Goal: Transaction & Acquisition: Purchase product/service

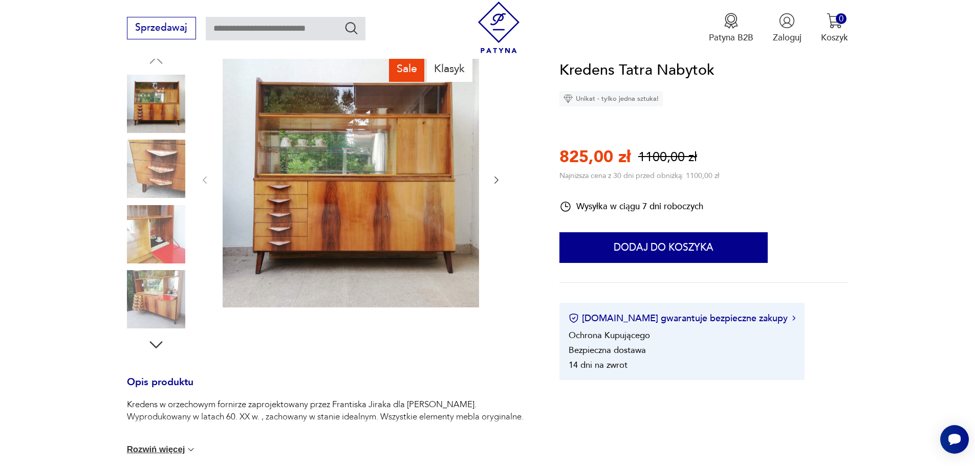
scroll to position [154, 0]
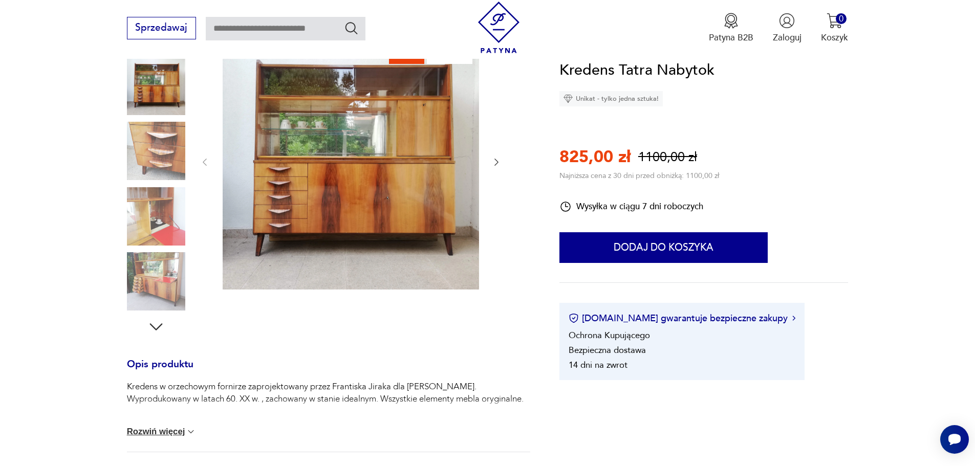
click at [152, 433] on button "Rozwiń więcej" at bounding box center [162, 432] width 70 height 10
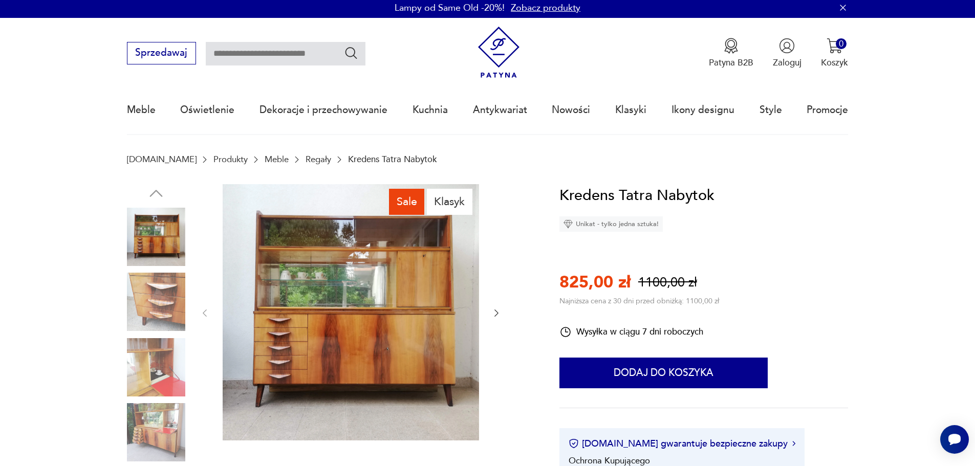
scroll to position [0, 0]
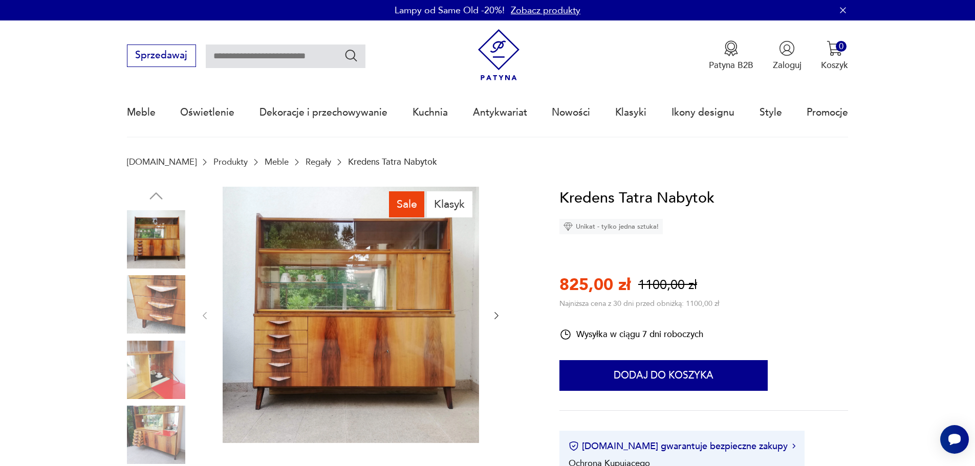
click at [366, 274] on img at bounding box center [351, 315] width 257 height 257
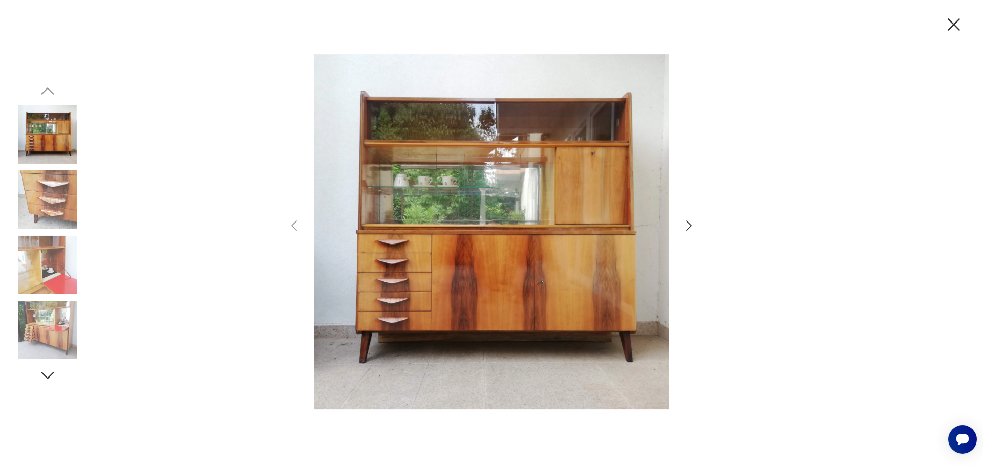
click at [688, 227] on icon "button" at bounding box center [688, 226] width 15 height 15
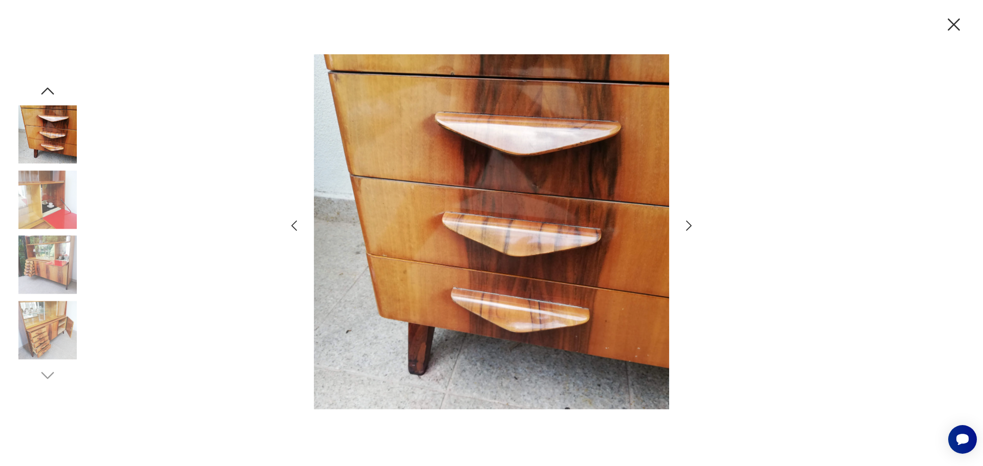
click at [688, 227] on icon "button" at bounding box center [688, 226] width 15 height 15
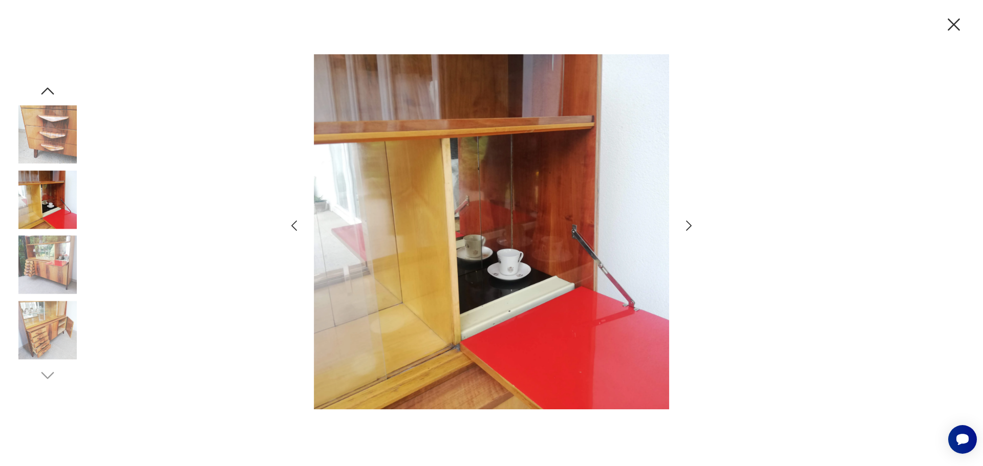
click at [688, 227] on icon "button" at bounding box center [688, 226] width 15 height 15
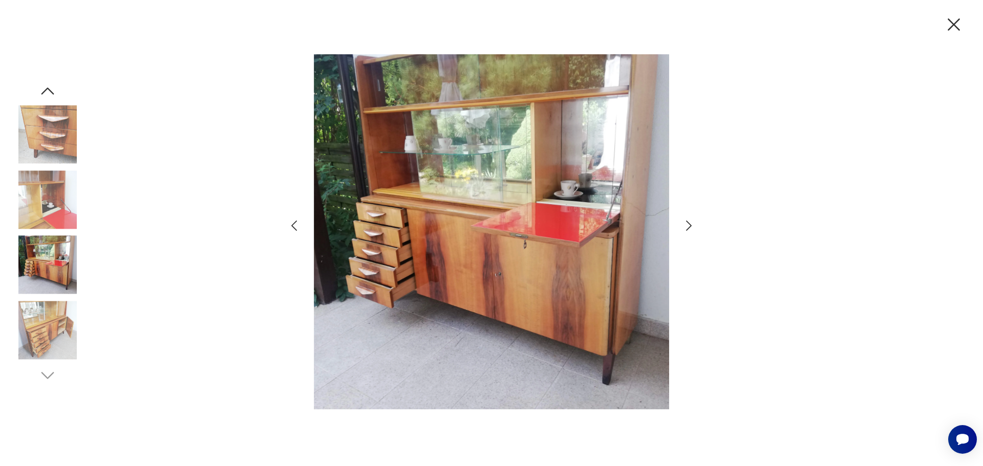
click at [688, 227] on icon "button" at bounding box center [688, 226] width 15 height 15
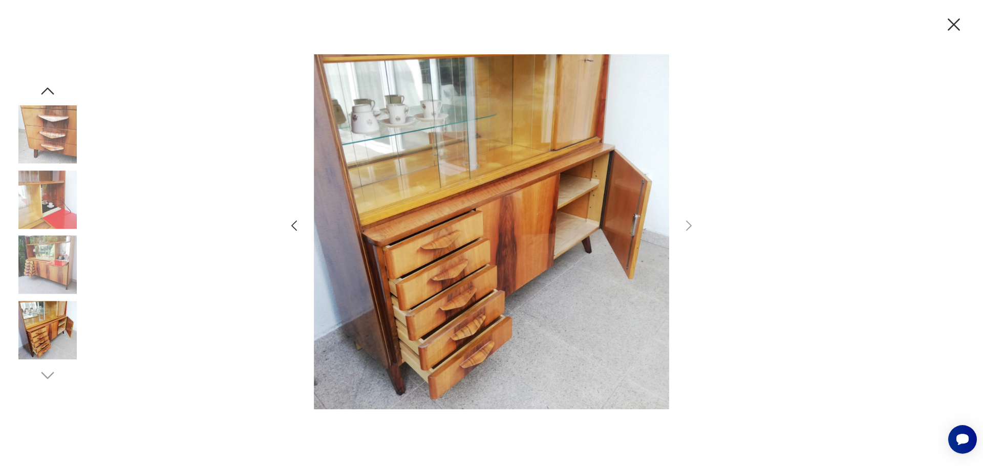
click at [951, 27] on icon "button" at bounding box center [954, 25] width 22 height 22
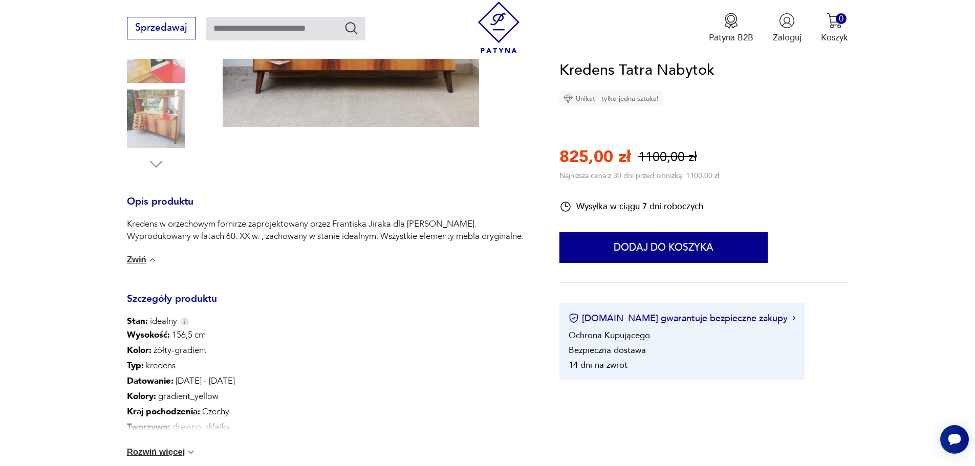
scroll to position [410, 0]
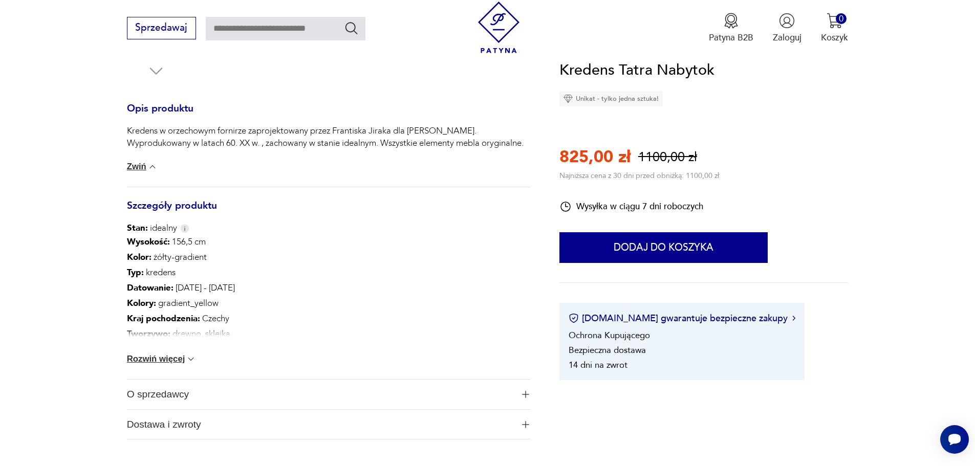
click at [293, 395] on span "O sprzedawcy" at bounding box center [320, 395] width 387 height 30
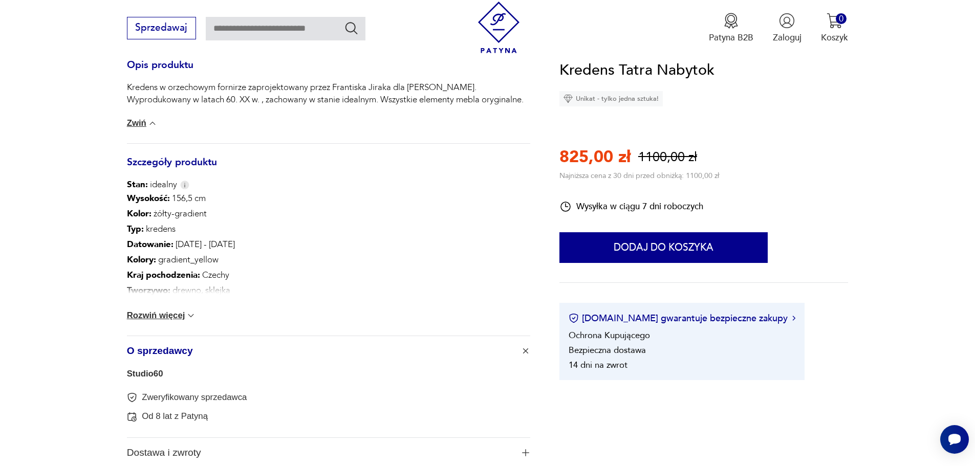
scroll to position [512, 0]
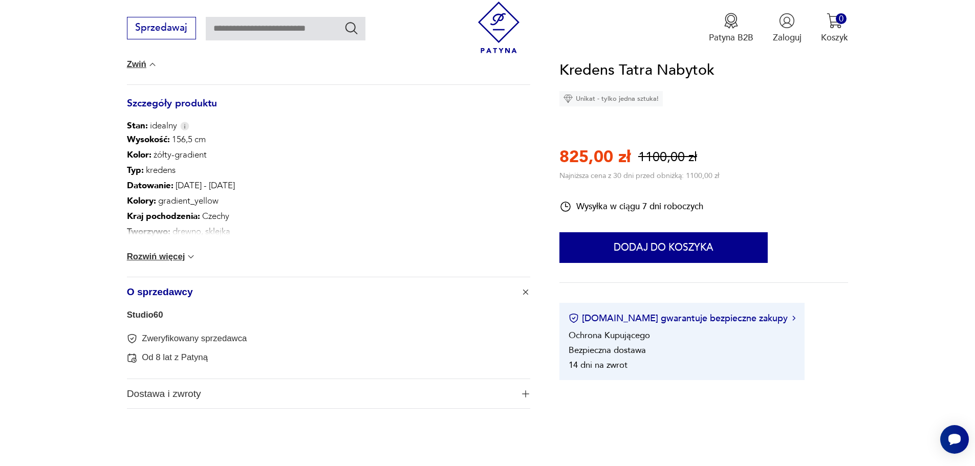
click at [191, 393] on span "Dostawa i zwroty" at bounding box center [320, 394] width 387 height 30
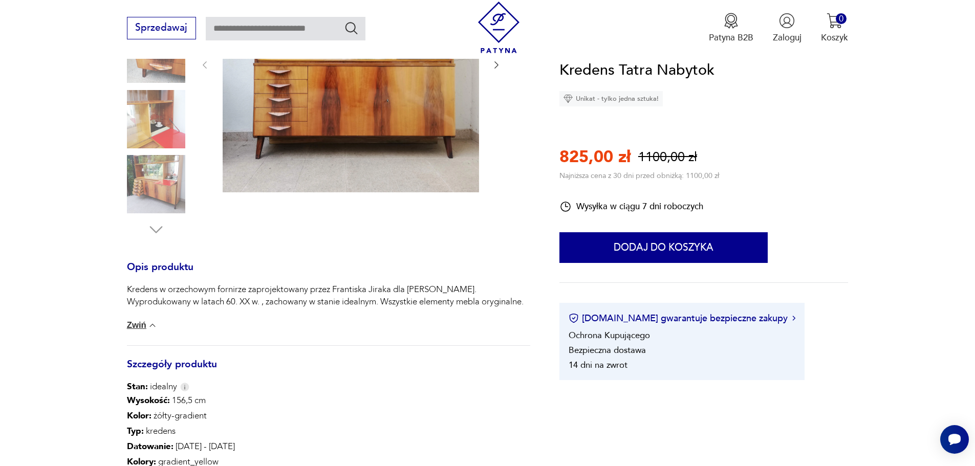
scroll to position [410, 0]
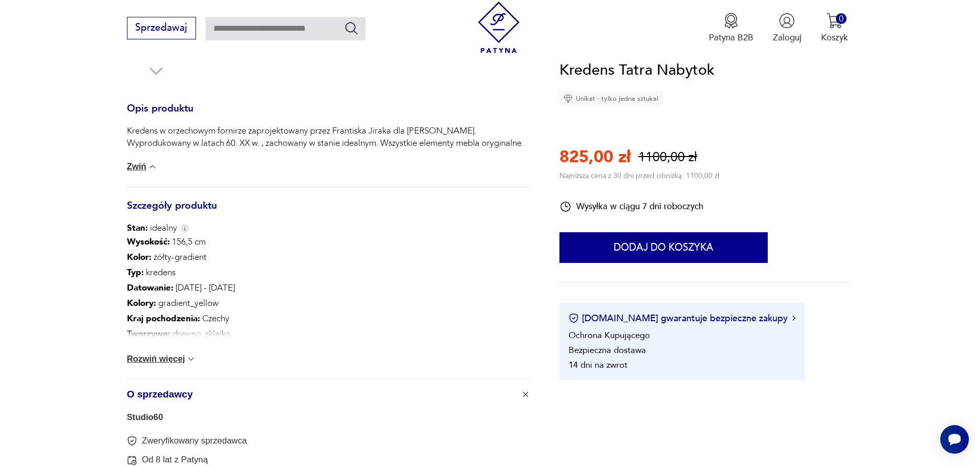
click at [143, 362] on button "Rozwiń więcej" at bounding box center [162, 359] width 70 height 10
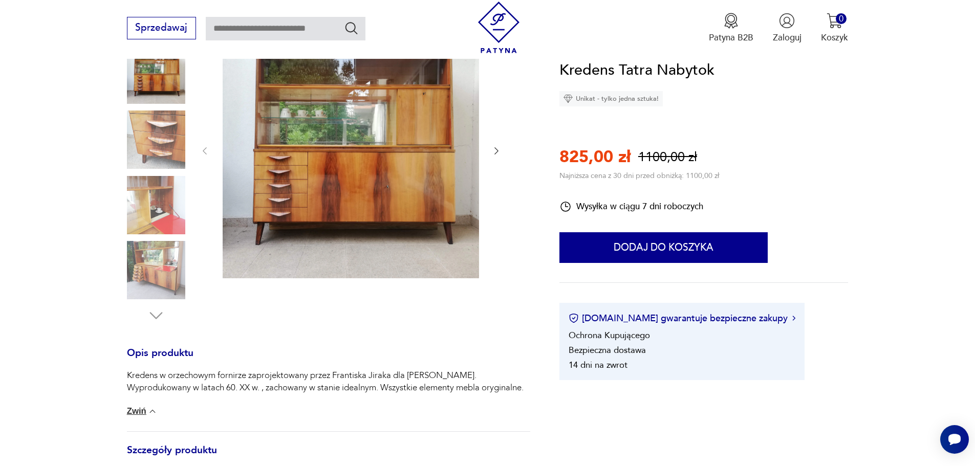
scroll to position [102, 0]
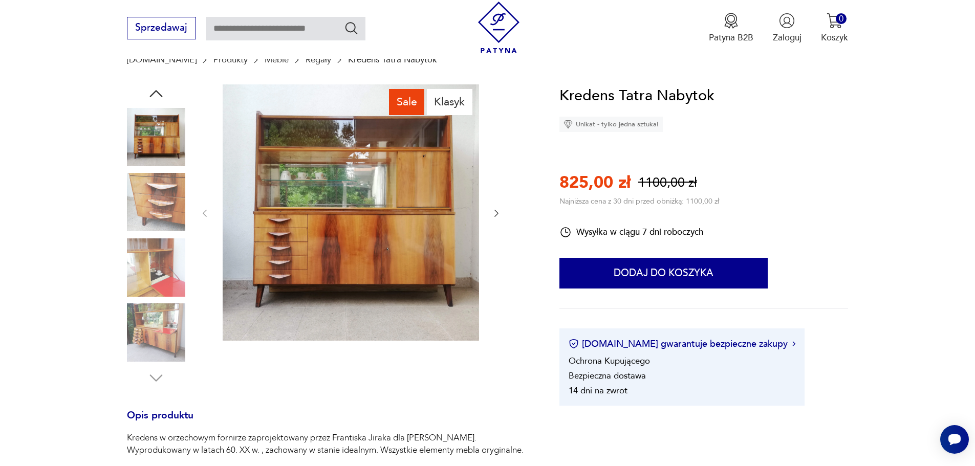
click at [338, 234] on img at bounding box center [351, 212] width 257 height 257
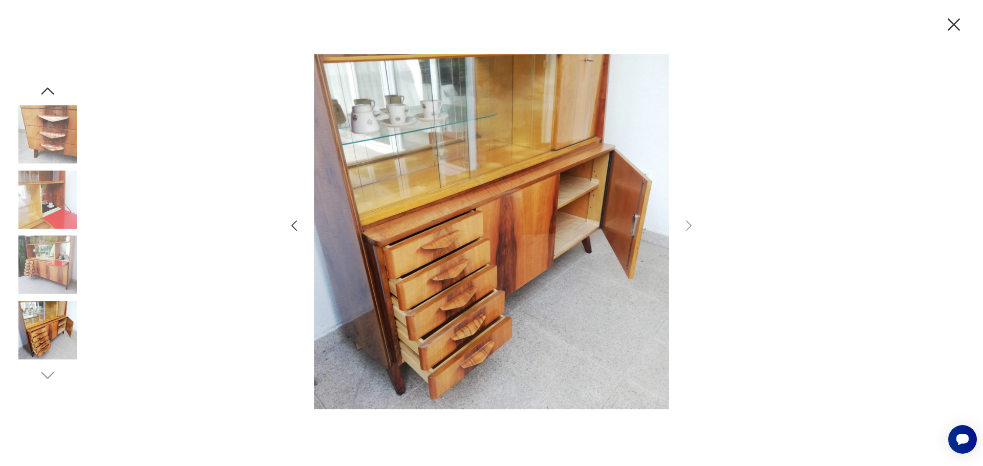
click at [293, 226] on icon "button" at bounding box center [294, 226] width 6 height 10
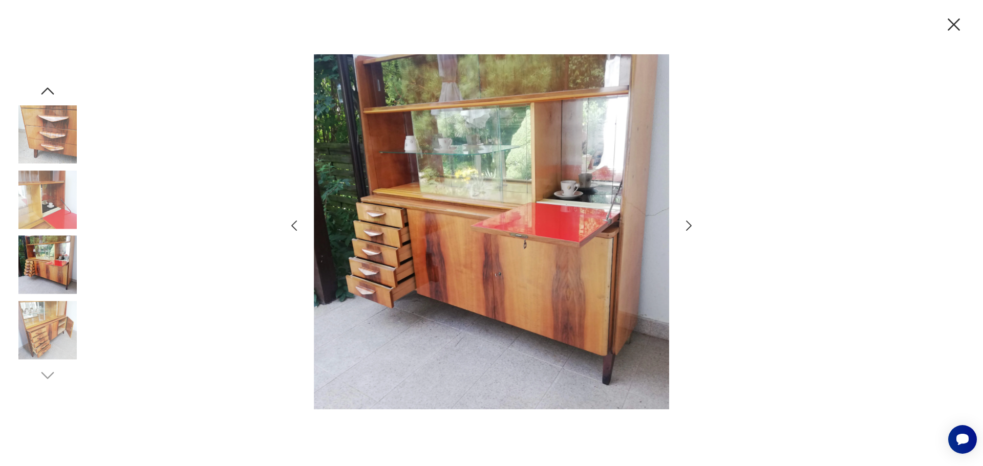
click at [293, 226] on icon "button" at bounding box center [294, 226] width 6 height 10
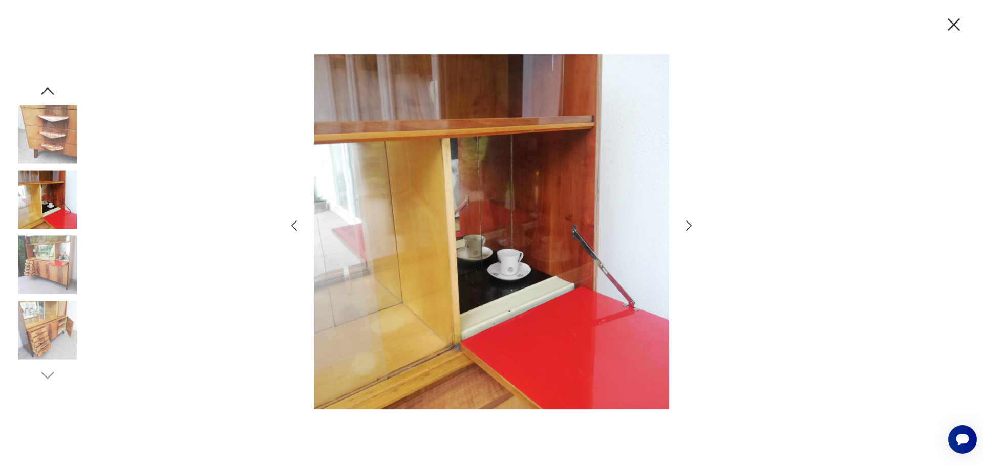
click at [293, 227] on icon "button" at bounding box center [294, 226] width 6 height 10
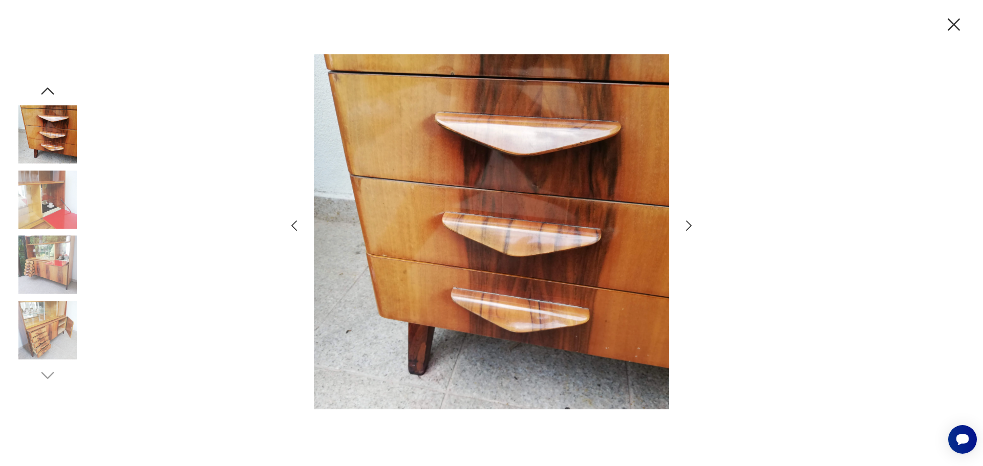
click at [293, 227] on icon "button" at bounding box center [294, 226] width 6 height 10
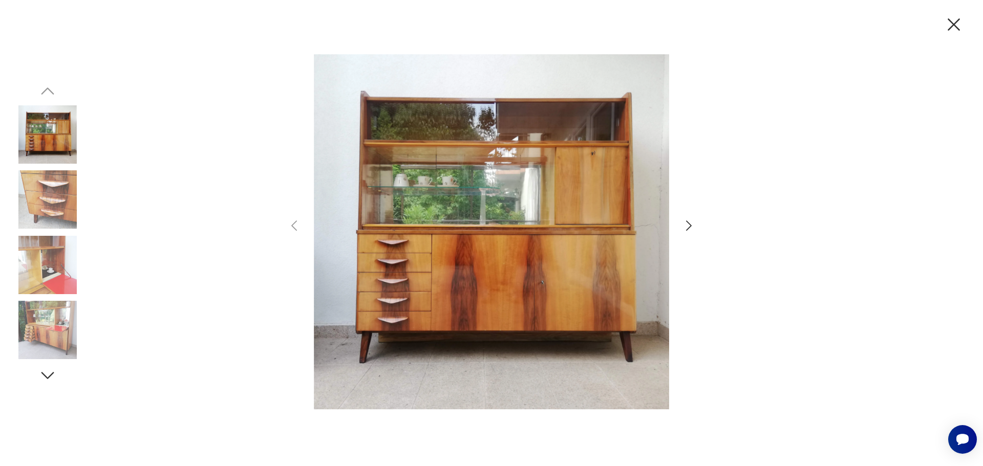
click at [955, 23] on icon "button" at bounding box center [954, 24] width 12 height 12
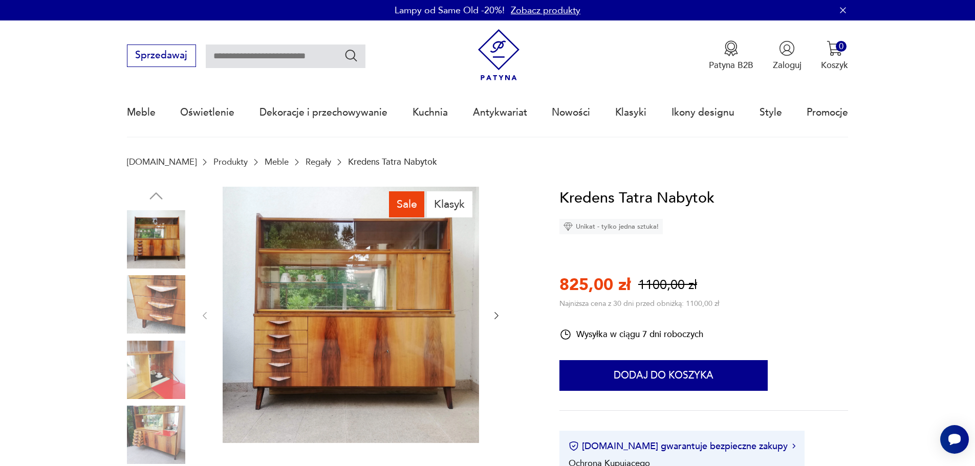
click at [404, 278] on img at bounding box center [351, 315] width 257 height 257
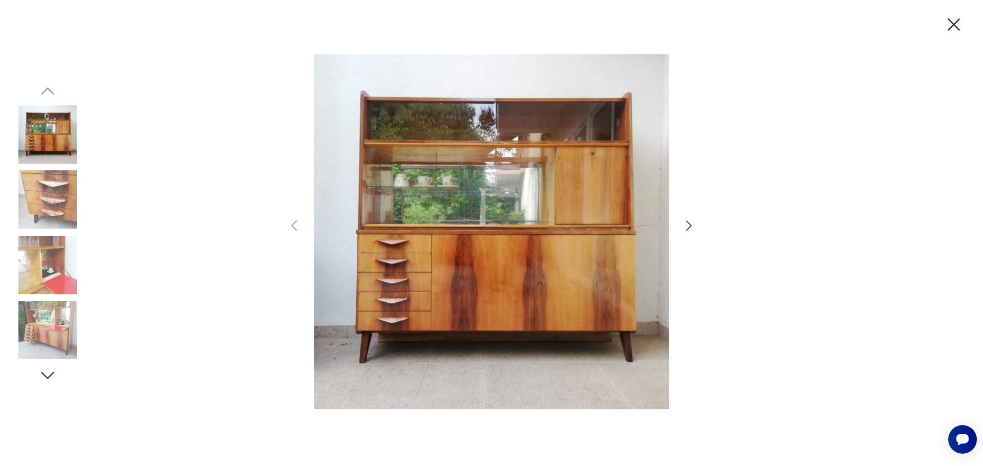
click at [963, 23] on icon "button" at bounding box center [954, 25] width 22 height 22
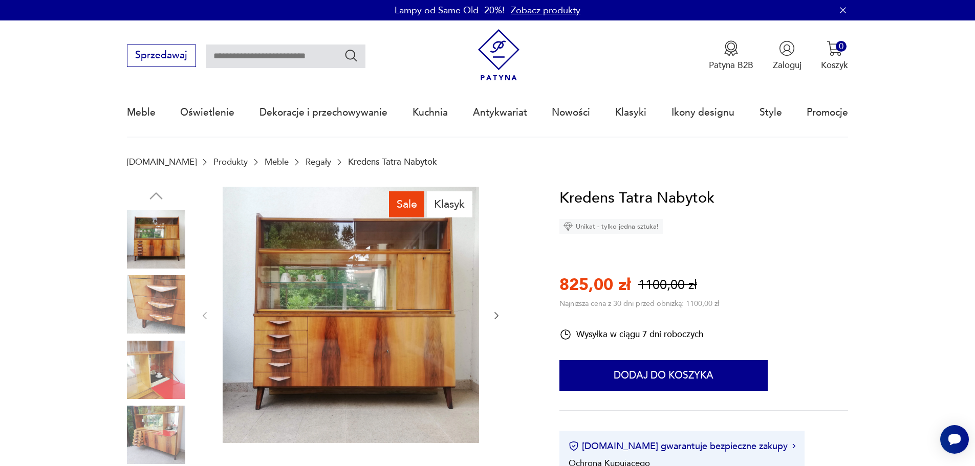
click at [306, 161] on link "Regały" at bounding box center [319, 162] width 26 height 10
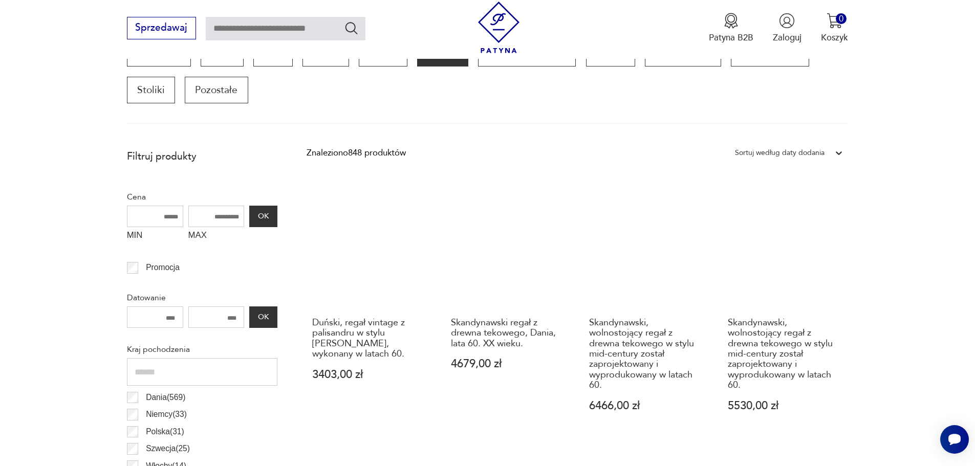
scroll to position [340, 0]
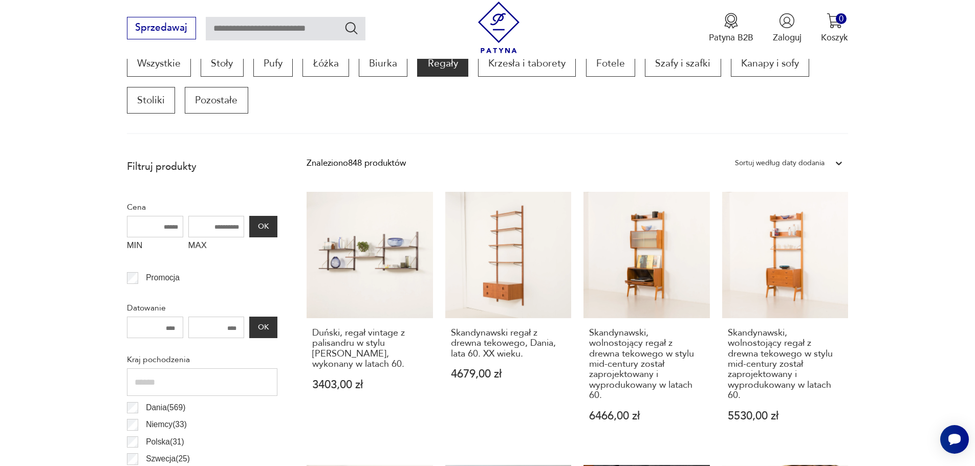
click at [220, 228] on input "MAX" at bounding box center [216, 227] width 56 height 22
type input "****"
click at [259, 230] on button "OK" at bounding box center [263, 227] width 28 height 22
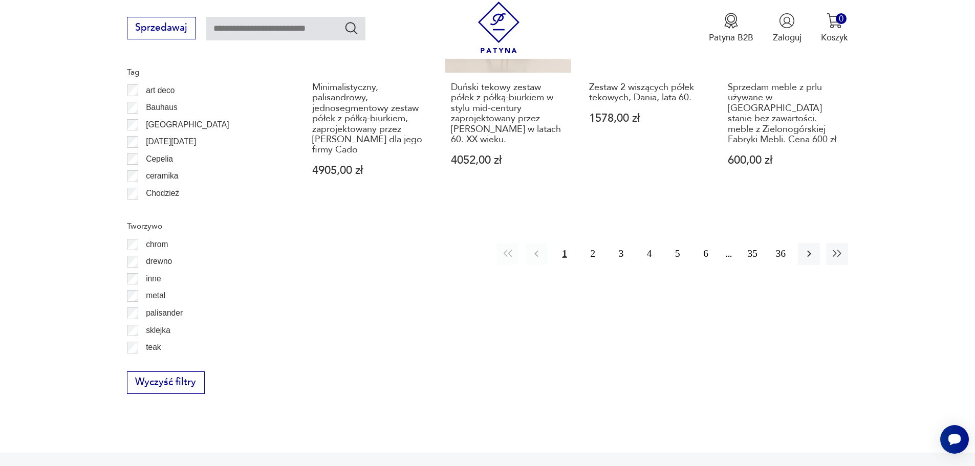
scroll to position [1314, 0]
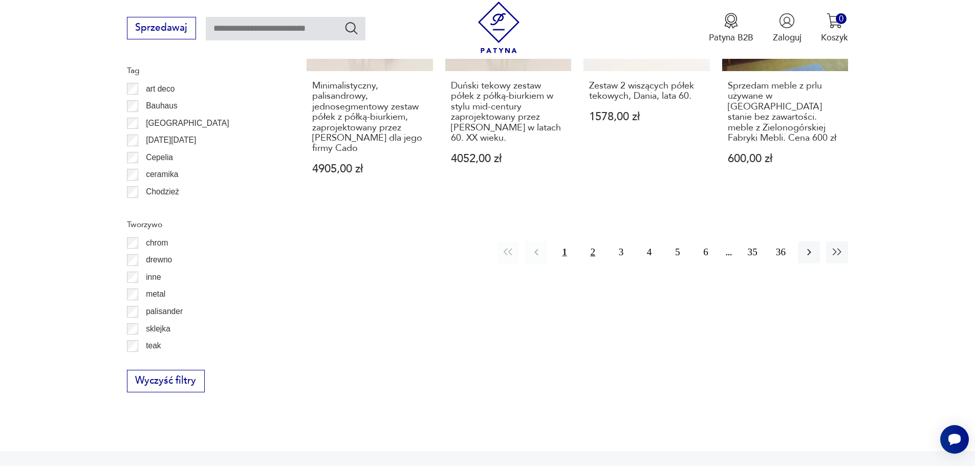
click at [594, 252] on button "2" at bounding box center [593, 253] width 22 height 22
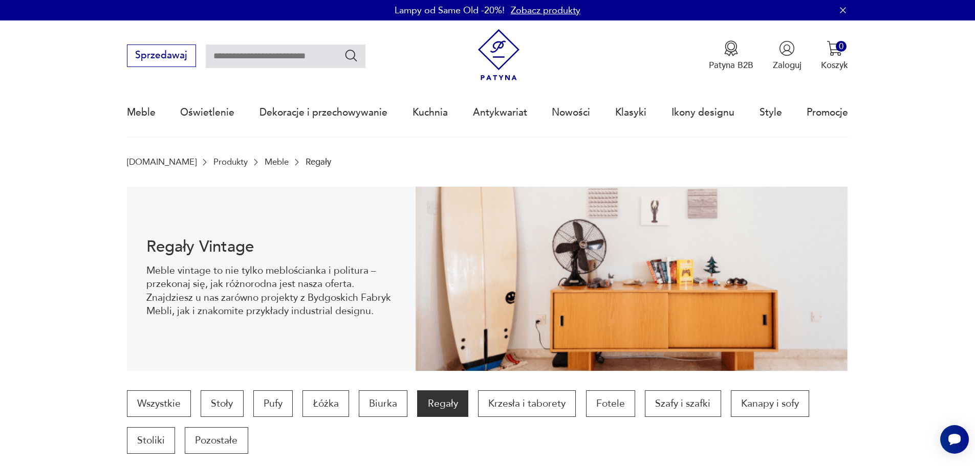
click at [265, 165] on link "Meble" at bounding box center [277, 162] width 24 height 10
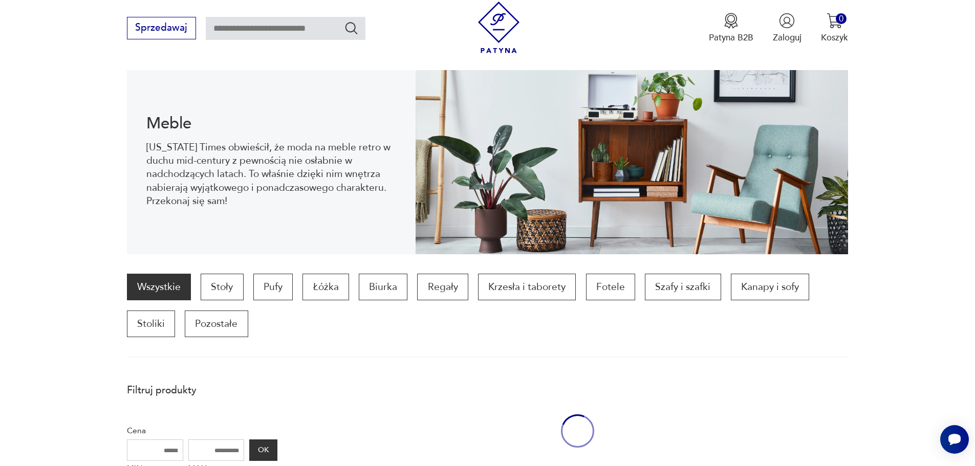
scroll to position [137, 0]
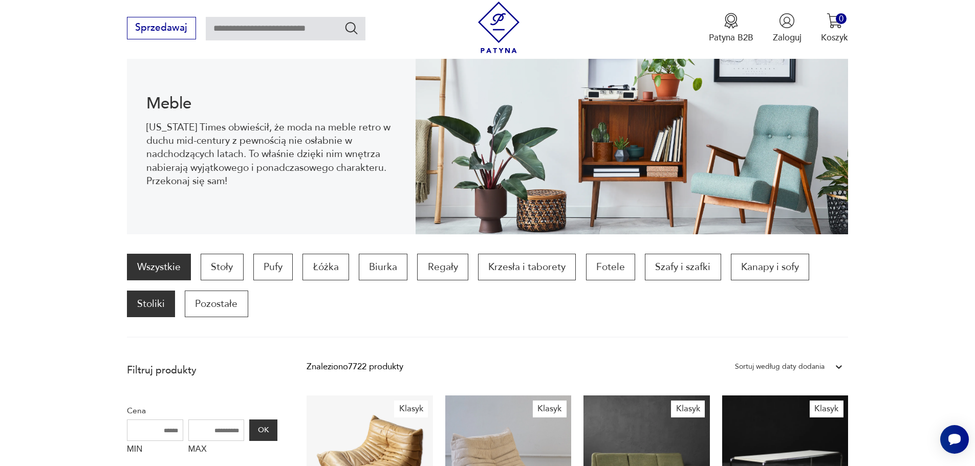
click at [141, 310] on p "Stoliki" at bounding box center [151, 304] width 48 height 27
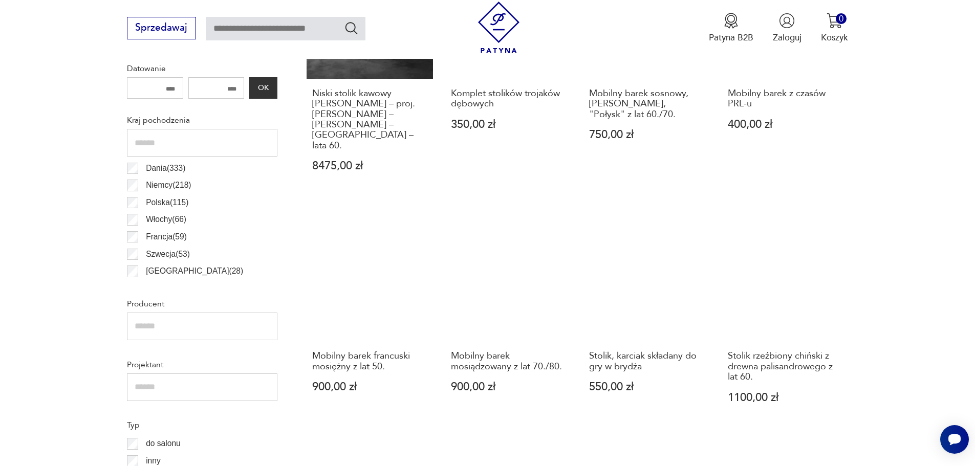
scroll to position [546, 0]
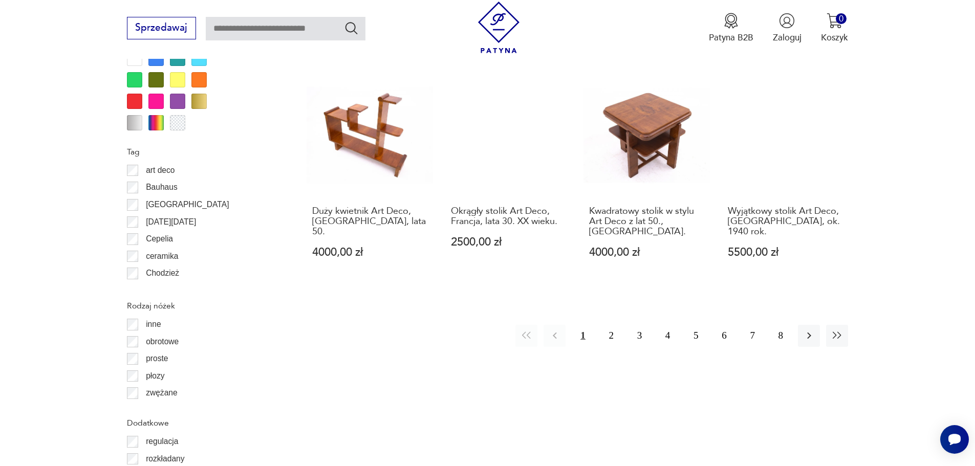
scroll to position [1263, 0]
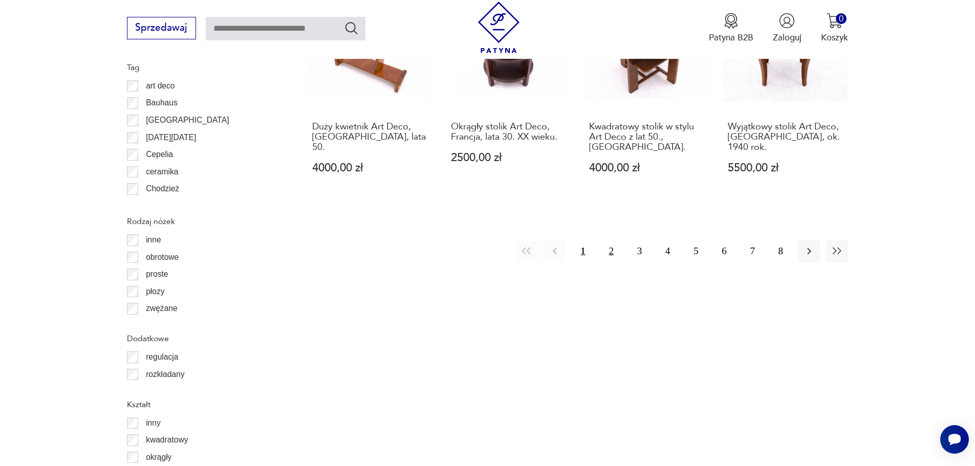
click at [615, 241] on button "2" at bounding box center [612, 252] width 22 height 22
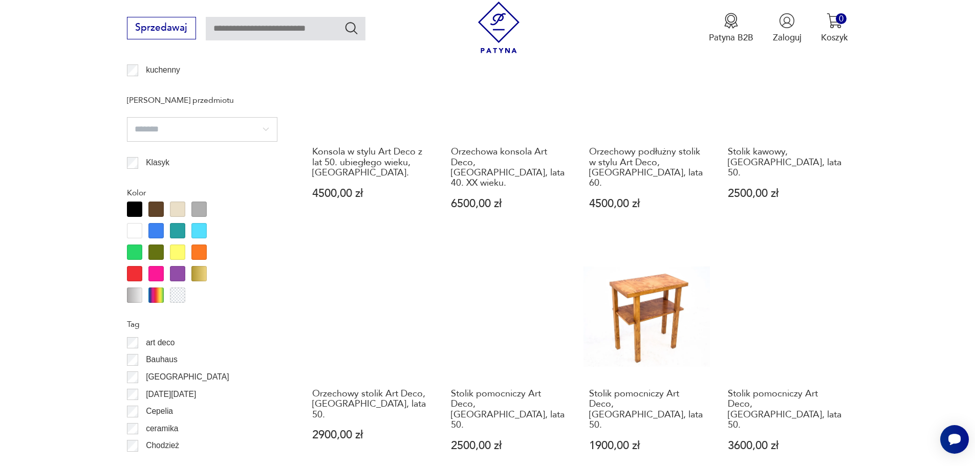
scroll to position [1007, 0]
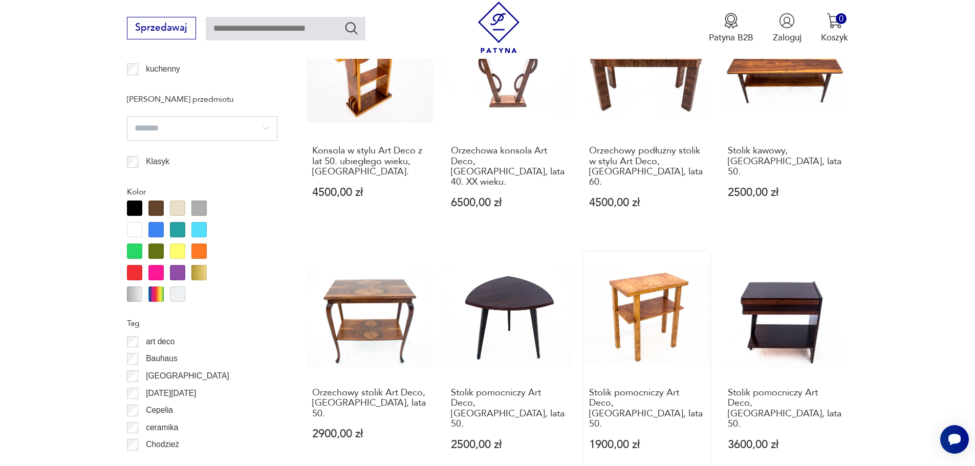
click at [652, 271] on link "Stolik pomocniczy Art Deco, Polska, lata 50. 1900,00 zł" at bounding box center [647, 363] width 126 height 222
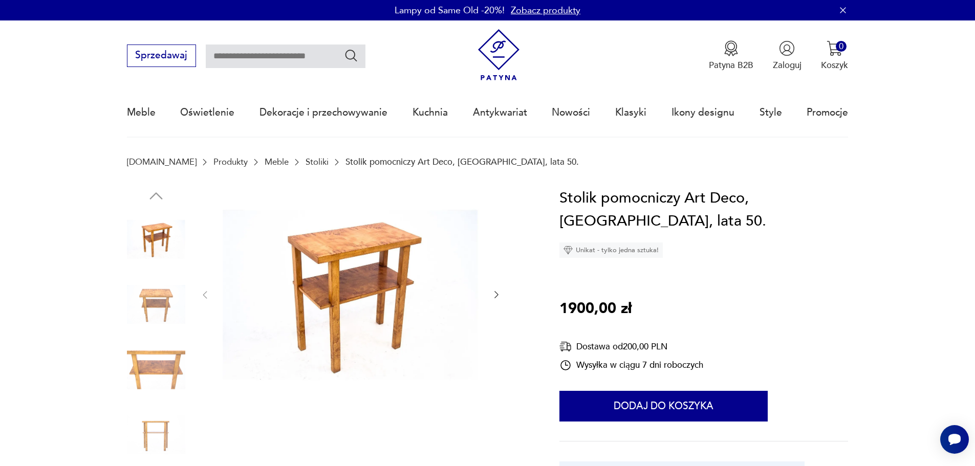
click at [359, 260] on img at bounding box center [351, 294] width 257 height 215
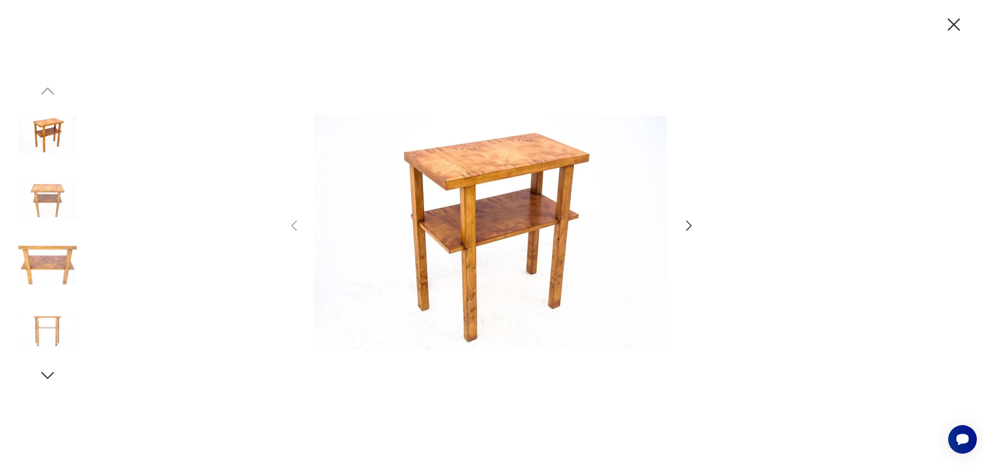
click at [683, 222] on icon "button" at bounding box center [688, 226] width 15 height 15
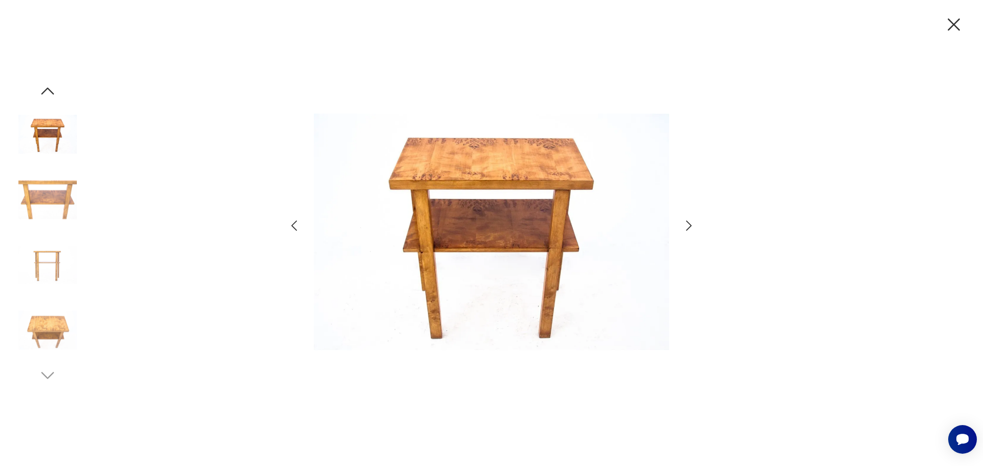
scroll to position [1120, 0]
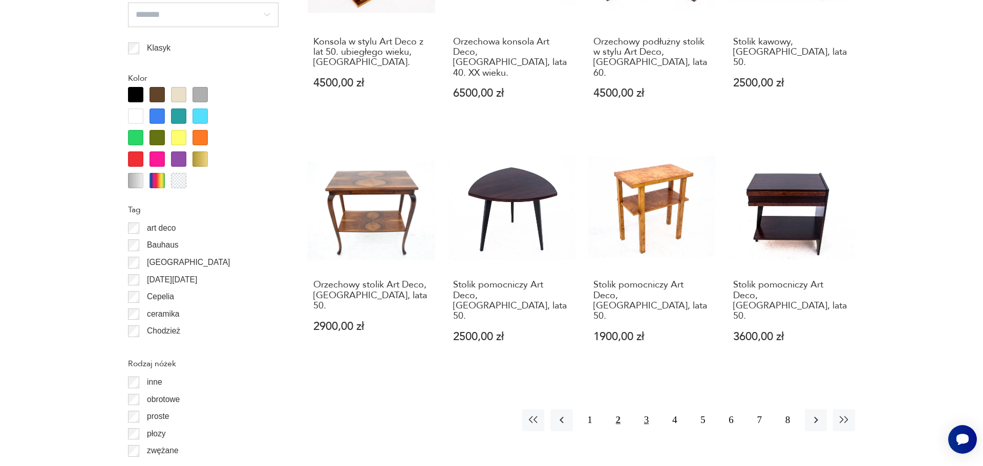
click at [647, 410] on button "3" at bounding box center [646, 421] width 22 height 22
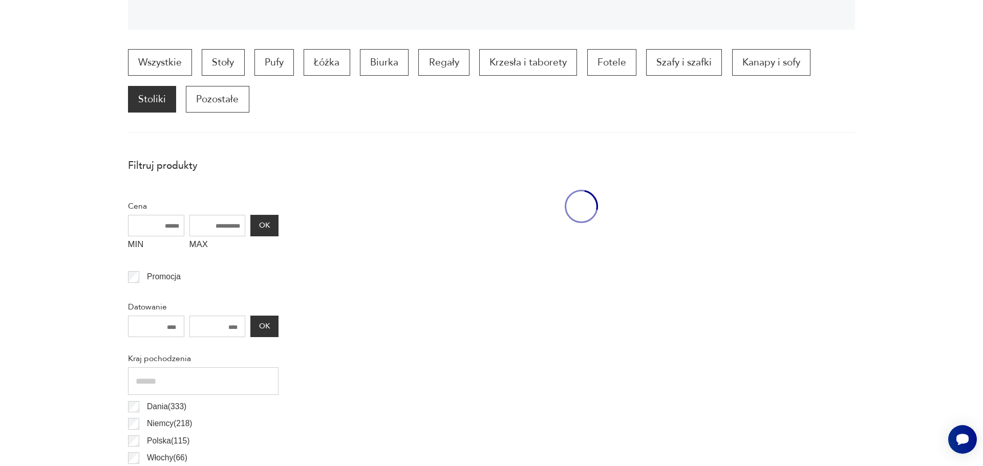
scroll to position [341, 0]
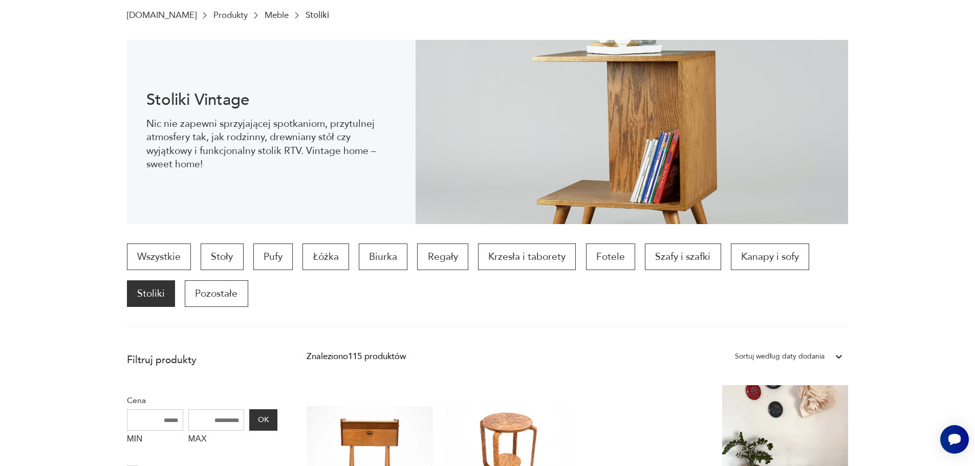
scroll to position [256, 0]
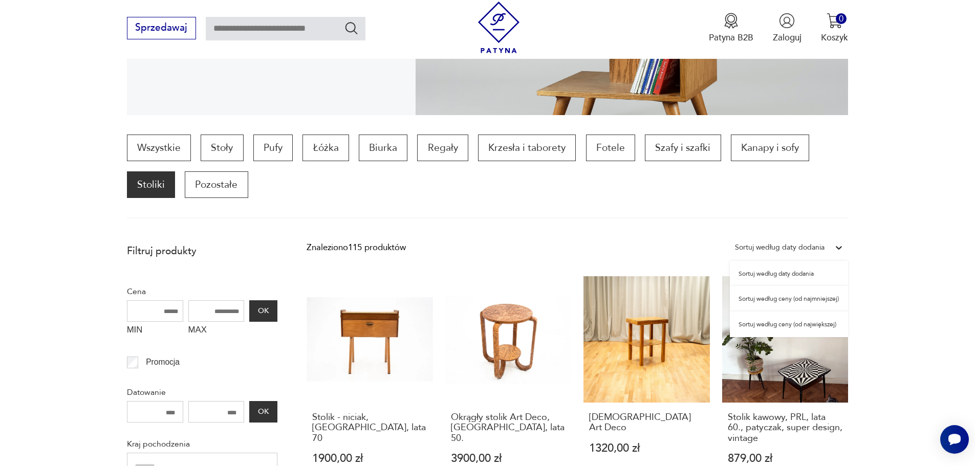
click at [805, 247] on div "Sortuj według daty dodania" at bounding box center [780, 247] width 90 height 13
click at [802, 297] on div "Sortuj według ceny (od najmniejszej)" at bounding box center [789, 299] width 118 height 26
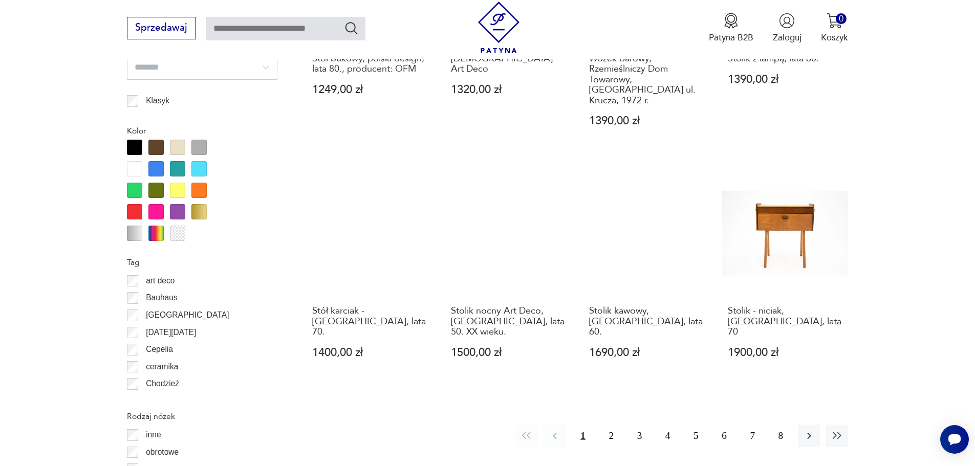
scroll to position [1263, 0]
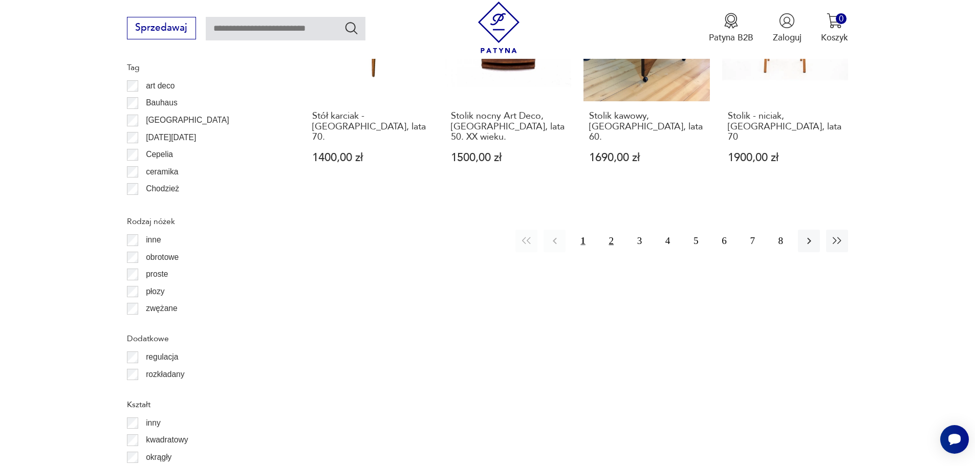
click at [608, 230] on button "2" at bounding box center [612, 241] width 22 height 22
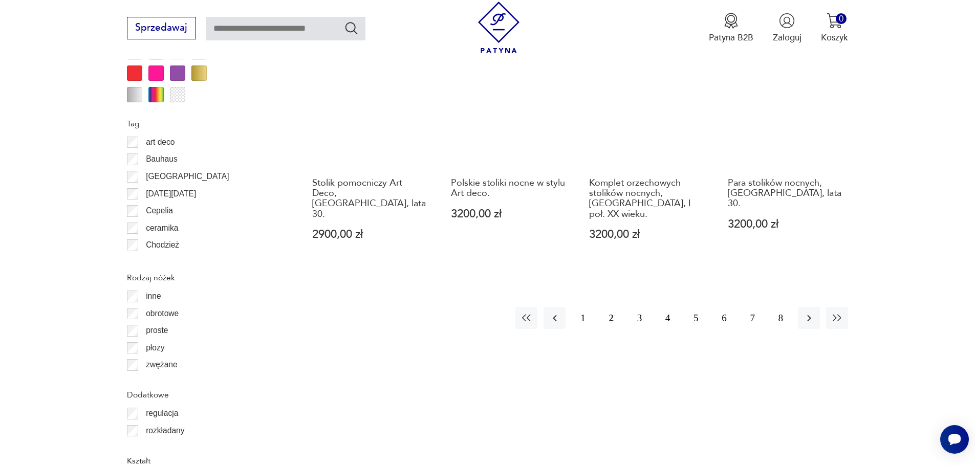
scroll to position [1263, 0]
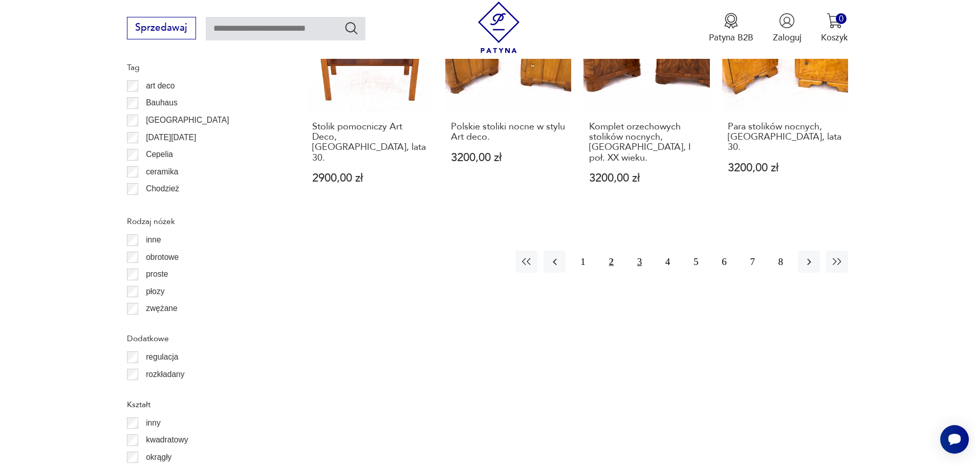
click at [643, 251] on button "3" at bounding box center [640, 262] width 22 height 22
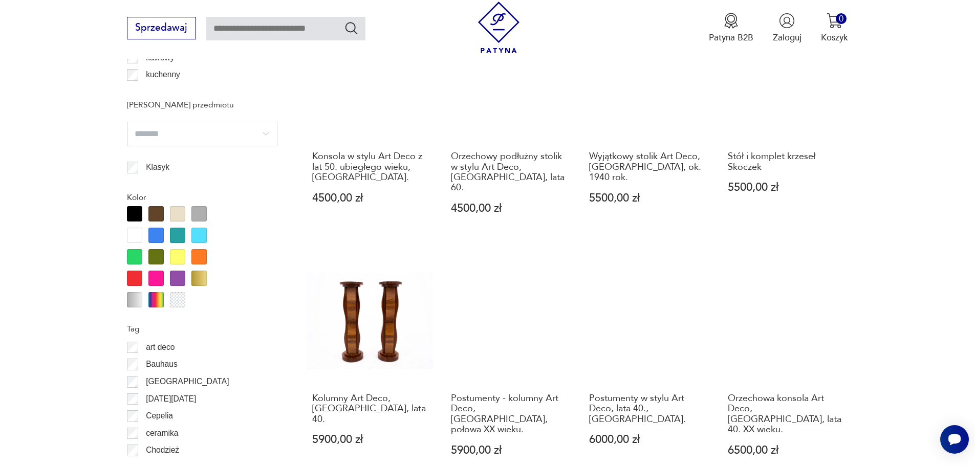
scroll to position [1263, 0]
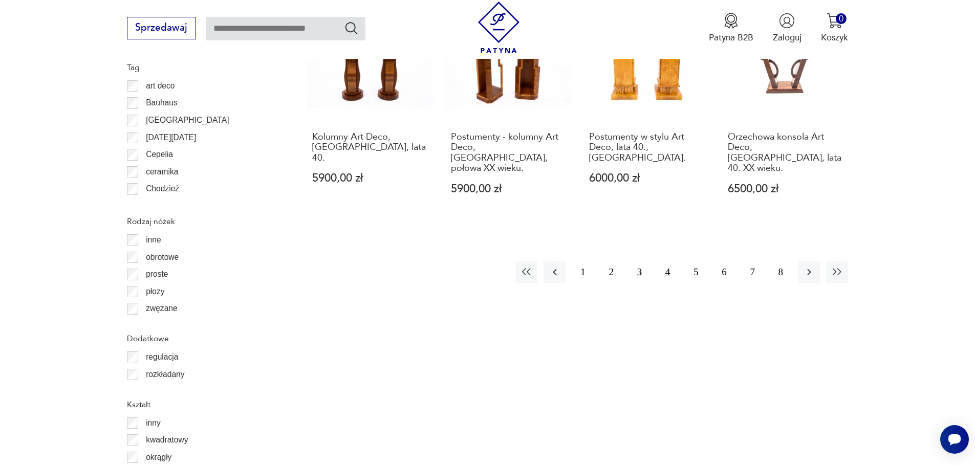
click at [667, 262] on button "4" at bounding box center [668, 273] width 22 height 22
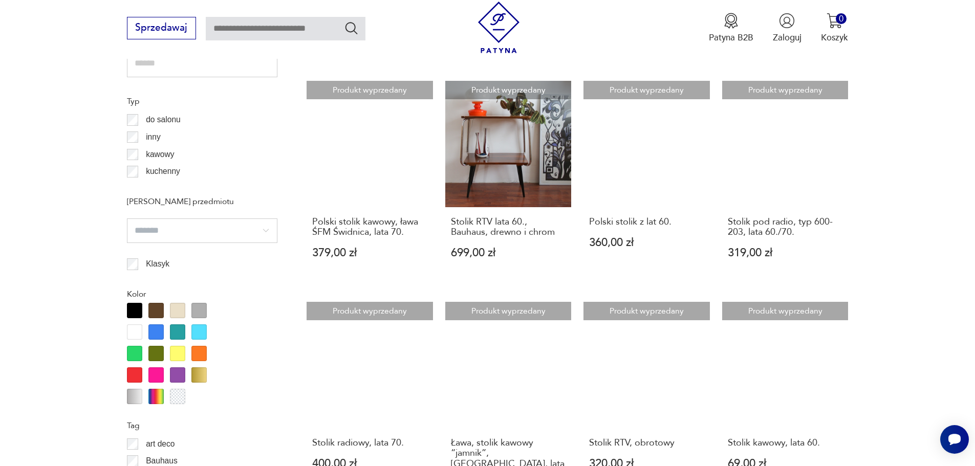
scroll to position [955, 0]
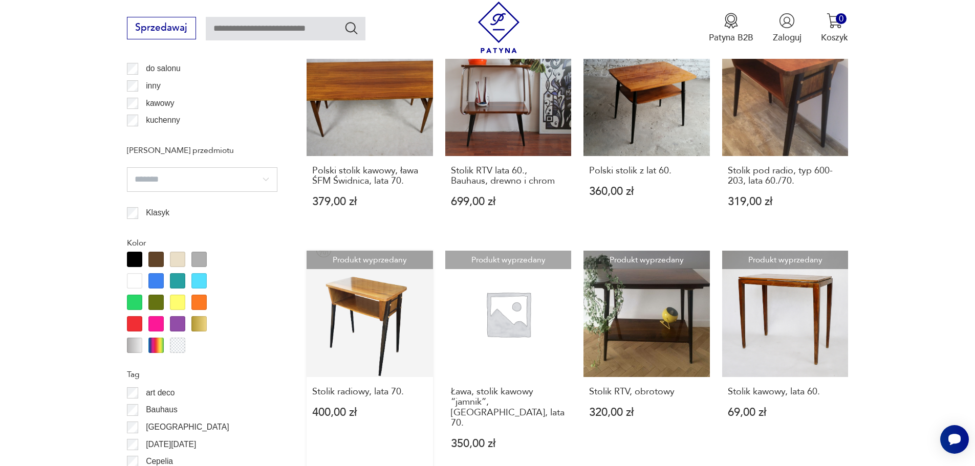
click at [372, 302] on link "Produkt wyprzedany Stolik radiowy, lata 70. 400,00 zł" at bounding box center [370, 362] width 126 height 222
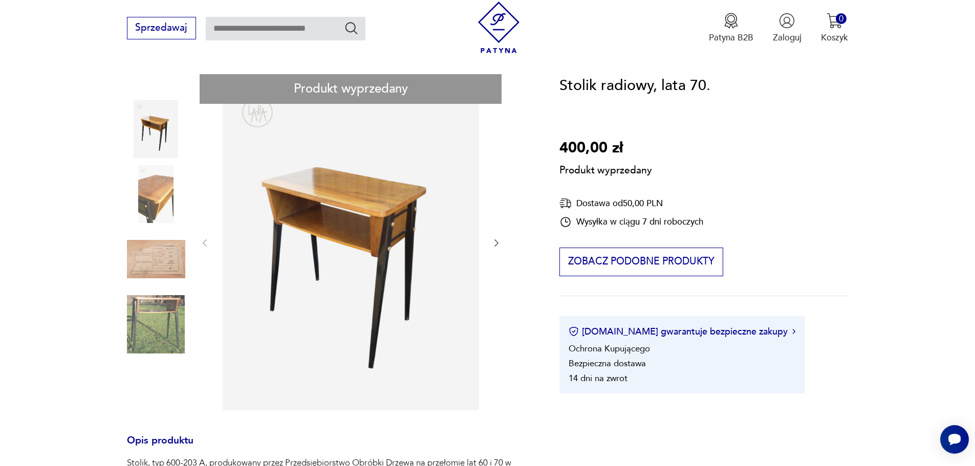
scroll to position [154, 0]
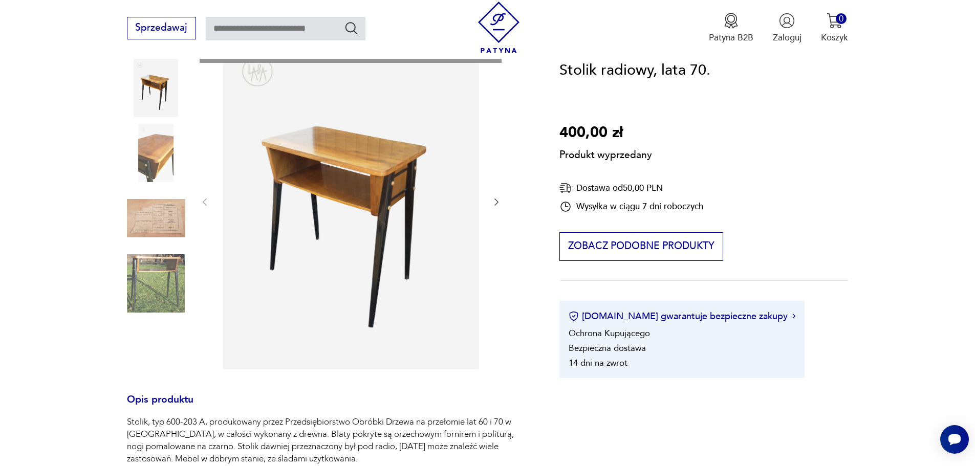
click at [163, 297] on div "Produkt wyprzedany Opis produktu Stolik, typ 600-203 A, produkowany przez Przed…" at bounding box center [328, 409] width 403 height 753
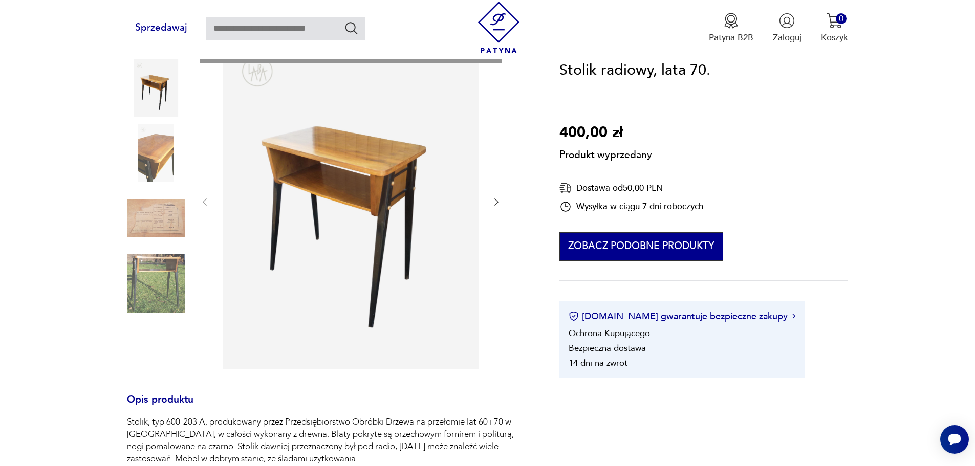
click at [675, 251] on button "Zobacz podobne produkty" at bounding box center [641, 246] width 163 height 29
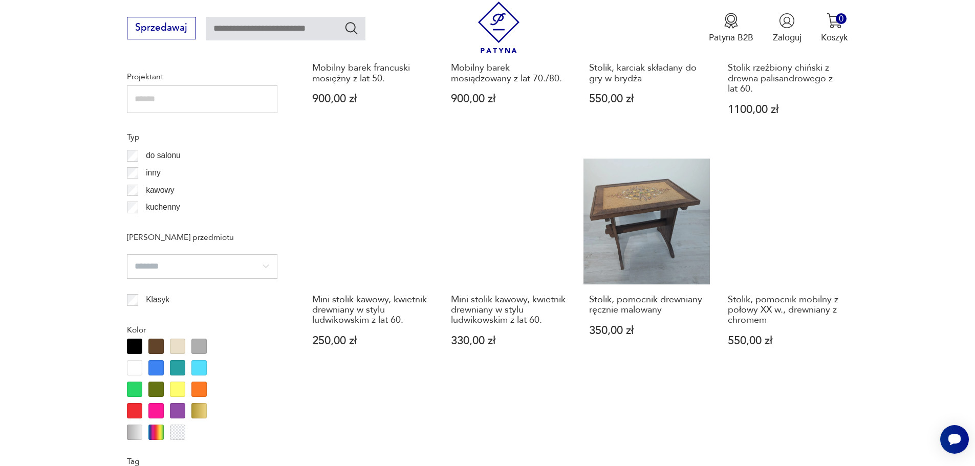
scroll to position [203, 0]
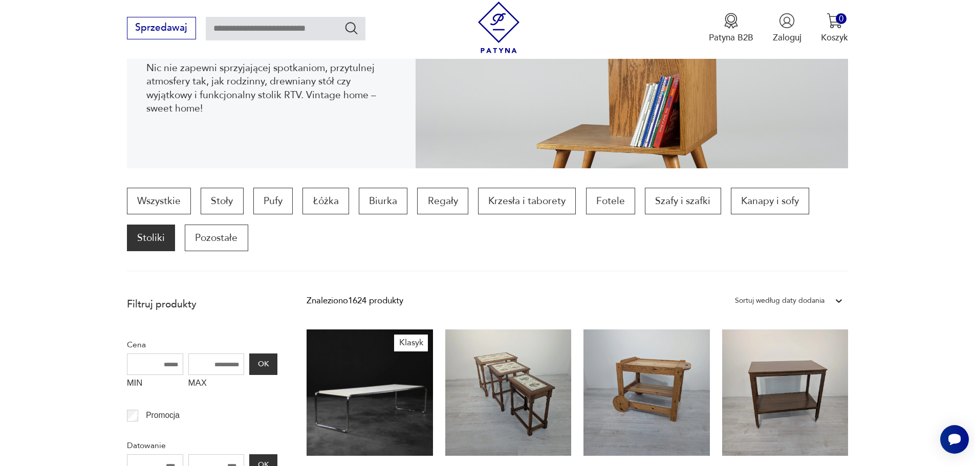
drag, startPoint x: 669, startPoint y: 201, endPoint x: 526, endPoint y: 236, distance: 147.0
click at [526, 236] on div "Wszystkie Stoły Pufy Łóżka Biurka Regały Krzesła i taborety Fotele Szafy i szaf…" at bounding box center [488, 219] width 722 height 63
click at [657, 200] on p "Szafy i szafki" at bounding box center [683, 201] width 76 height 27
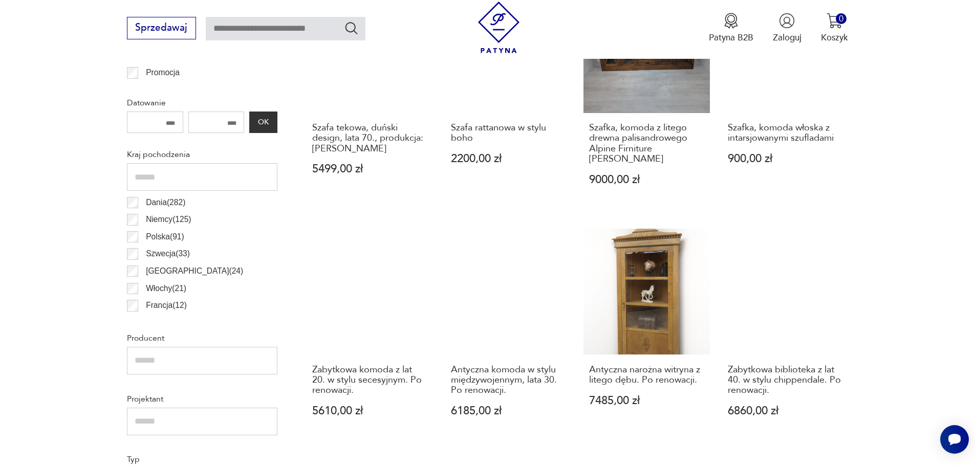
scroll to position [194, 0]
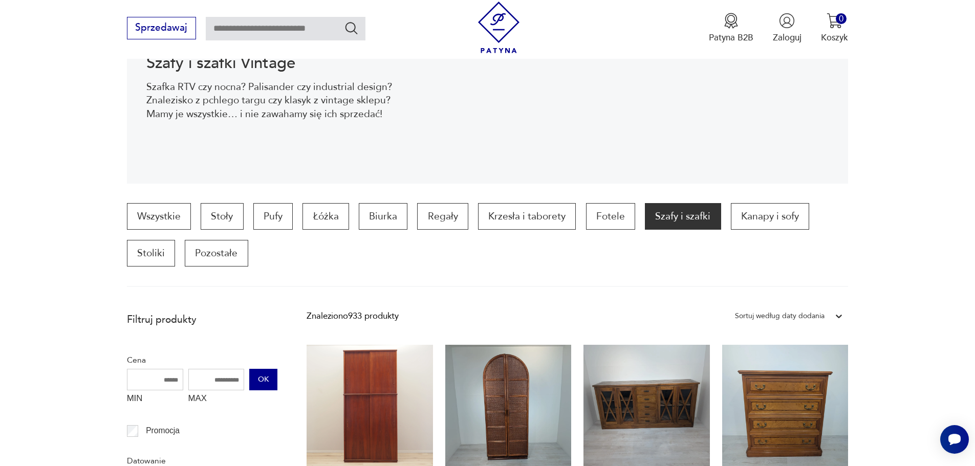
drag, startPoint x: 208, startPoint y: 378, endPoint x: 250, endPoint y: 379, distance: 42.0
click at [250, 379] on div "MIN MAX OK" at bounding box center [202, 389] width 151 height 41
type input "****"
click at [260, 379] on button "OK" at bounding box center [263, 380] width 28 height 22
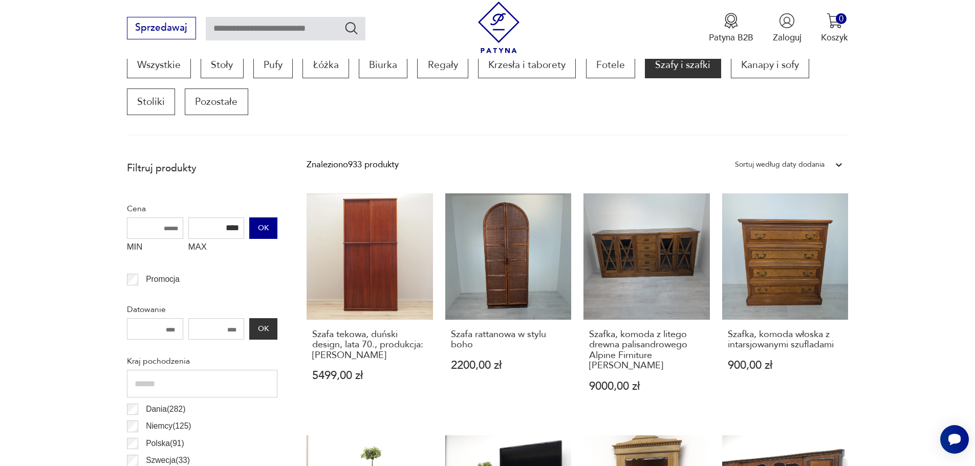
scroll to position [347, 0]
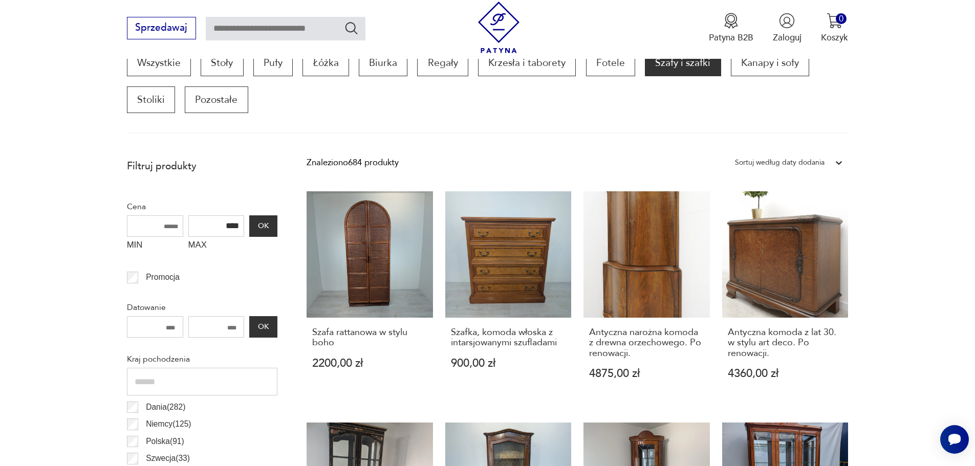
click at [817, 162] on div "Sortuj według daty dodania" at bounding box center [780, 162] width 90 height 13
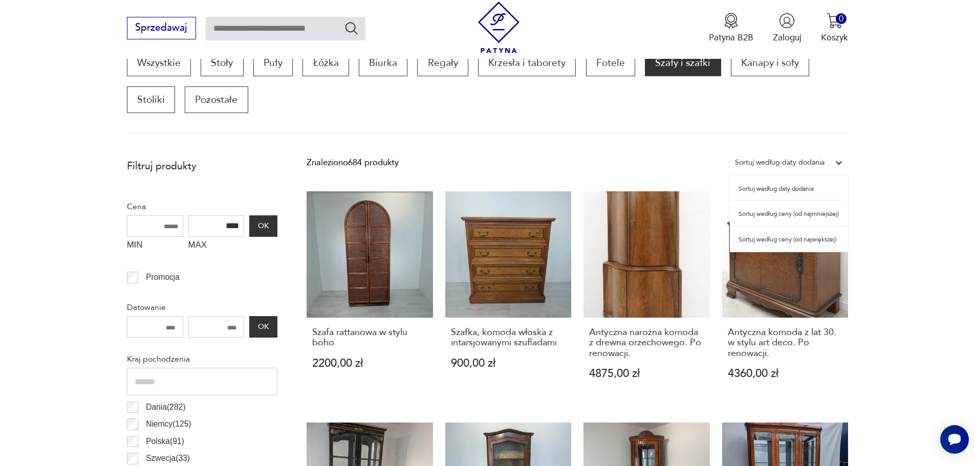
click at [800, 212] on div "Sortuj według ceny (od najmniejszej)" at bounding box center [789, 214] width 118 height 26
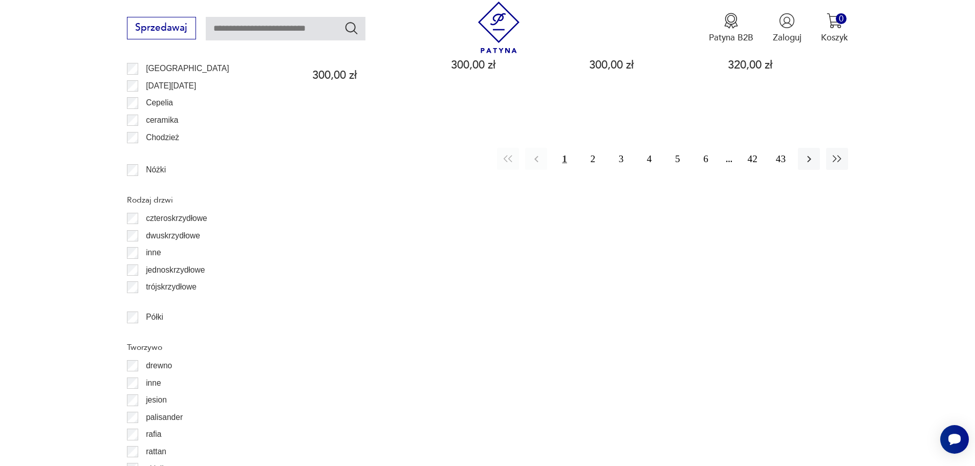
scroll to position [1371, 0]
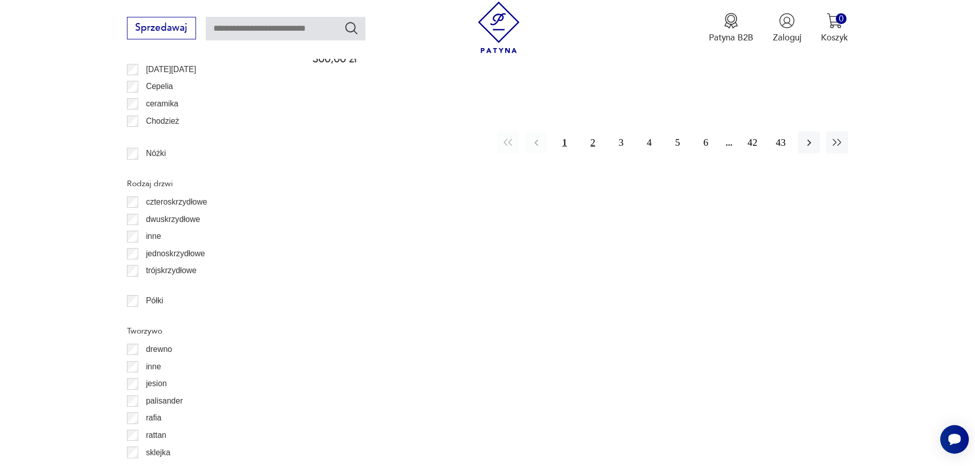
click at [589, 132] on button "2" at bounding box center [593, 143] width 22 height 22
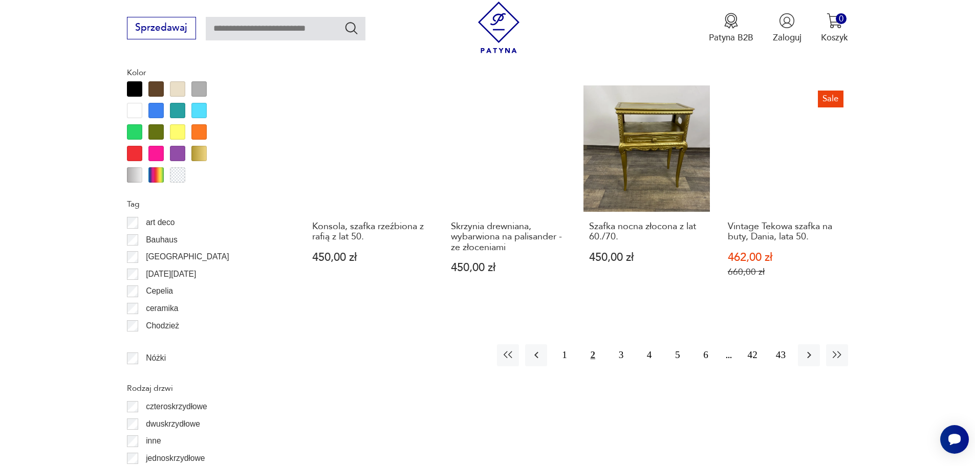
scroll to position [1218, 0]
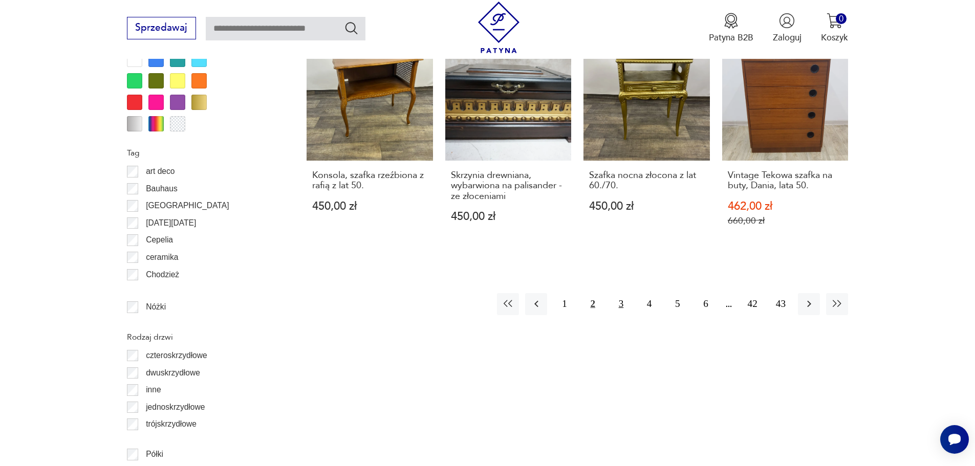
click at [622, 293] on button "3" at bounding box center [621, 304] width 22 height 22
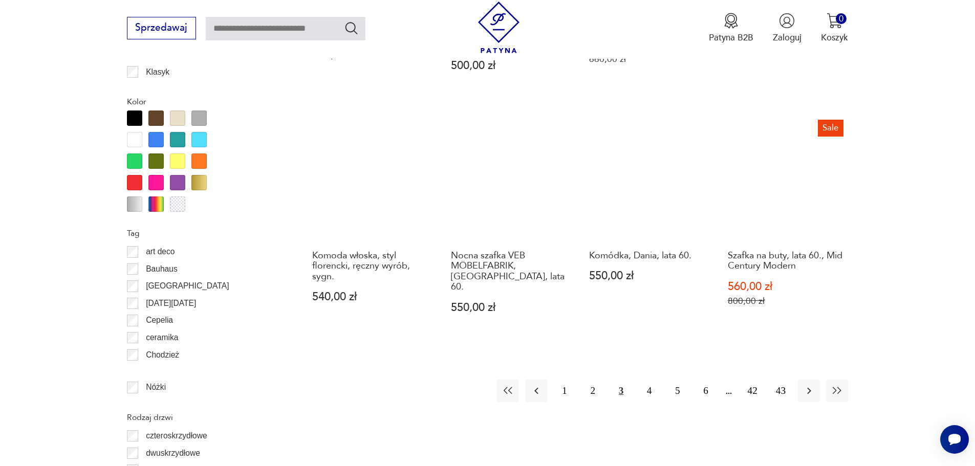
scroll to position [1166, 0]
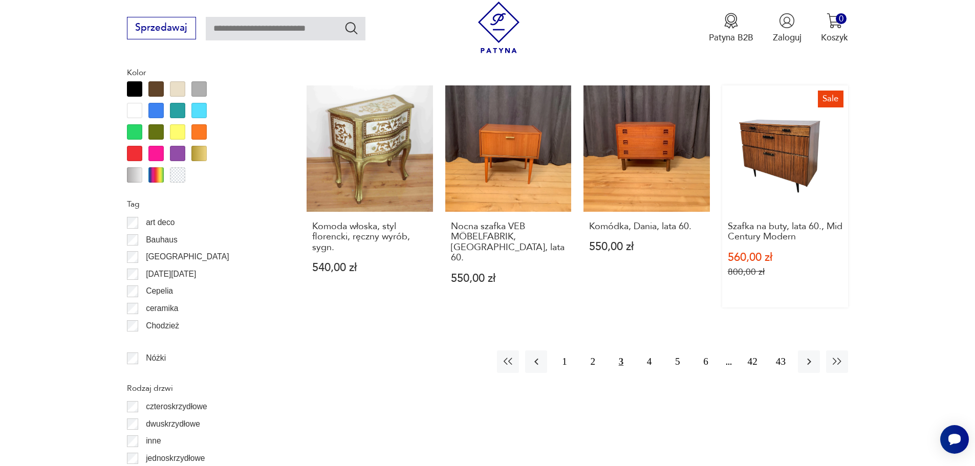
click at [778, 144] on link "Sale Szafka na buty, lata 60., Mid Century Modern 560,00 zł 800,00 zł" at bounding box center [785, 197] width 126 height 222
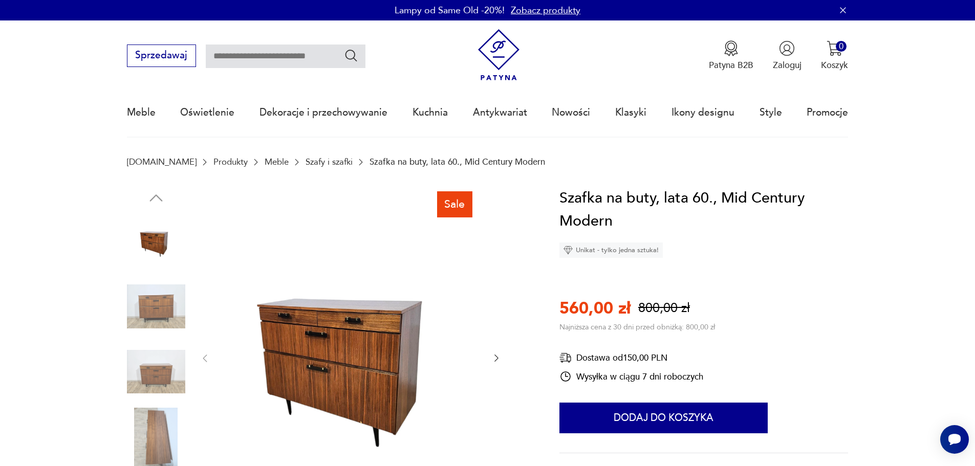
click at [364, 367] on img at bounding box center [351, 358] width 257 height 342
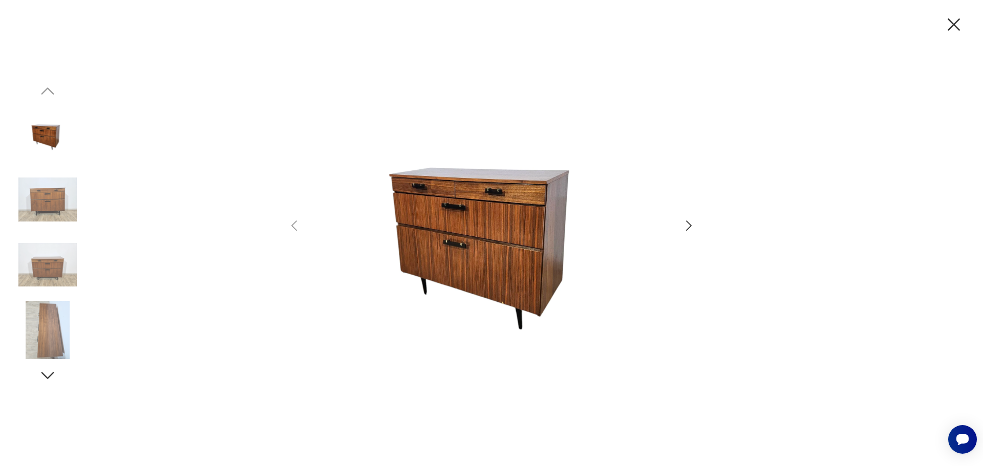
click at [686, 225] on icon "button" at bounding box center [688, 226] width 15 height 15
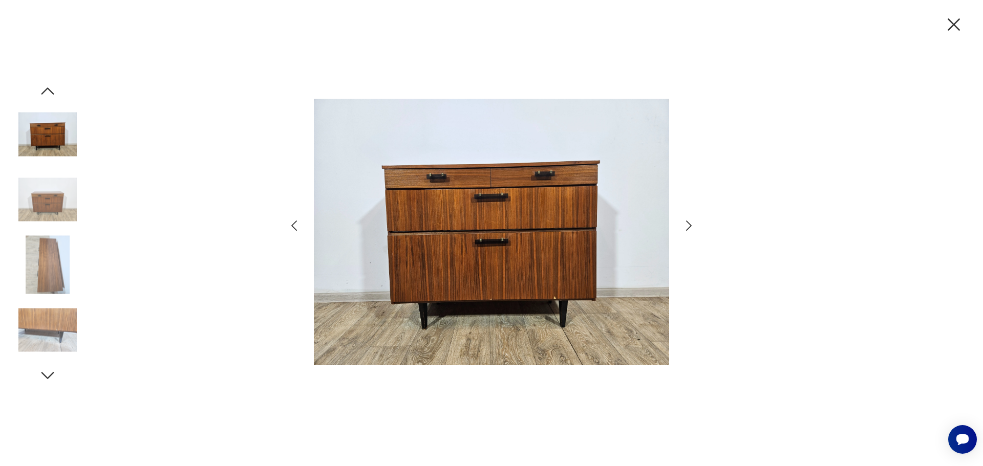
click at [686, 225] on icon "button" at bounding box center [688, 226] width 15 height 15
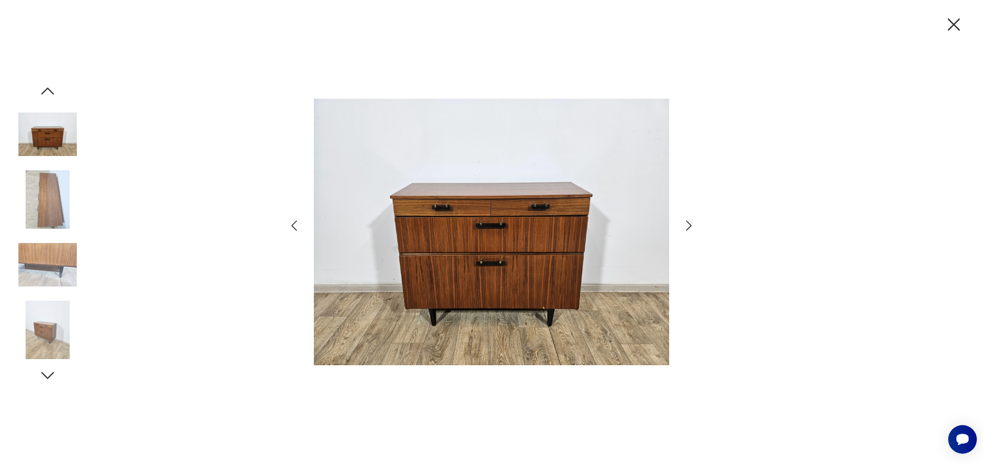
click at [686, 225] on icon "button" at bounding box center [688, 226] width 15 height 15
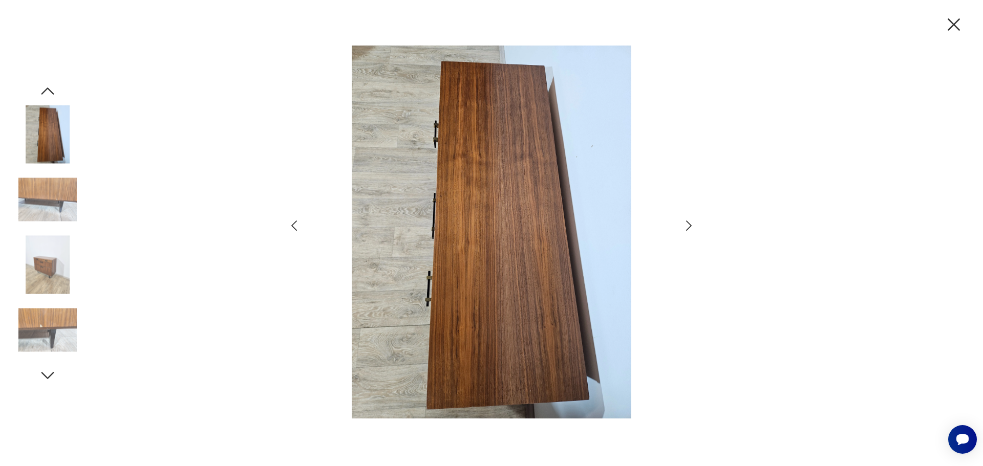
click at [686, 225] on icon "button" at bounding box center [688, 226] width 15 height 15
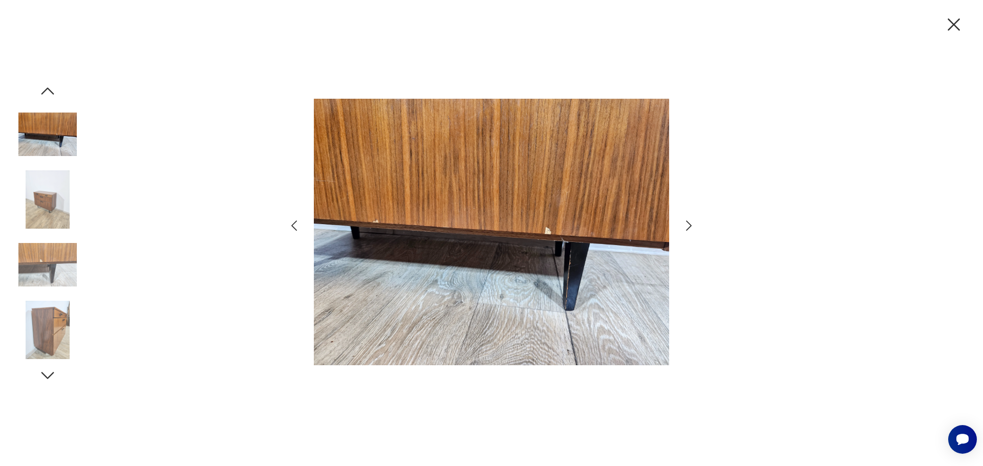
click at [686, 225] on icon "button" at bounding box center [688, 226] width 15 height 15
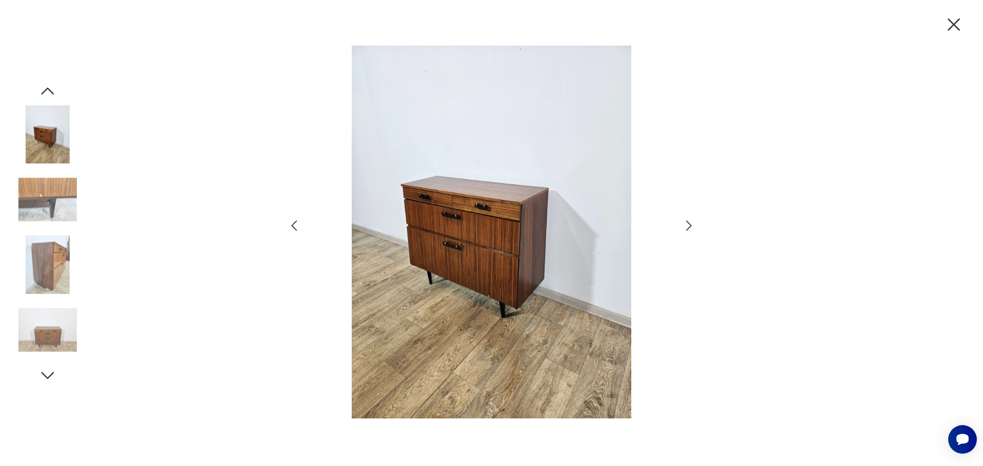
click at [953, 29] on icon "button" at bounding box center [954, 25] width 22 height 22
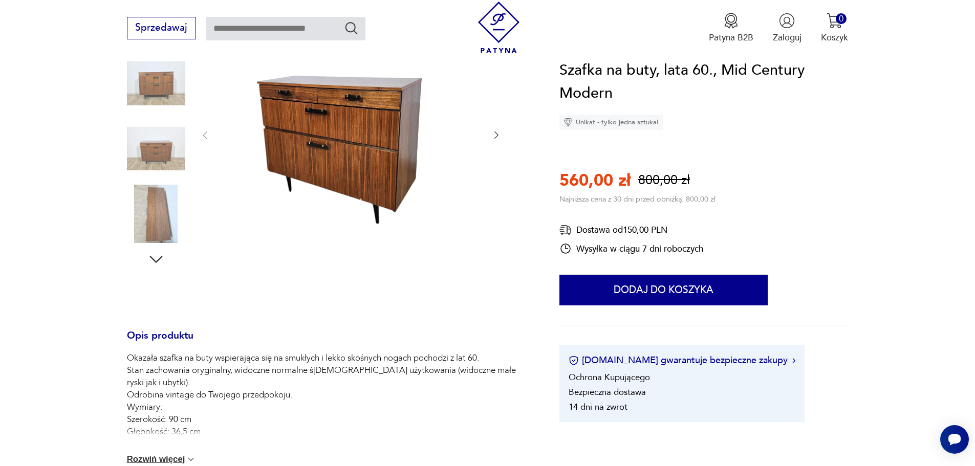
scroll to position [307, 0]
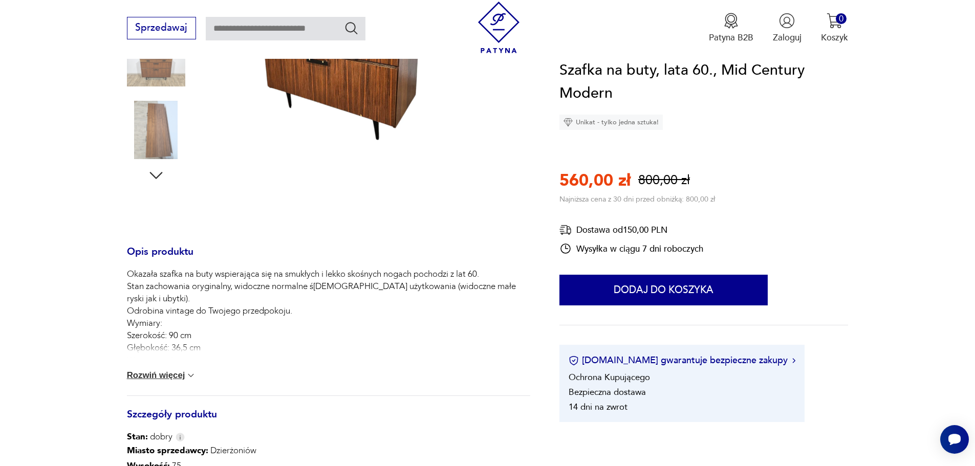
click at [160, 370] on div "Okazała szafka na buty wspierająca się na smukłych i lekko skośnych nogach poch…" at bounding box center [328, 331] width 403 height 127
click at [160, 374] on button "Rozwiń więcej" at bounding box center [162, 376] width 70 height 10
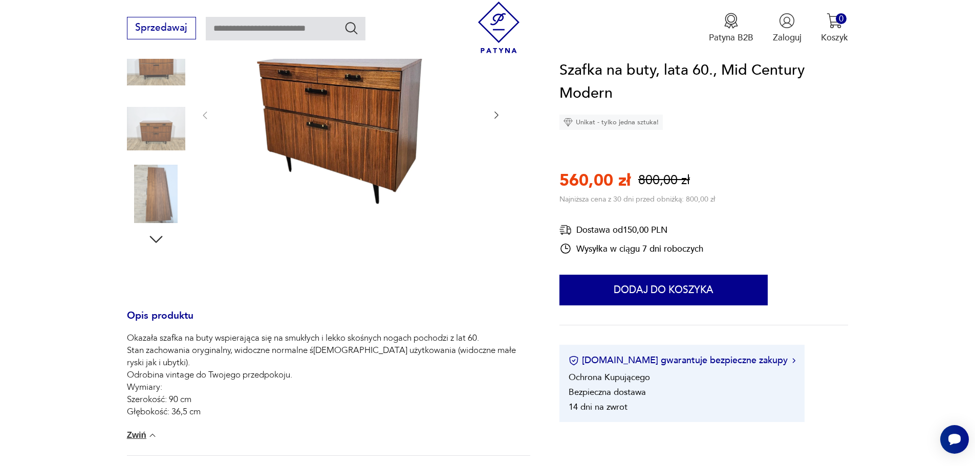
scroll to position [154, 0]
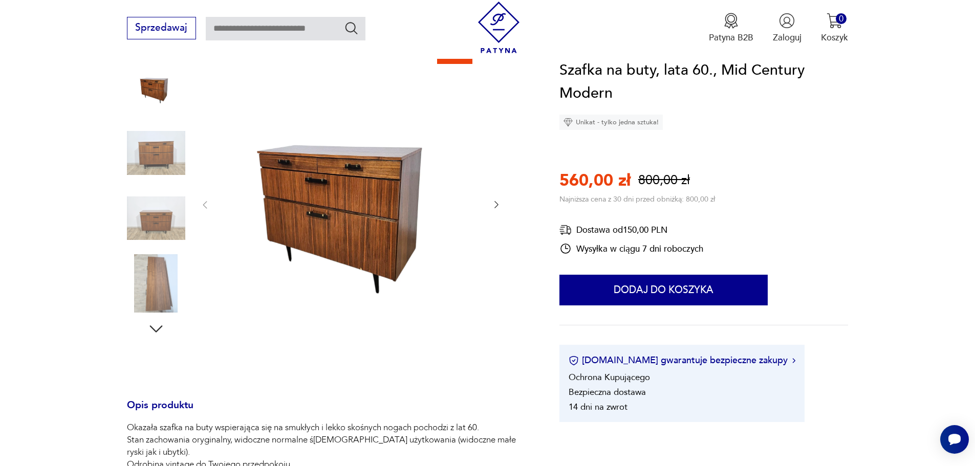
click at [329, 227] on img at bounding box center [351, 204] width 257 height 342
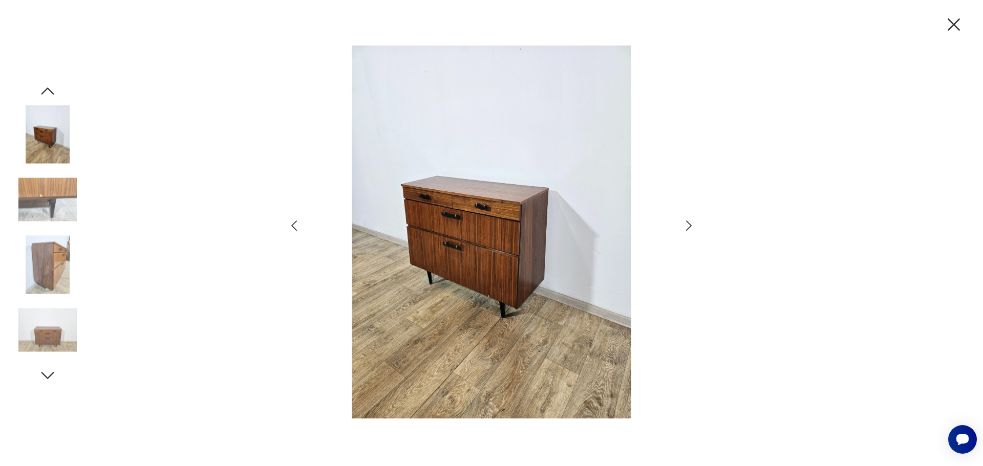
click at [686, 226] on icon "button" at bounding box center [688, 226] width 15 height 15
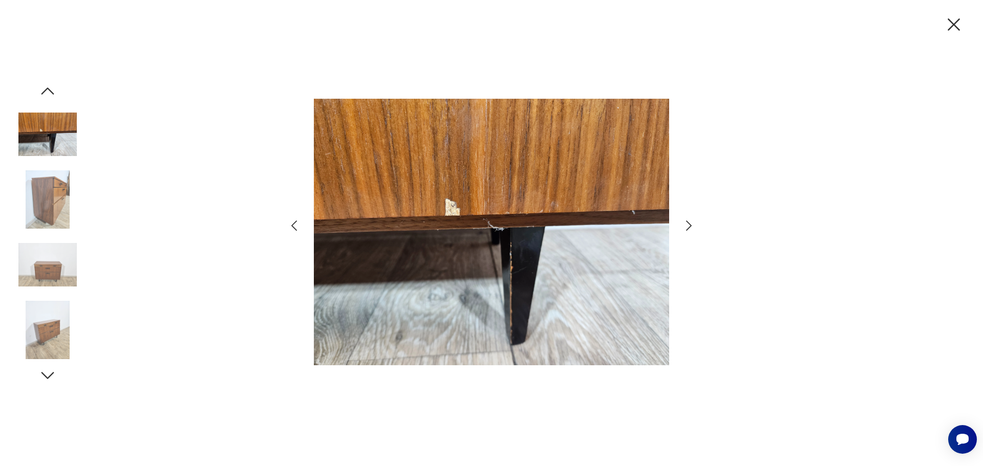
click at [686, 226] on icon "button" at bounding box center [688, 226] width 15 height 15
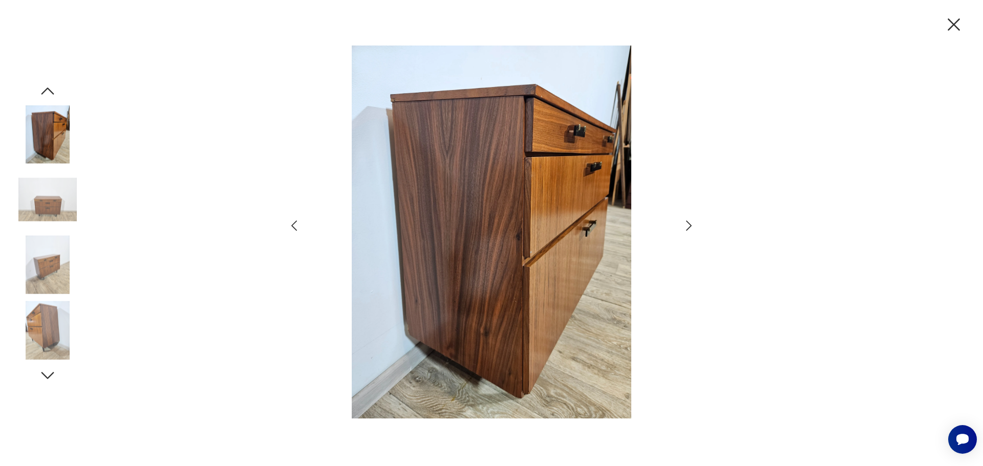
click at [688, 226] on icon "button" at bounding box center [688, 226] width 15 height 15
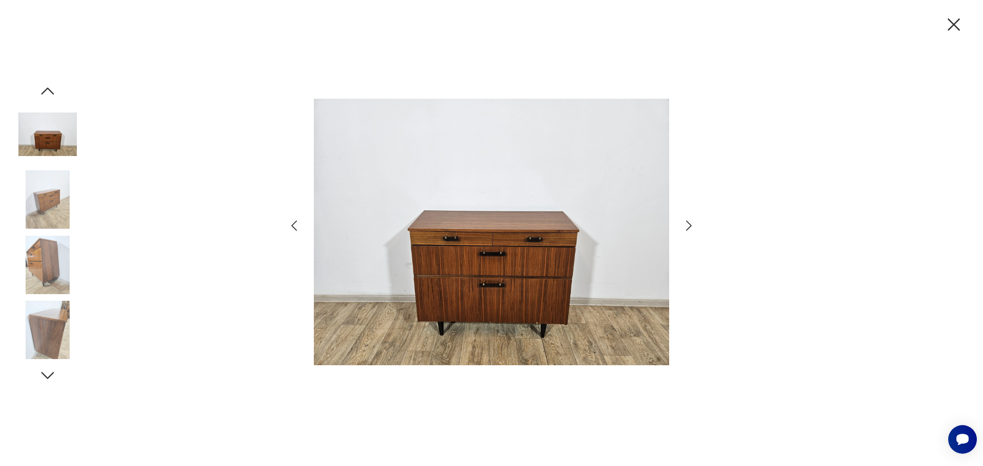
click at [949, 29] on icon "button" at bounding box center [954, 24] width 12 height 12
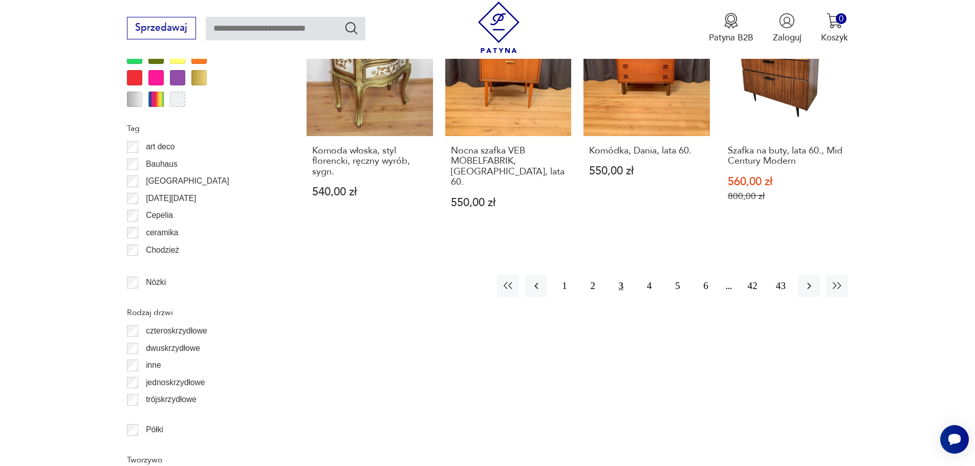
scroll to position [1279, 0]
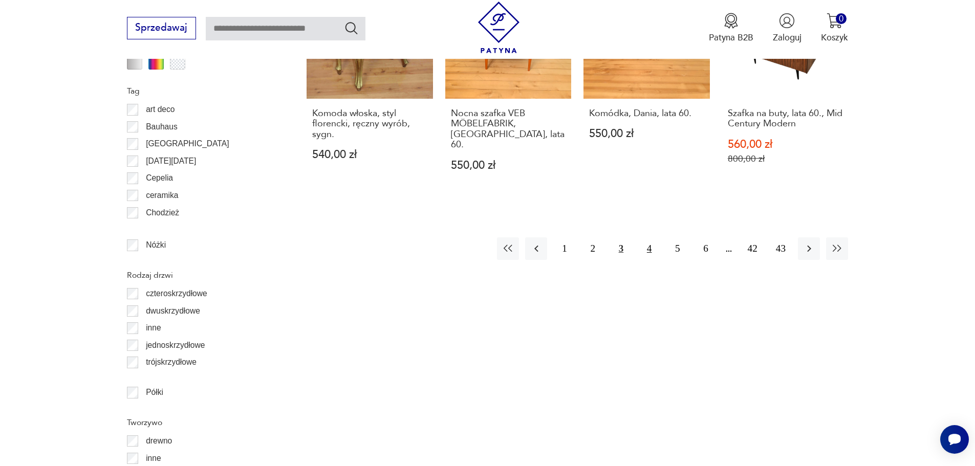
click at [649, 238] on button "4" at bounding box center [649, 249] width 22 height 22
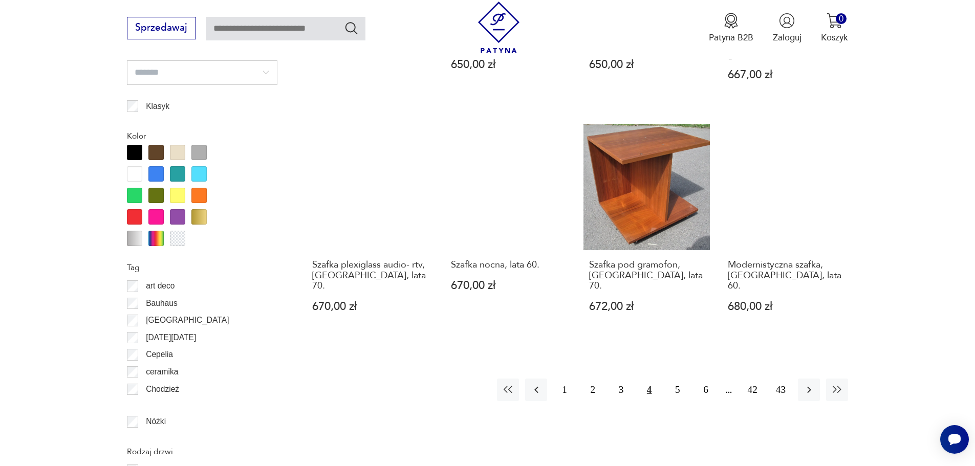
scroll to position [1115, 0]
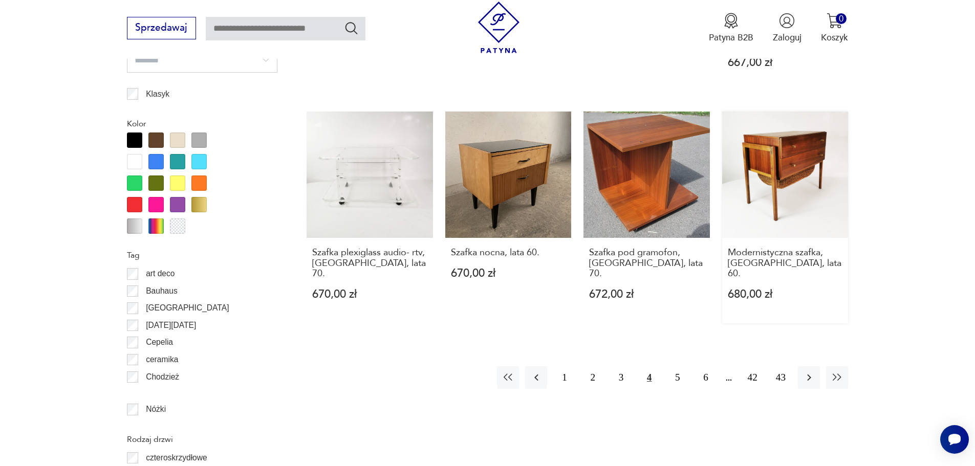
click at [750, 205] on link "Modernistyczna szafka, Niemcy, lata 60. 680,00 zł" at bounding box center [785, 218] width 126 height 212
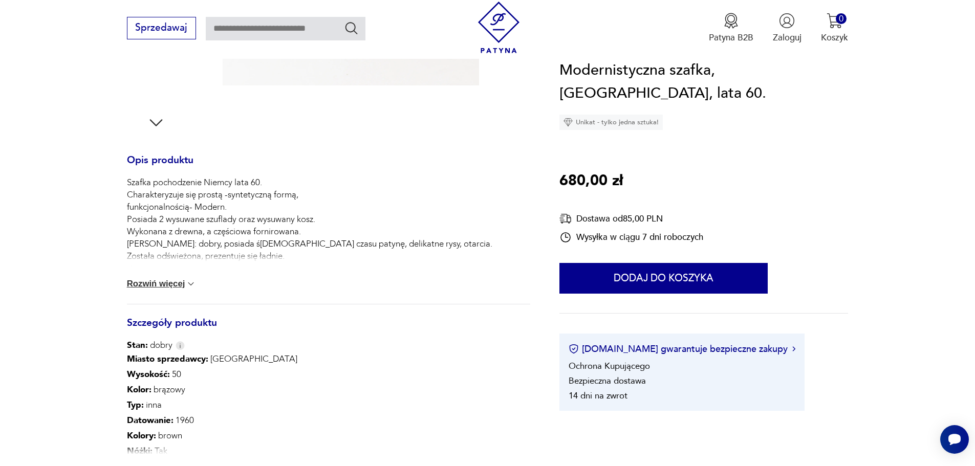
scroll to position [358, 0]
click at [147, 280] on button "Rozwiń więcej" at bounding box center [162, 284] width 70 height 10
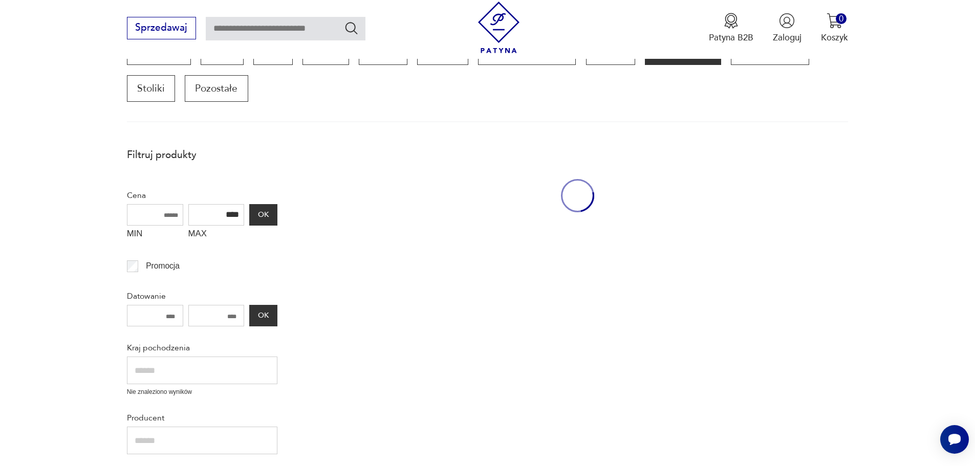
scroll to position [1229, 0]
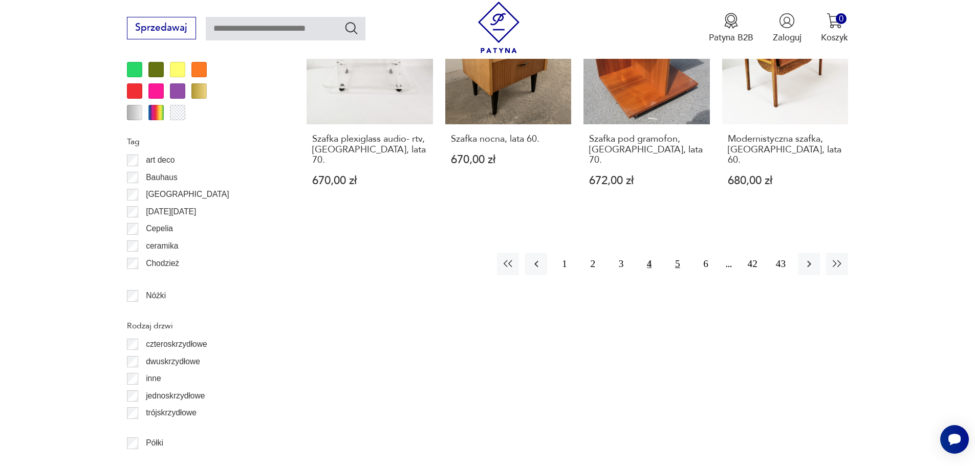
click at [674, 258] on button "5" at bounding box center [678, 264] width 22 height 22
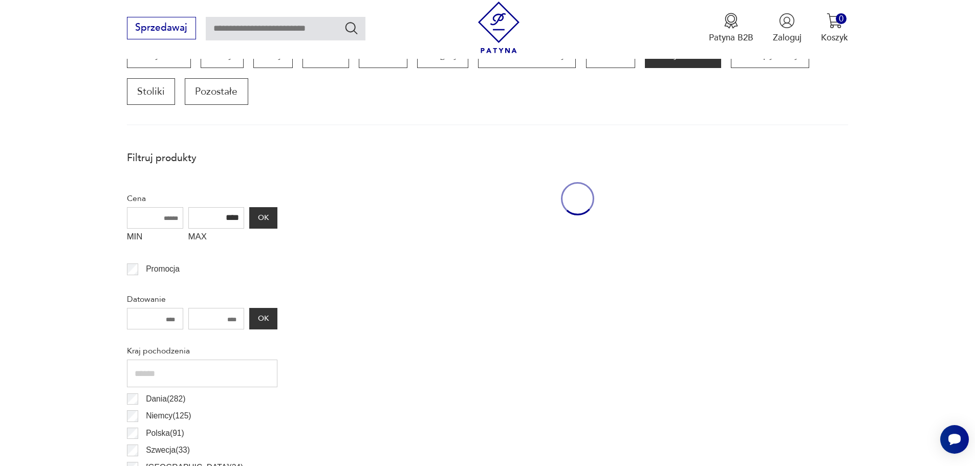
scroll to position [347, 0]
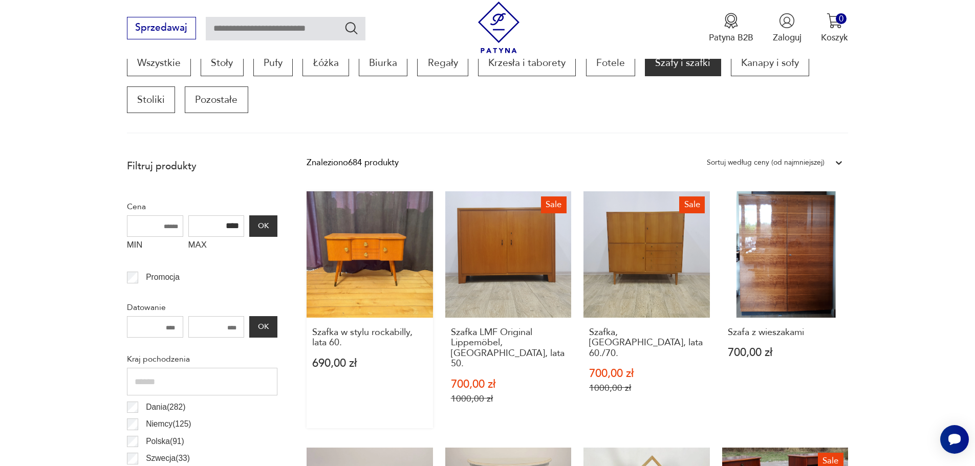
click at [369, 256] on link "Szafka w stylu rockabilly, lata 60. 690,00 zł" at bounding box center [370, 309] width 126 height 237
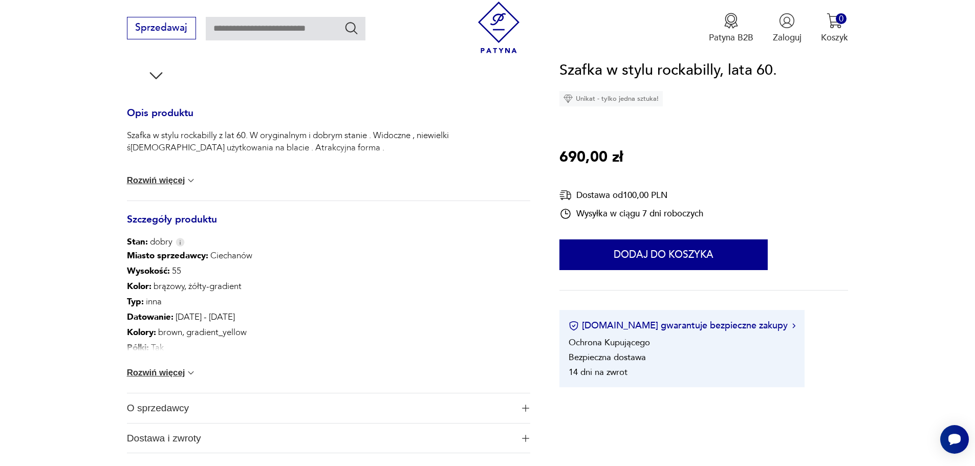
scroll to position [512, 0]
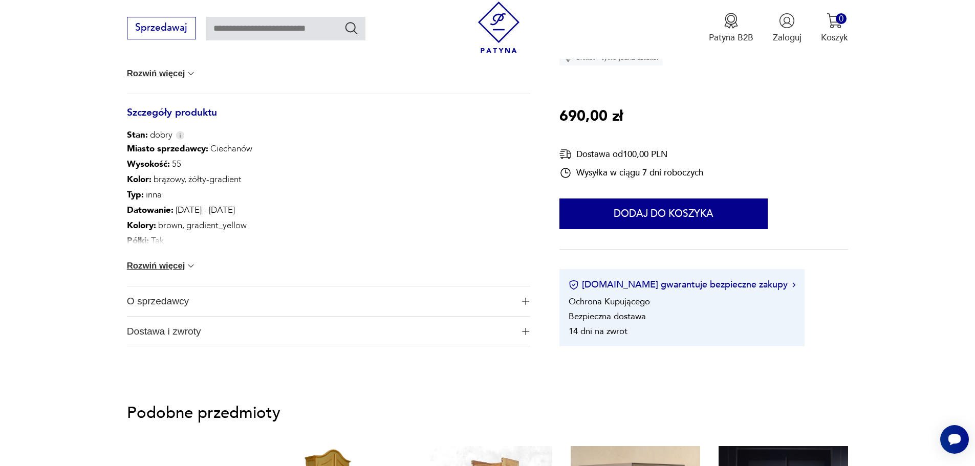
click at [141, 263] on button "Rozwiń więcej" at bounding box center [162, 266] width 70 height 10
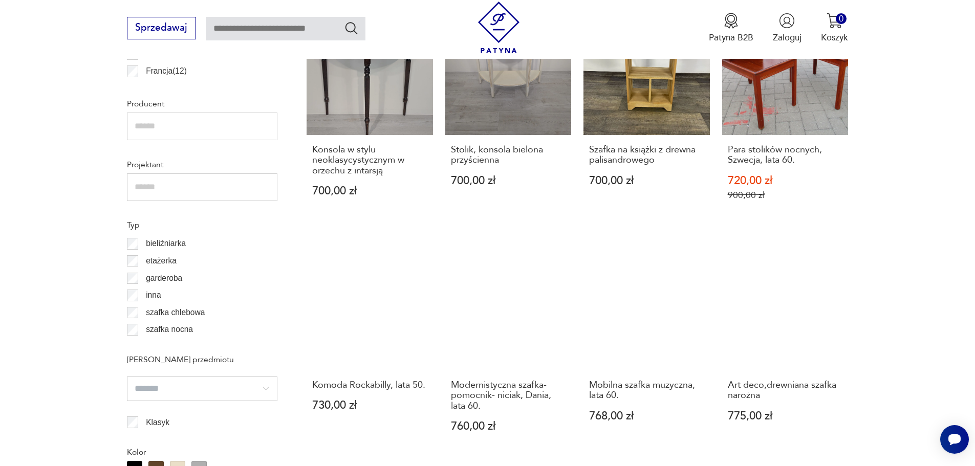
scroll to position [808, 0]
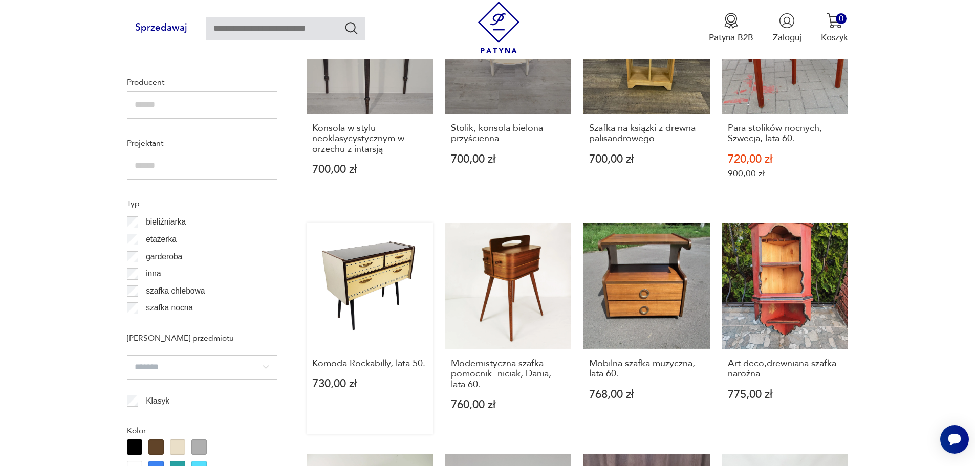
click at [373, 270] on link "Komoda Rockabilly, lata 50. 730,00 zł" at bounding box center [370, 329] width 126 height 212
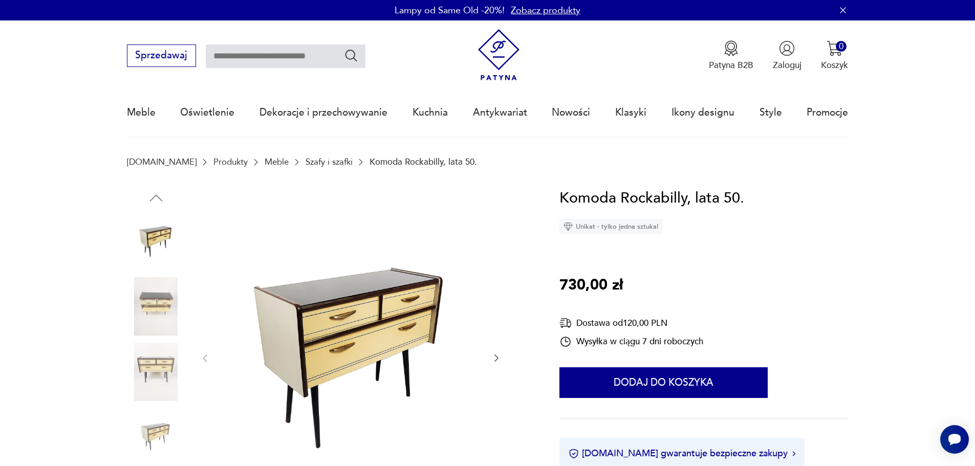
click at [380, 307] on img at bounding box center [351, 358] width 257 height 342
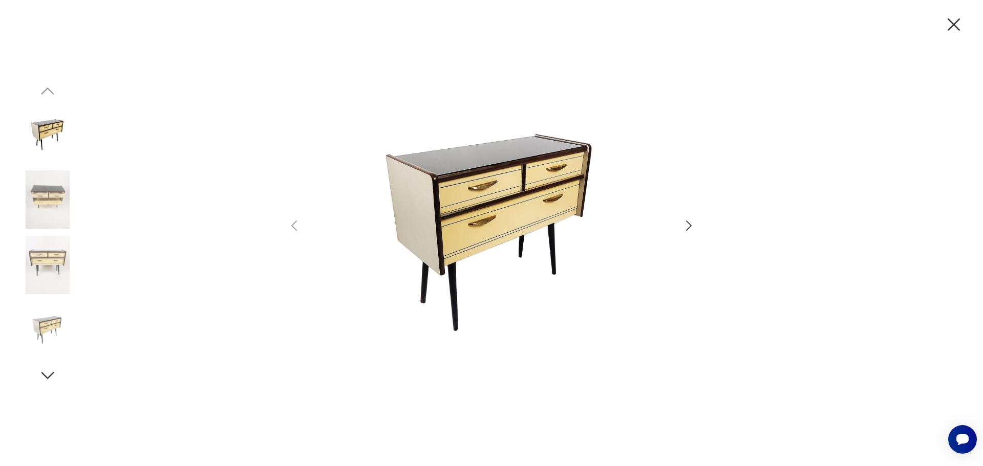
click at [687, 228] on icon "button" at bounding box center [688, 226] width 15 height 15
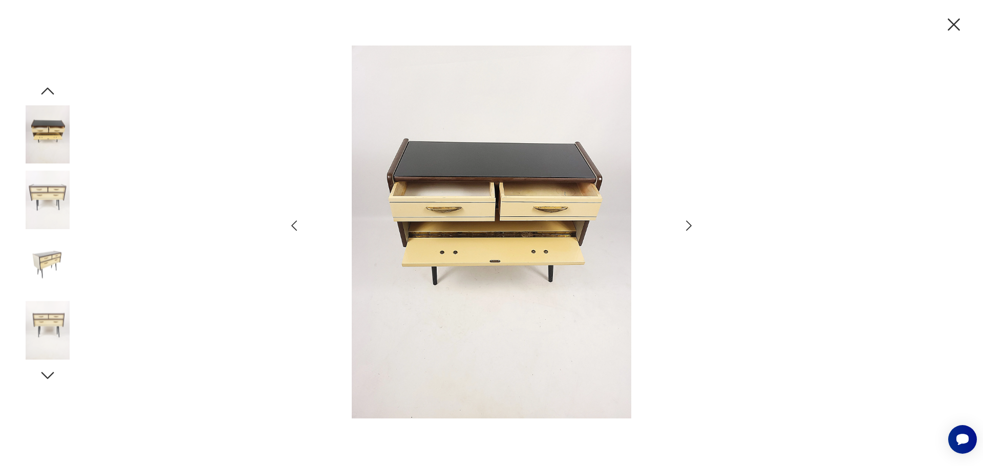
click at [687, 228] on icon "button" at bounding box center [688, 226] width 15 height 15
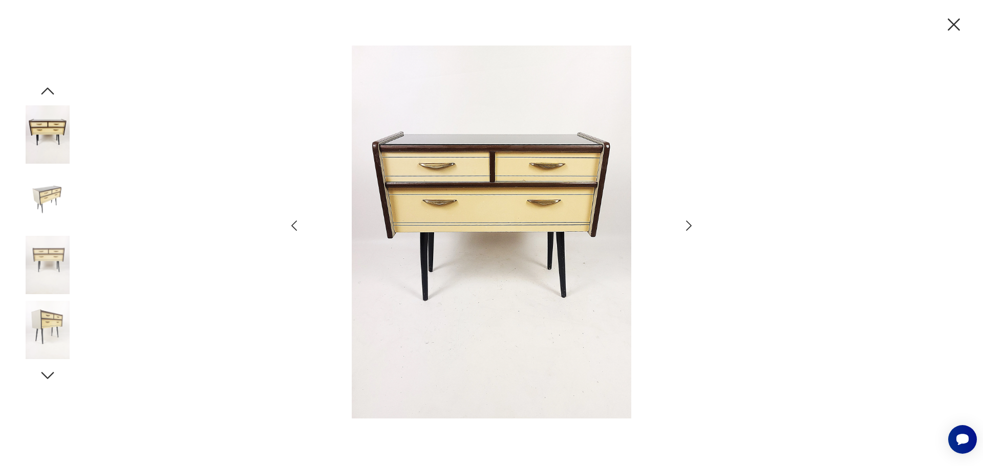
click at [687, 228] on icon "button" at bounding box center [688, 226] width 15 height 15
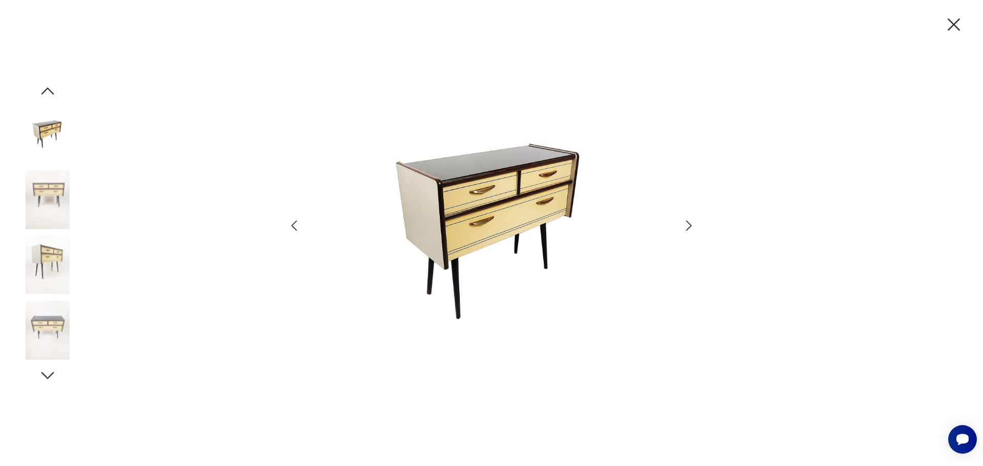
click at [950, 29] on icon "button" at bounding box center [954, 25] width 22 height 22
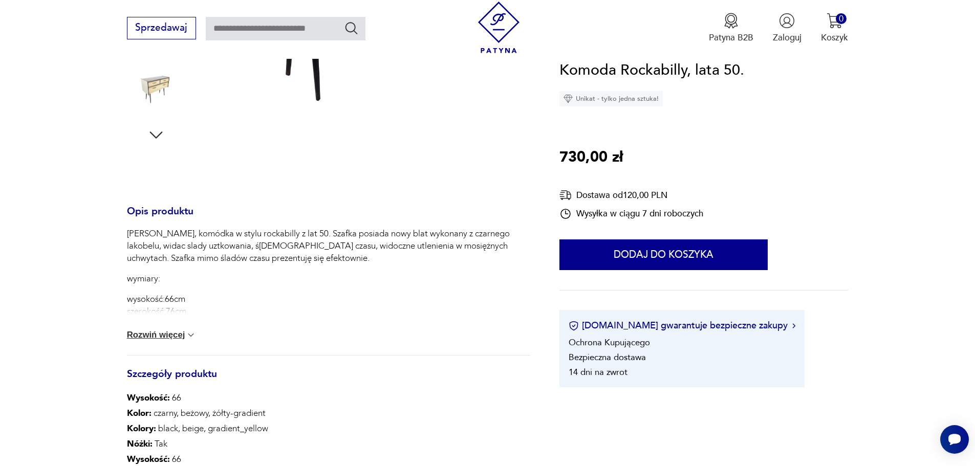
scroll to position [358, 0]
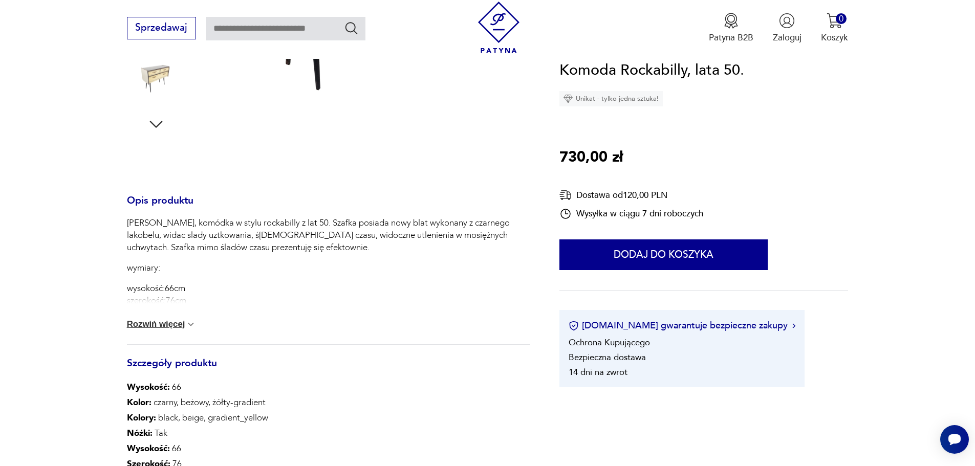
click at [145, 322] on button "Rozwiń więcej" at bounding box center [162, 324] width 70 height 10
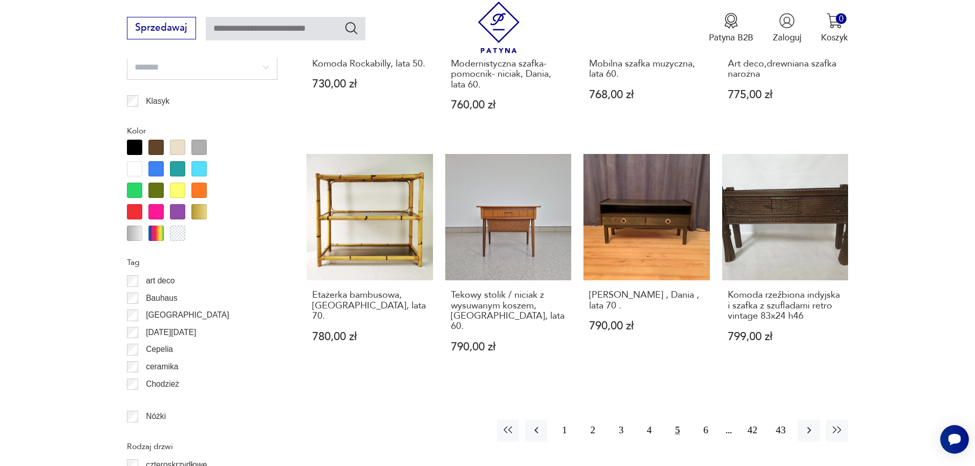
scroll to position [1126, 0]
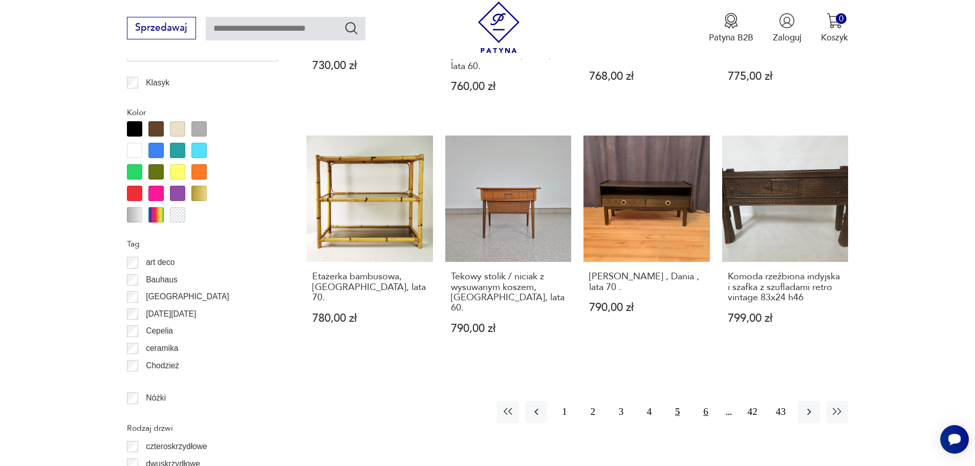
click at [707, 401] on button "6" at bounding box center [706, 412] width 22 height 22
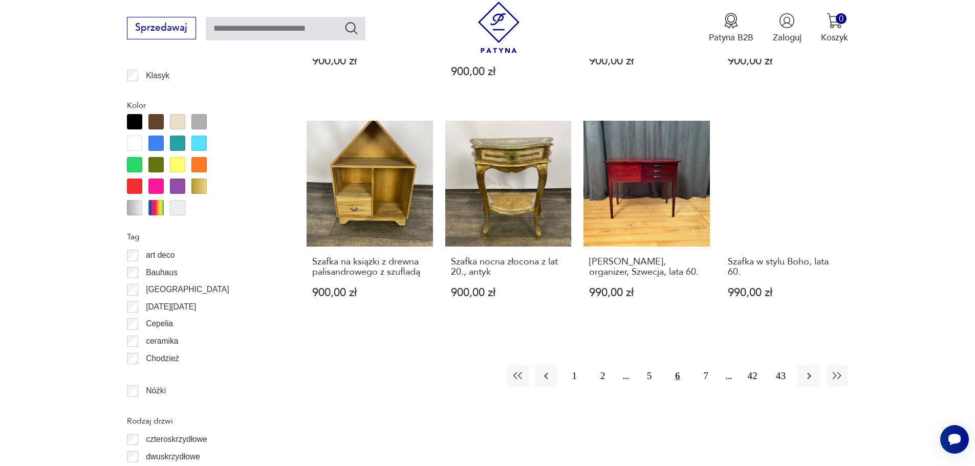
scroll to position [1166, 0]
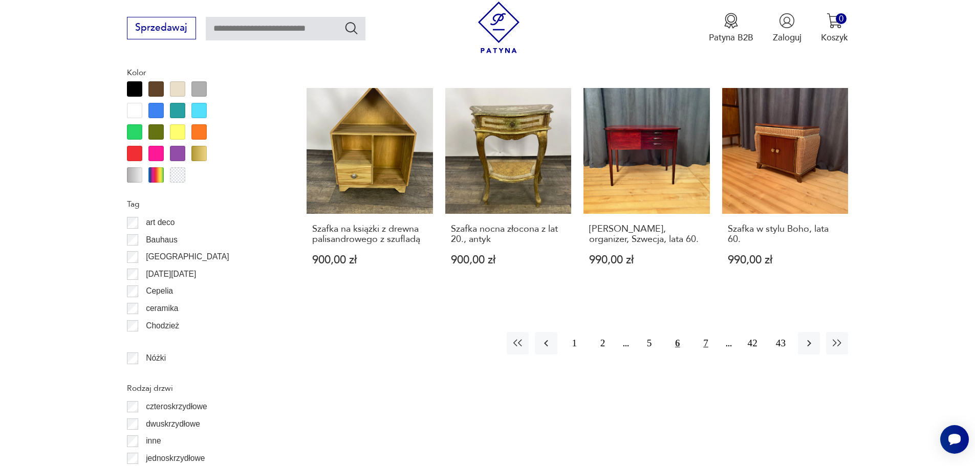
click at [705, 332] on button "7" at bounding box center [706, 343] width 22 height 22
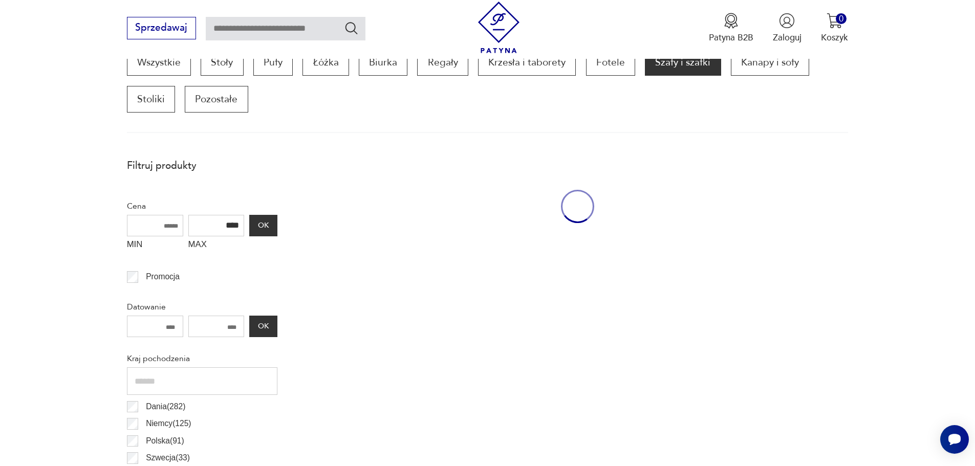
scroll to position [347, 0]
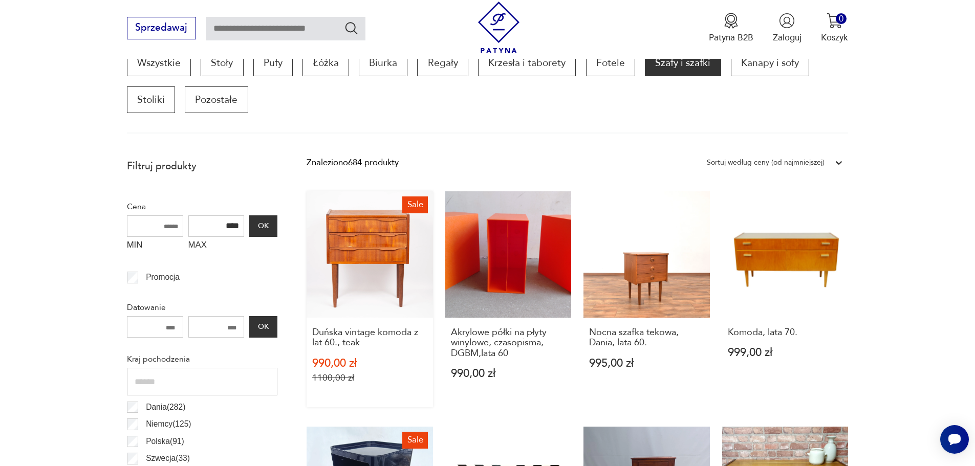
click at [383, 246] on link "Sale Duńska vintage komoda z lat 60., teak 990,00 zł 1100,00 zł" at bounding box center [370, 299] width 126 height 216
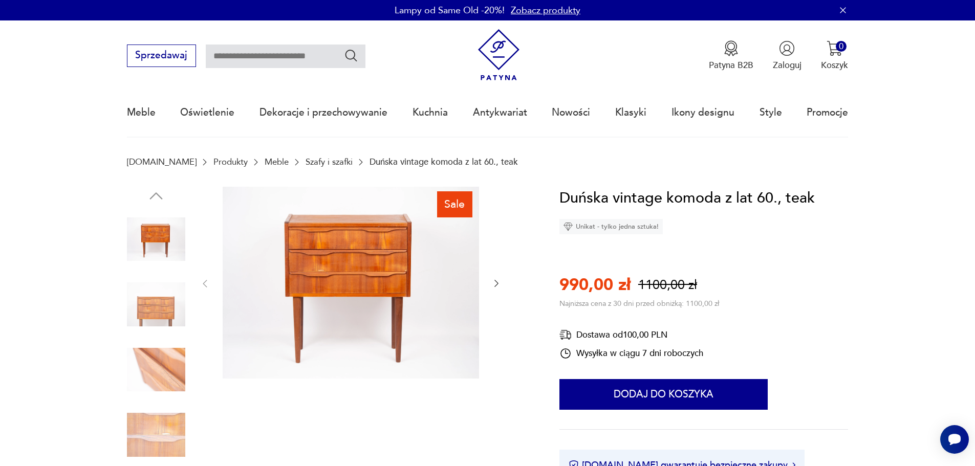
click at [377, 288] on img at bounding box center [351, 283] width 257 height 193
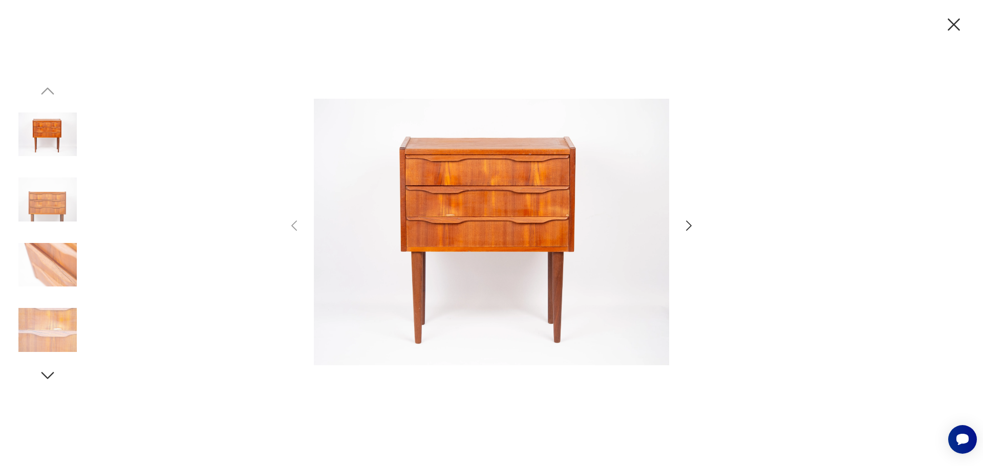
click at [689, 223] on icon "button" at bounding box center [689, 226] width 6 height 10
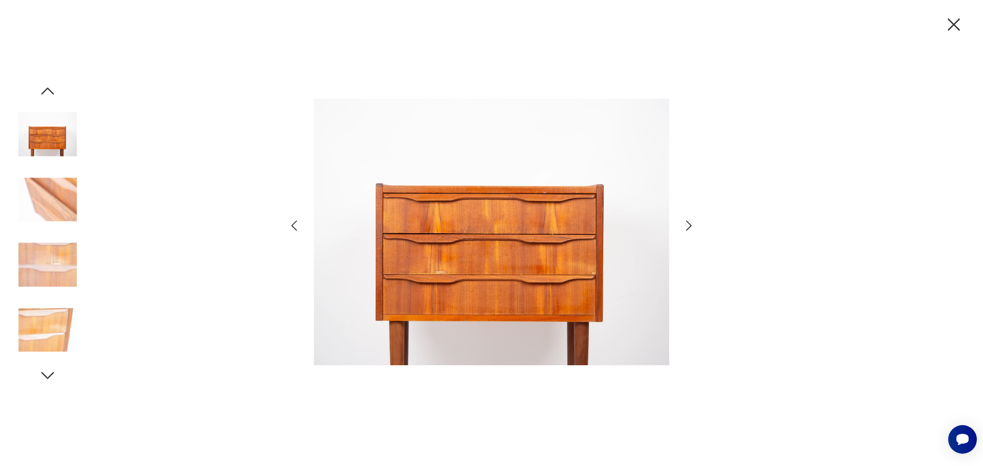
click at [689, 223] on icon "button" at bounding box center [689, 226] width 6 height 10
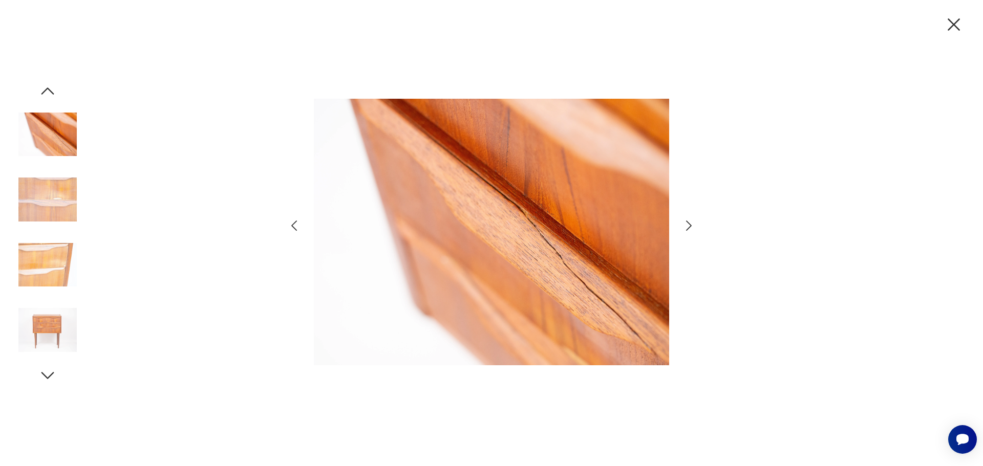
click at [689, 223] on icon "button" at bounding box center [689, 226] width 6 height 10
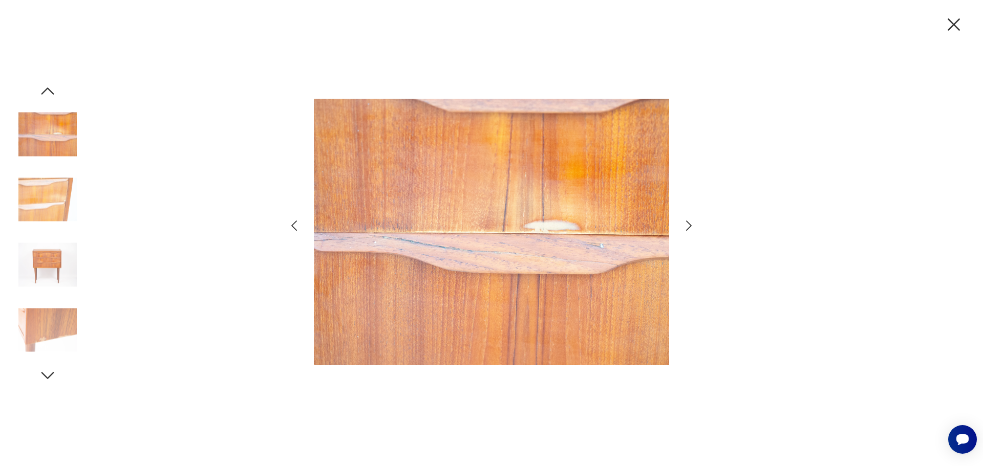
click at [689, 223] on icon "button" at bounding box center [689, 226] width 6 height 10
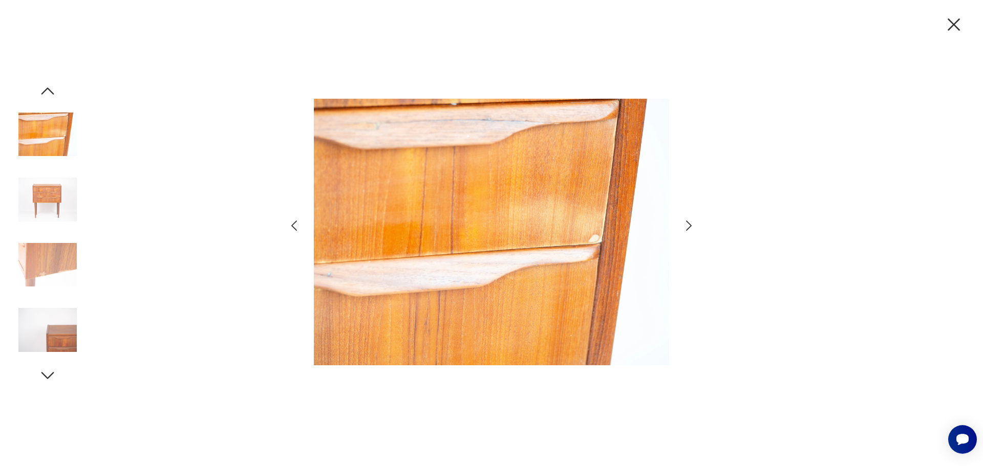
click at [689, 223] on icon "button" at bounding box center [689, 226] width 6 height 10
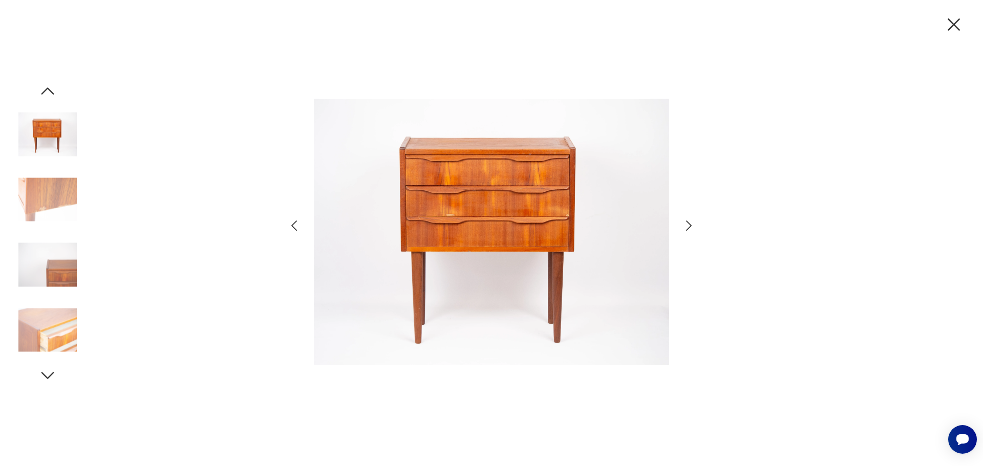
click at [689, 223] on icon "button" at bounding box center [689, 226] width 6 height 10
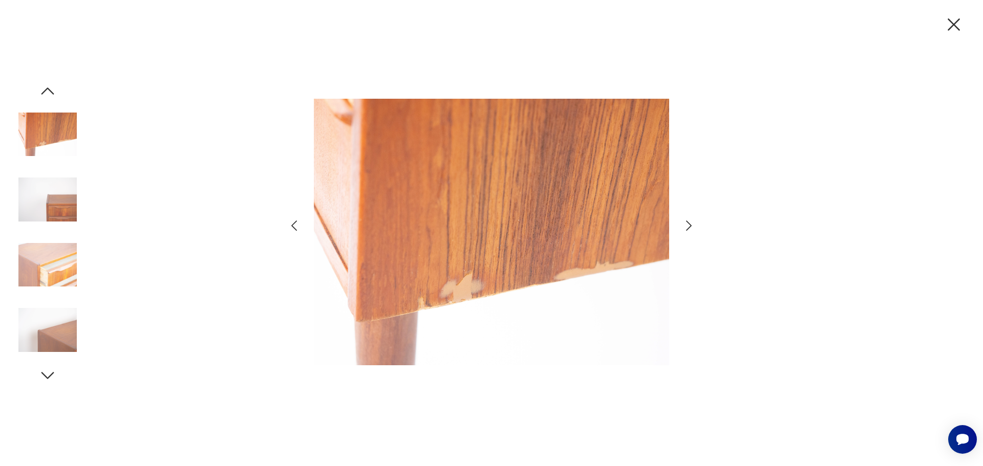
click at [689, 223] on icon "button" at bounding box center [689, 226] width 6 height 10
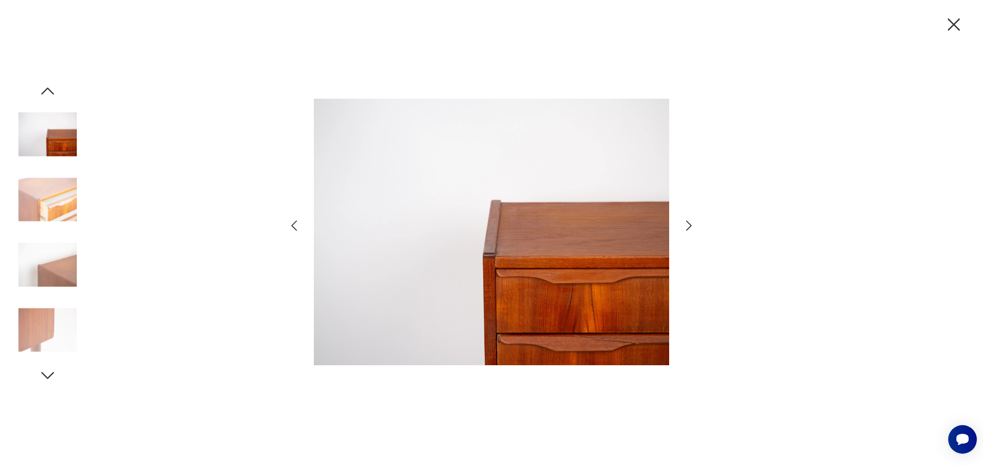
click at [689, 223] on icon "button" at bounding box center [689, 226] width 6 height 10
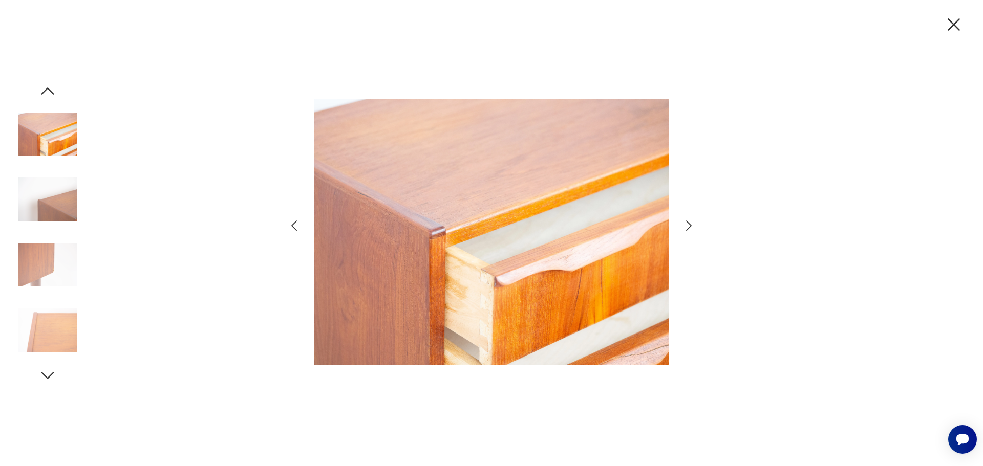
click at [689, 223] on icon "button" at bounding box center [689, 226] width 6 height 10
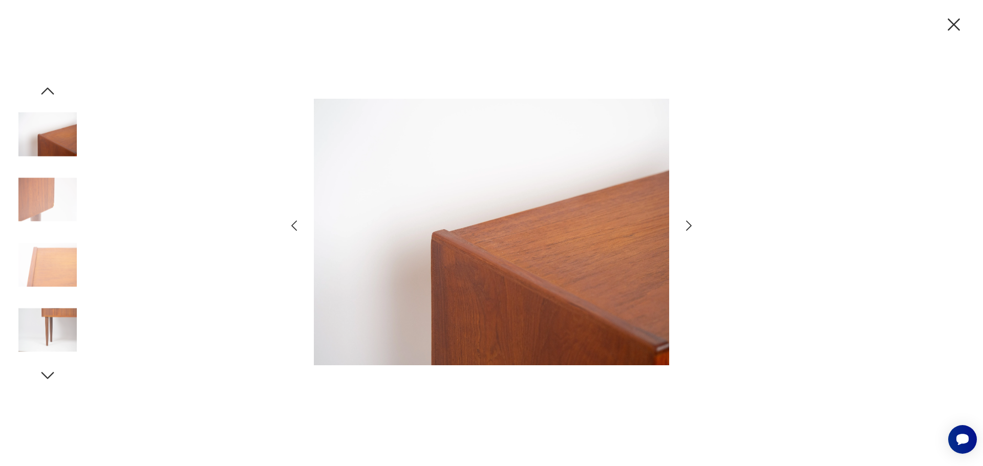
click at [689, 223] on icon "button" at bounding box center [689, 226] width 6 height 10
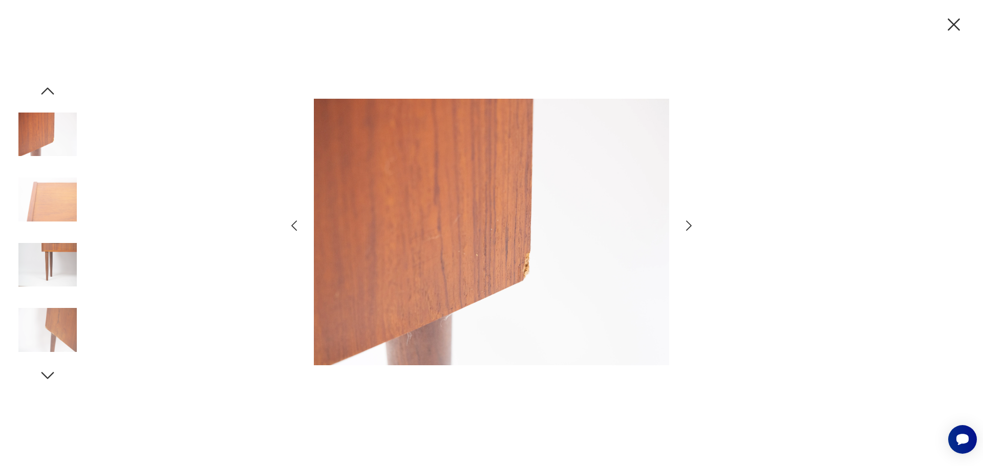
click at [955, 24] on icon "button" at bounding box center [954, 24] width 12 height 12
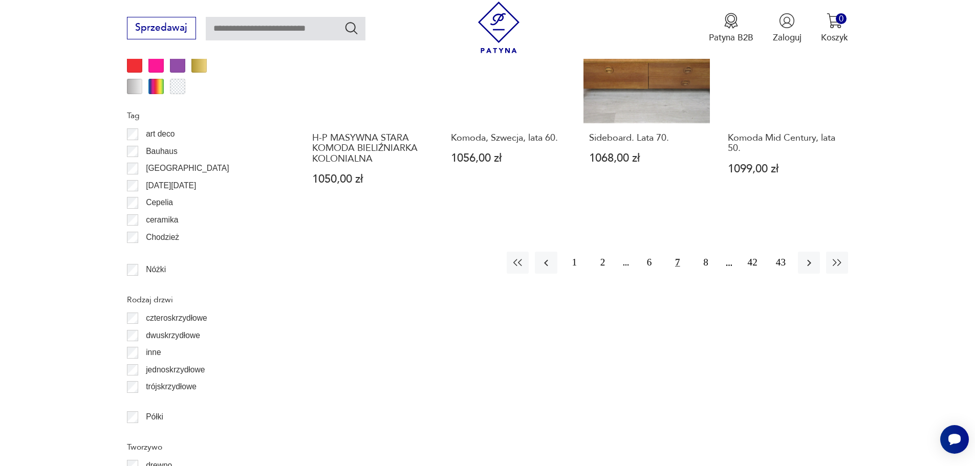
scroll to position [1269, 0]
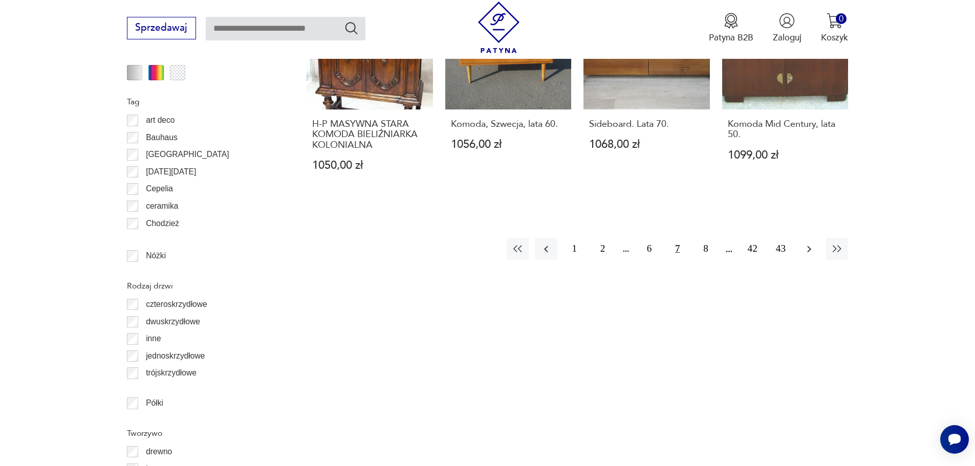
click at [802, 238] on button "button" at bounding box center [809, 249] width 22 height 22
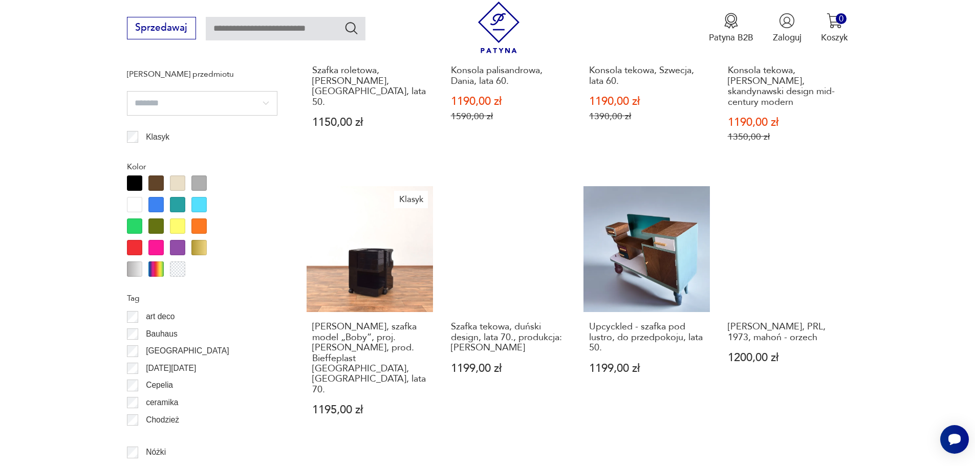
scroll to position [1218, 0]
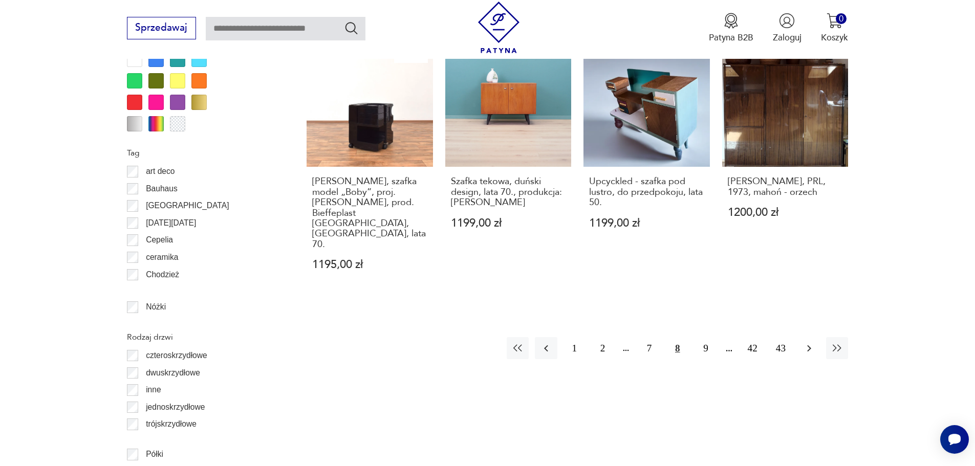
click at [805, 343] on icon "button" at bounding box center [809, 349] width 12 height 12
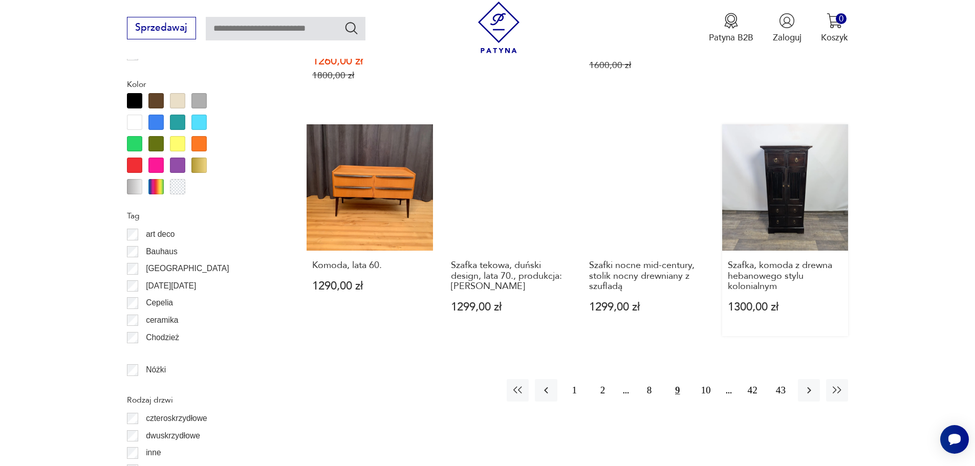
scroll to position [1166, 0]
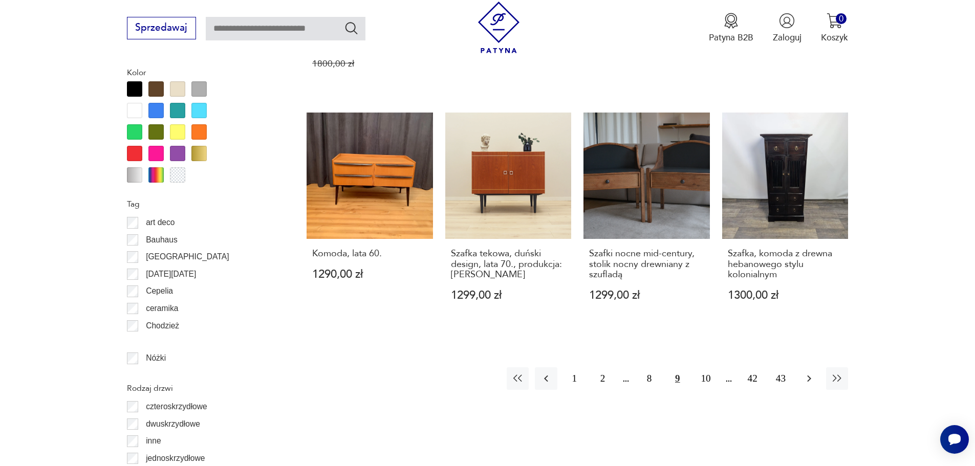
click at [814, 373] on icon "button" at bounding box center [809, 379] width 12 height 12
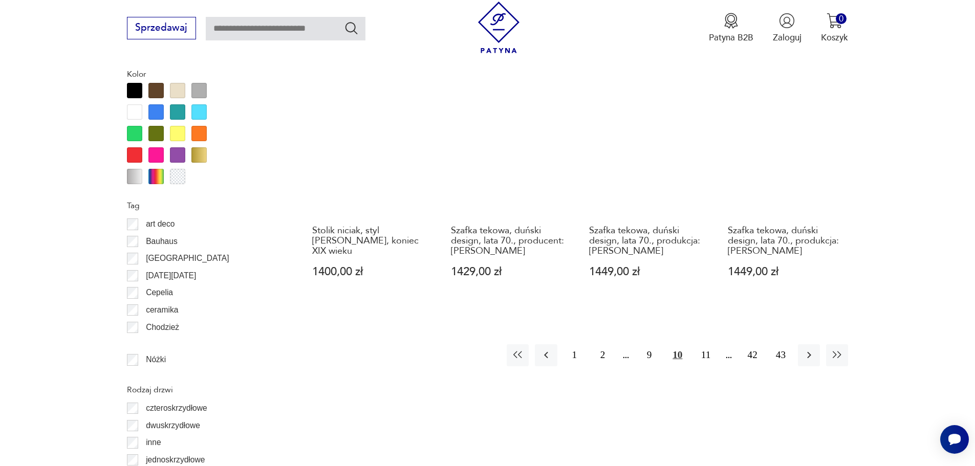
scroll to position [1166, 0]
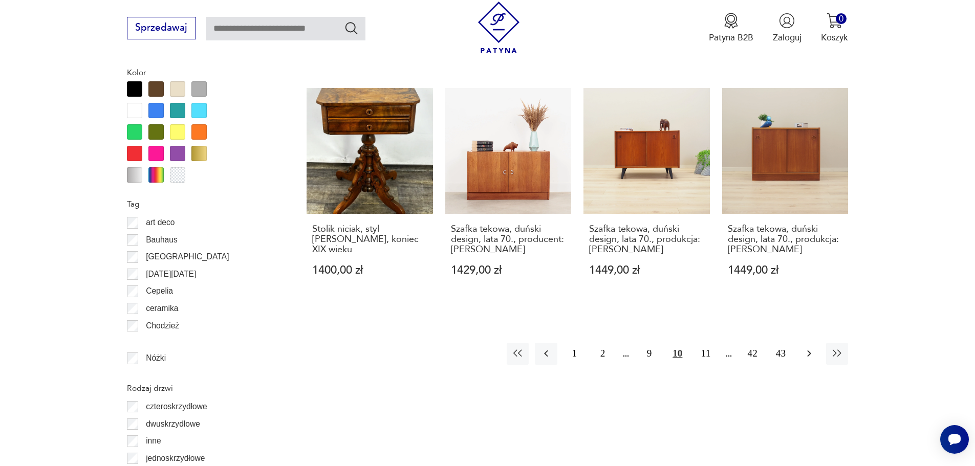
click at [809, 351] on icon "button" at bounding box center [809, 354] width 4 height 7
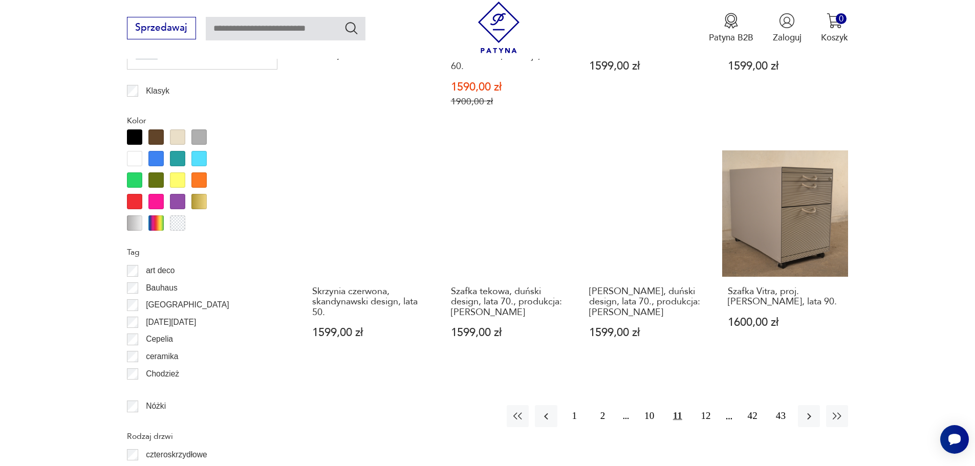
scroll to position [1166, 0]
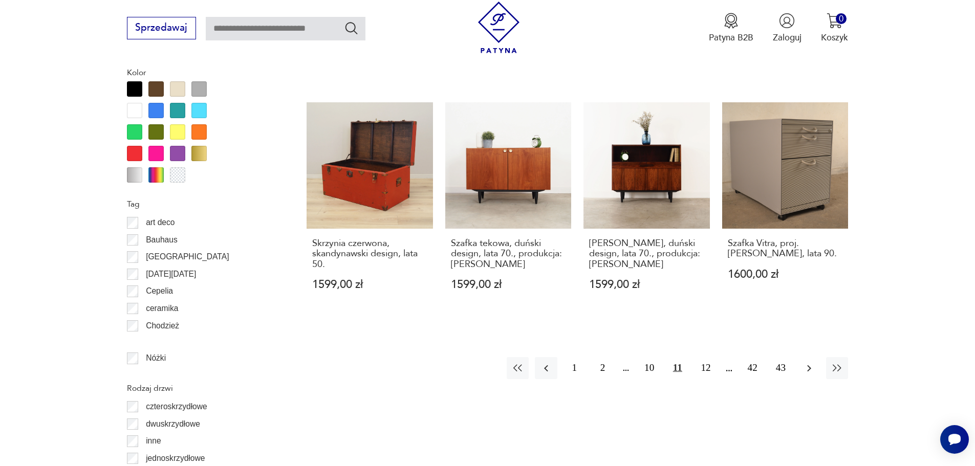
click at [816, 357] on button "button" at bounding box center [809, 368] width 22 height 22
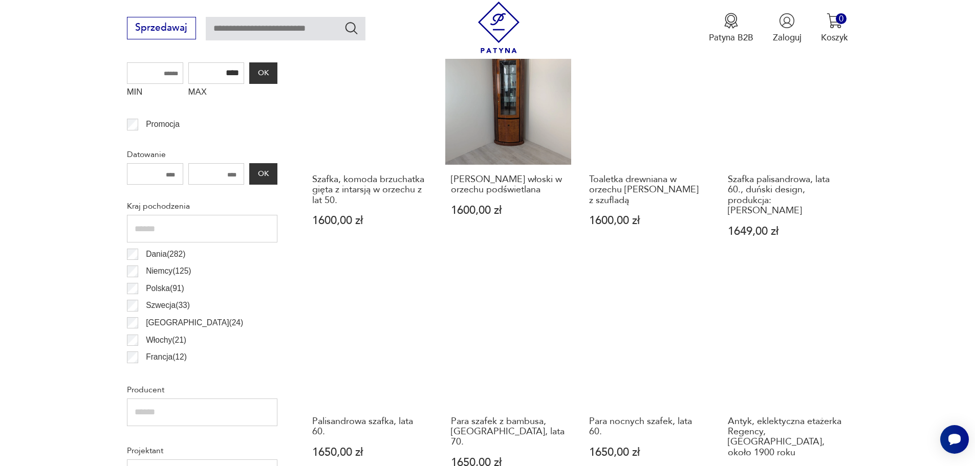
scroll to position [501, 0]
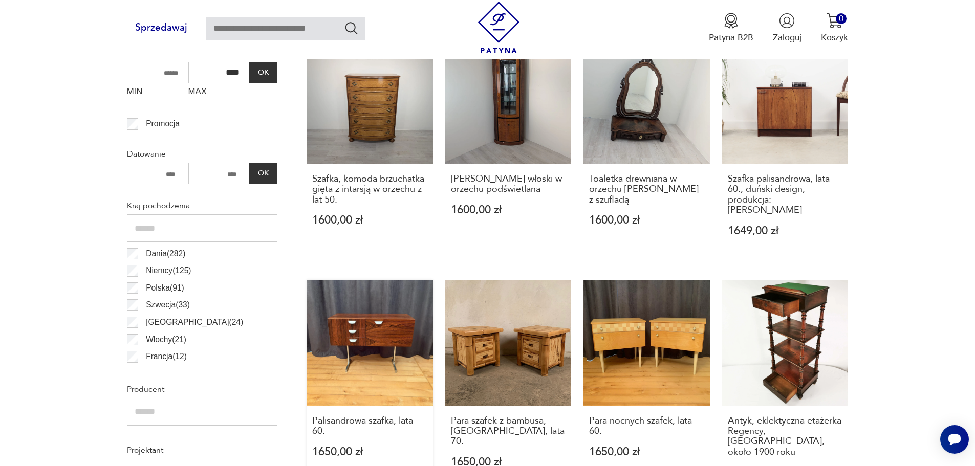
click at [367, 328] on link "Palisandrowa szafka, lata 60. 1650,00 zł" at bounding box center [370, 391] width 126 height 222
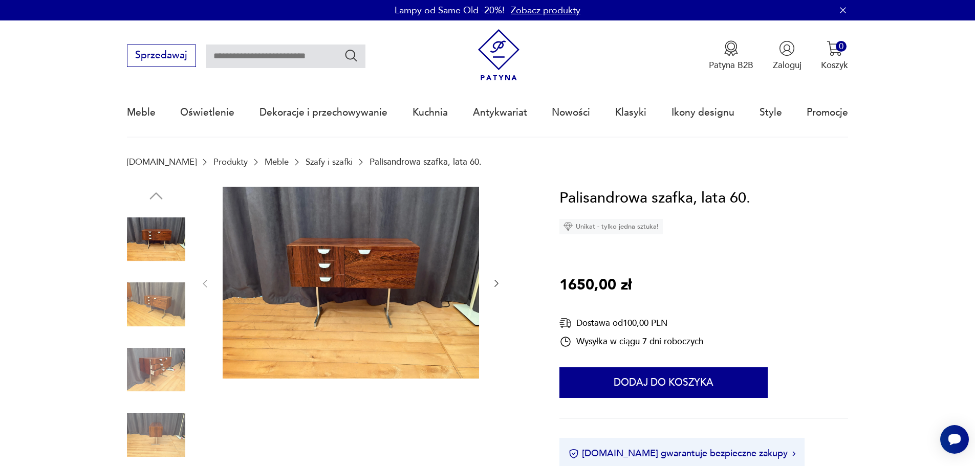
click at [346, 304] on img at bounding box center [351, 283] width 257 height 193
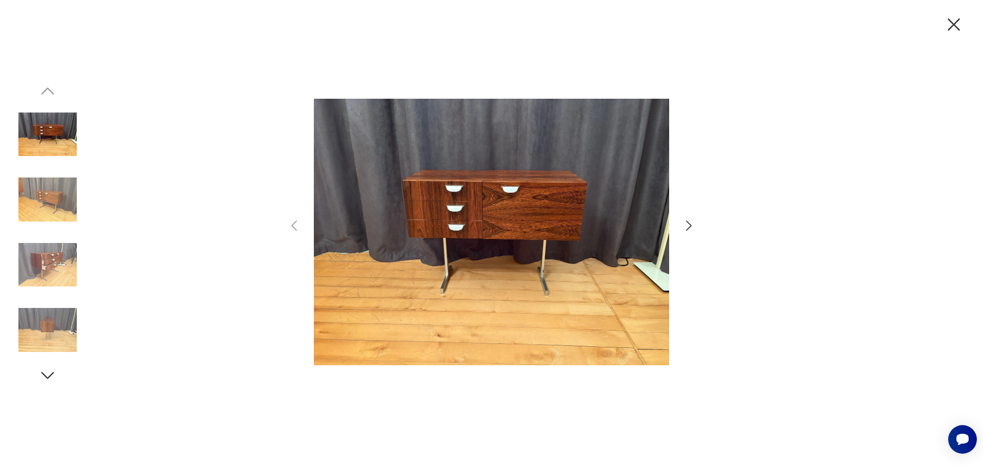
click at [692, 228] on icon "button" at bounding box center [688, 226] width 15 height 15
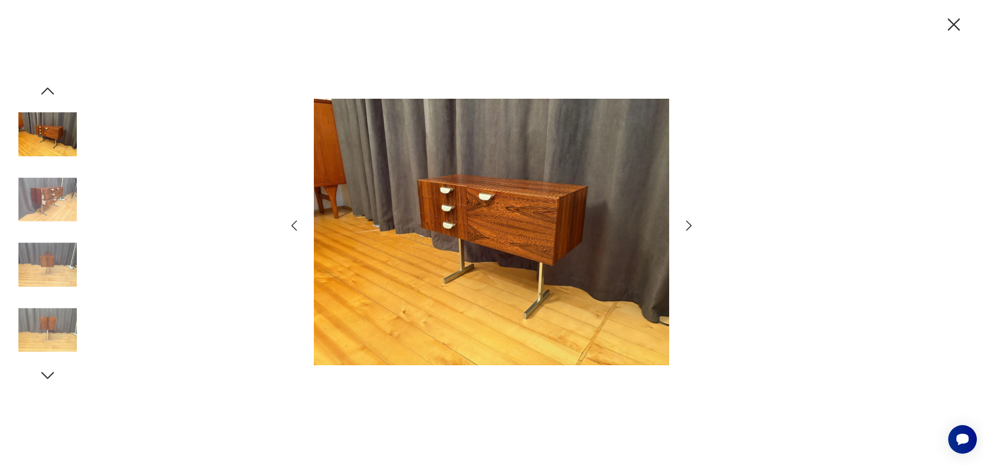
click at [692, 227] on icon "button" at bounding box center [688, 226] width 15 height 15
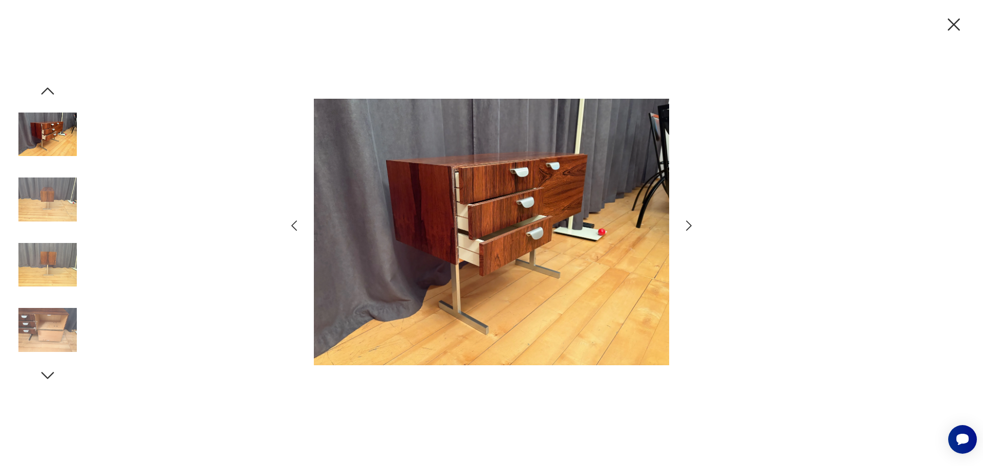
click at [692, 227] on icon "button" at bounding box center [688, 226] width 15 height 15
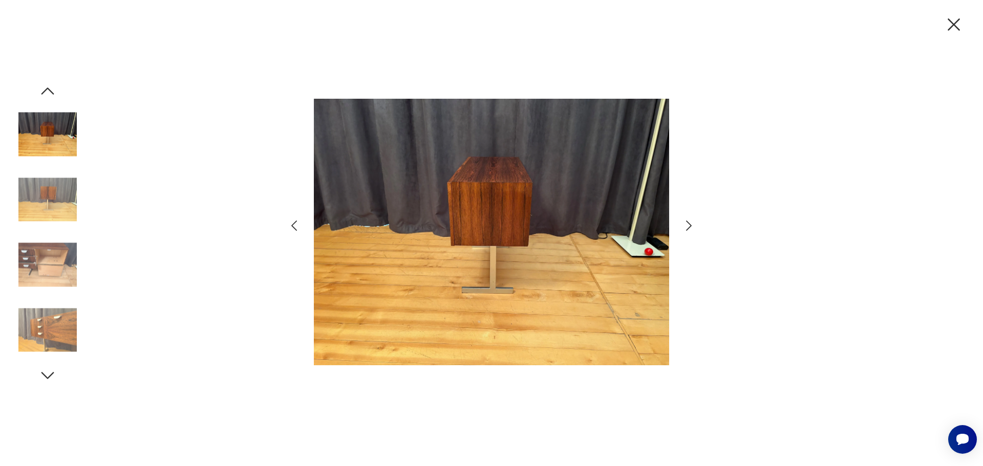
click at [692, 227] on icon "button" at bounding box center [688, 226] width 15 height 15
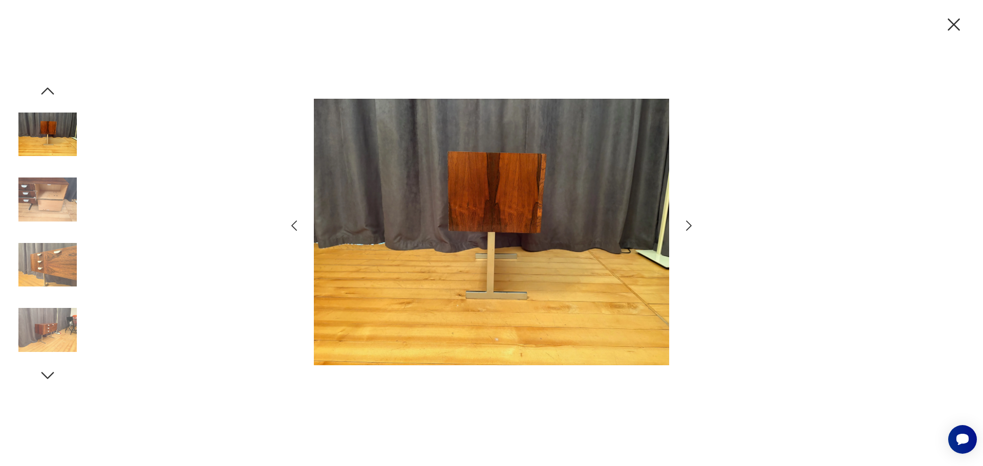
click at [692, 227] on icon "button" at bounding box center [688, 226] width 15 height 15
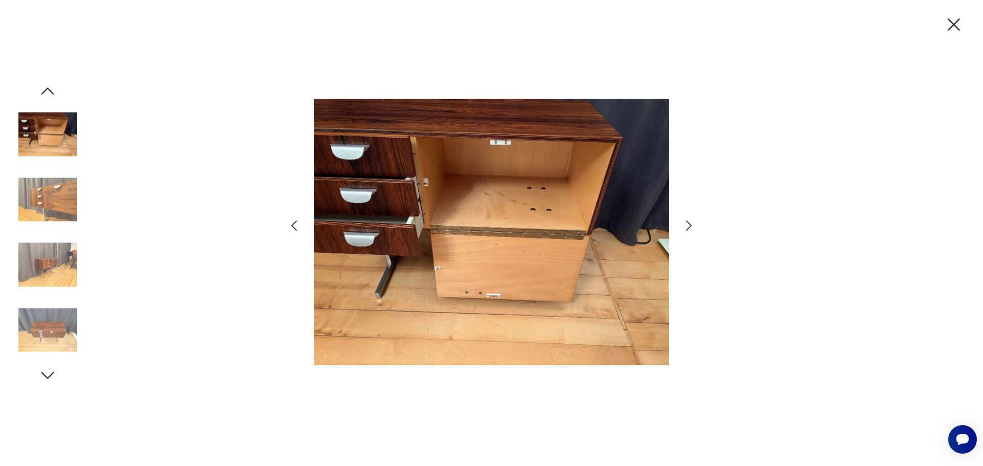
click at [958, 25] on icon "button" at bounding box center [954, 25] width 22 height 22
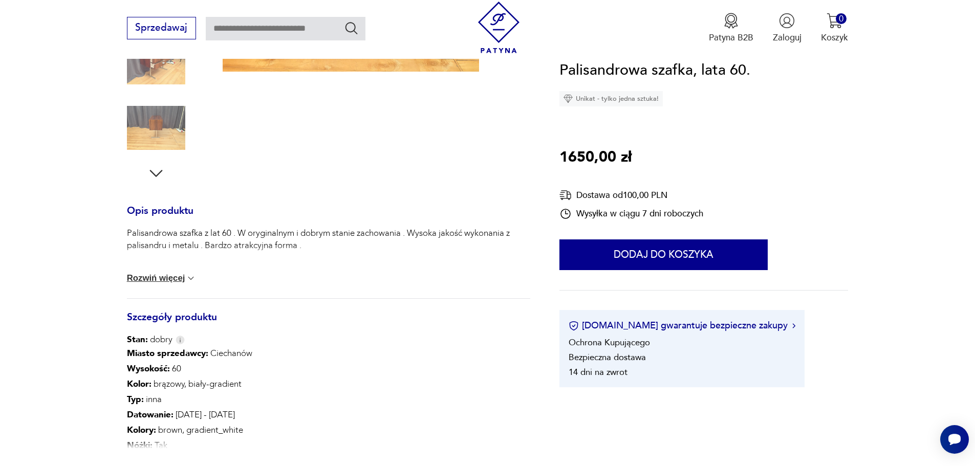
scroll to position [410, 0]
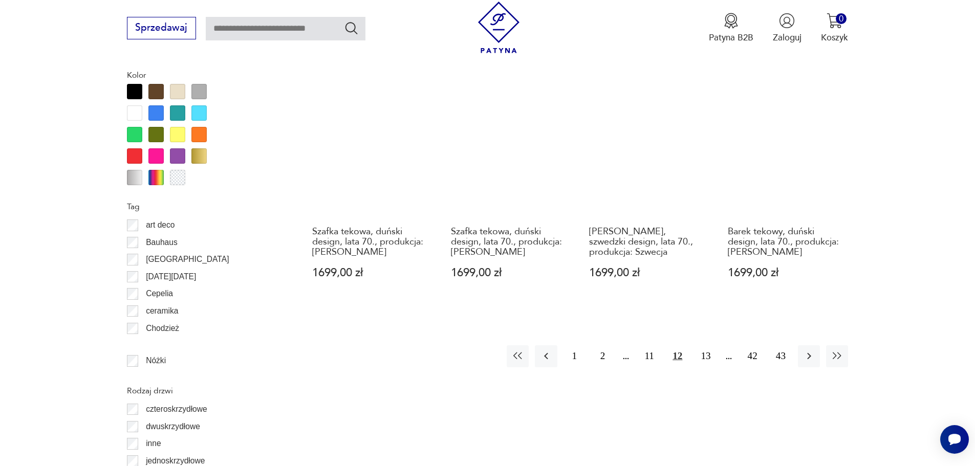
scroll to position [1166, 0]
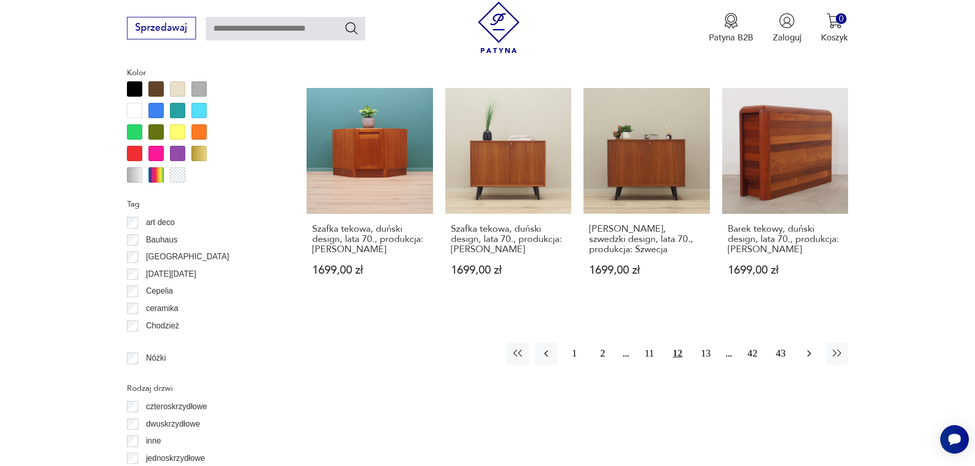
click at [811, 348] on icon "button" at bounding box center [809, 354] width 12 height 12
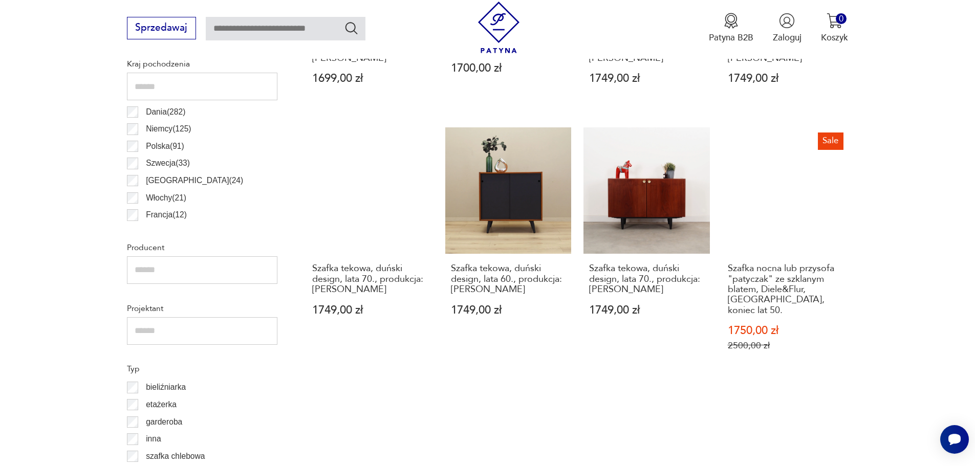
scroll to position [654, 0]
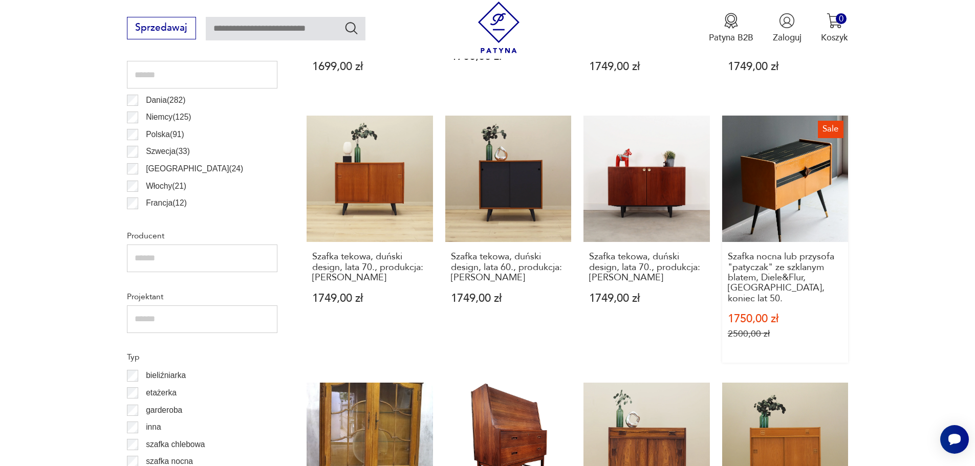
click at [770, 191] on link "Sale Szafka nocna lub przysofa "patyczak" ze szklanym blatem, Diele&Flur, Niemc…" at bounding box center [785, 239] width 126 height 247
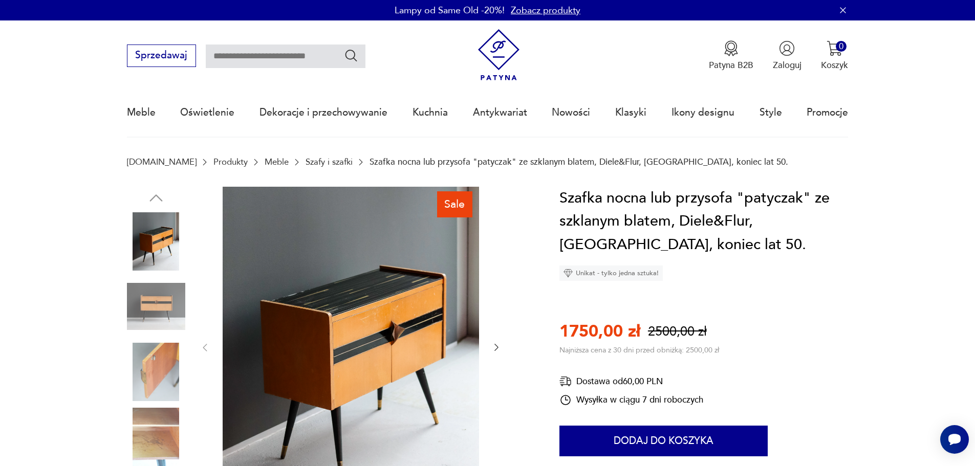
click at [348, 328] on img at bounding box center [351, 347] width 257 height 321
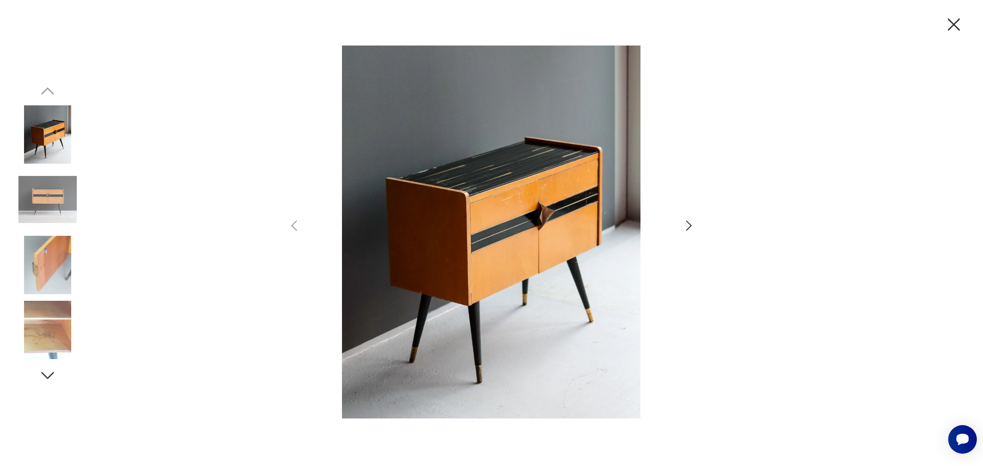
click at [684, 224] on icon "button" at bounding box center [688, 226] width 15 height 15
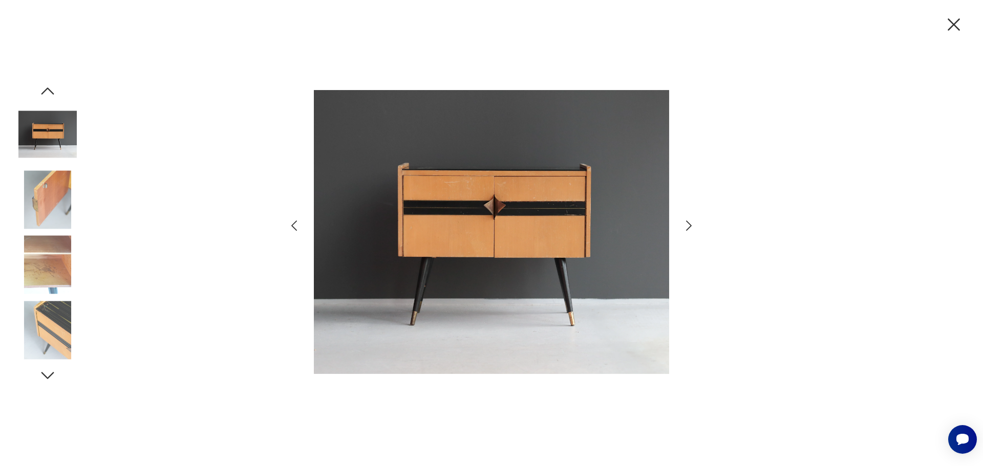
click at [687, 224] on icon "button" at bounding box center [688, 226] width 15 height 15
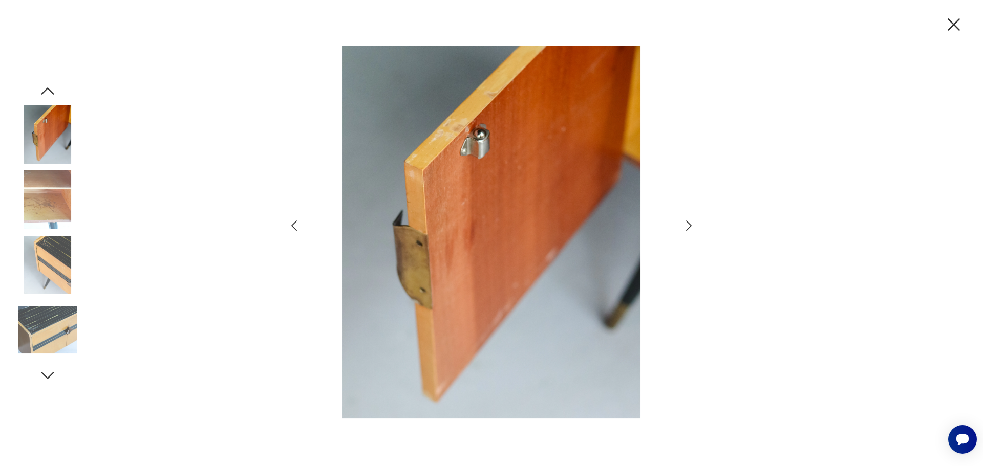
click at [687, 224] on icon "button" at bounding box center [688, 226] width 15 height 15
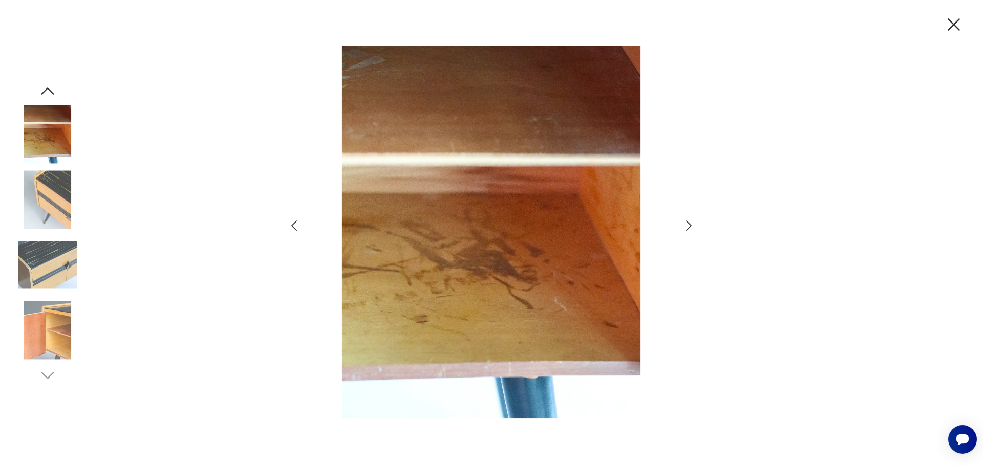
click at [688, 224] on icon "button" at bounding box center [688, 226] width 15 height 15
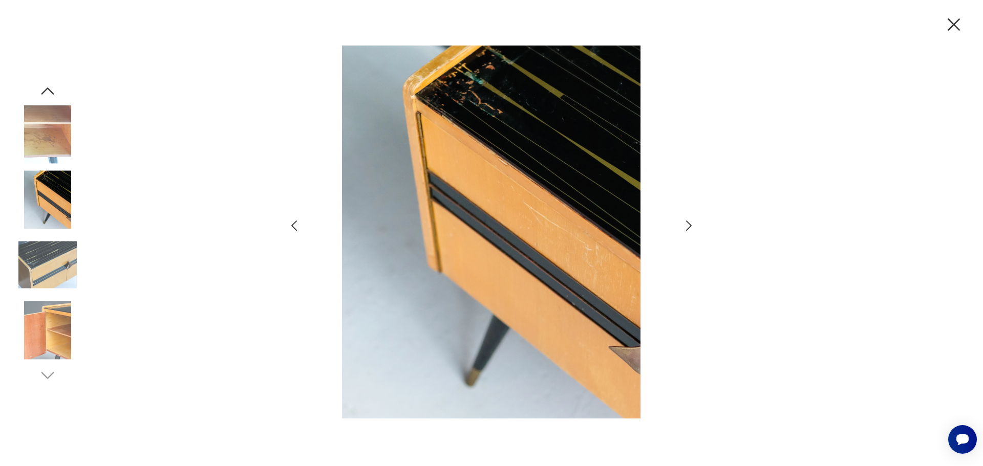
click at [688, 224] on icon "button" at bounding box center [688, 226] width 15 height 15
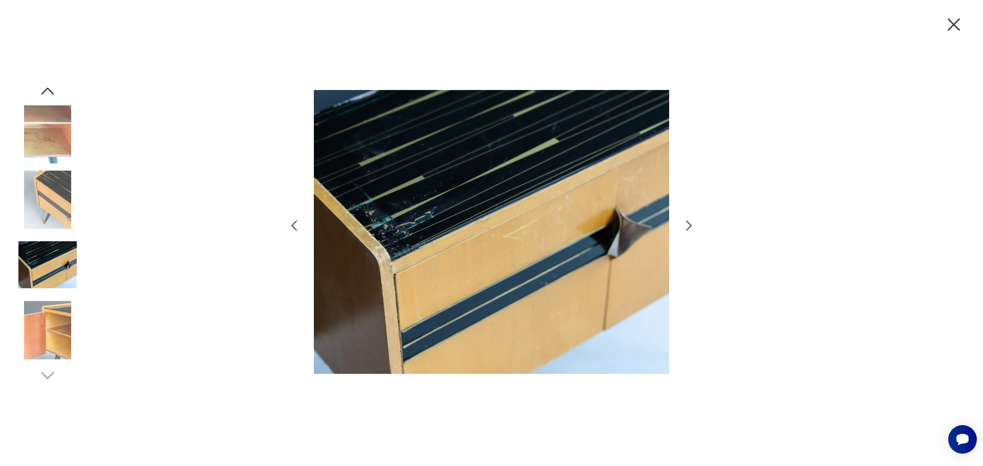
click at [688, 224] on icon "button" at bounding box center [688, 226] width 15 height 15
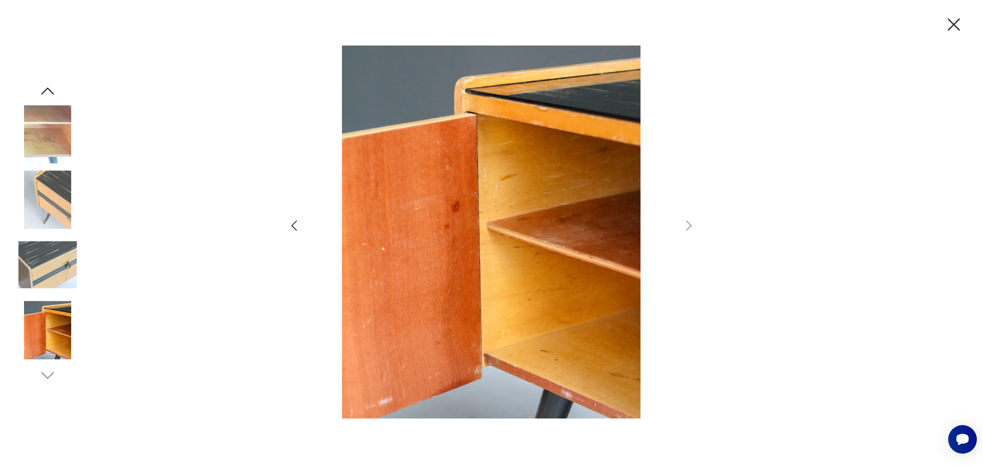
click at [950, 20] on icon "button" at bounding box center [954, 25] width 22 height 22
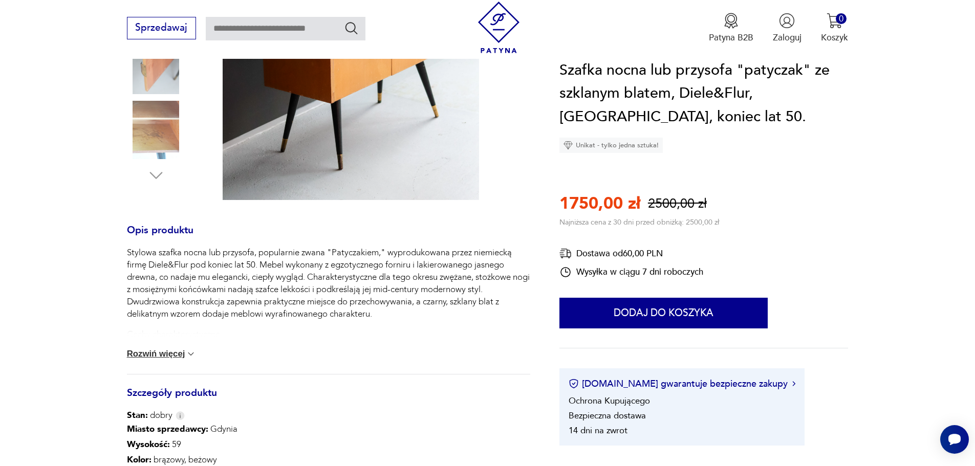
scroll to position [461, 0]
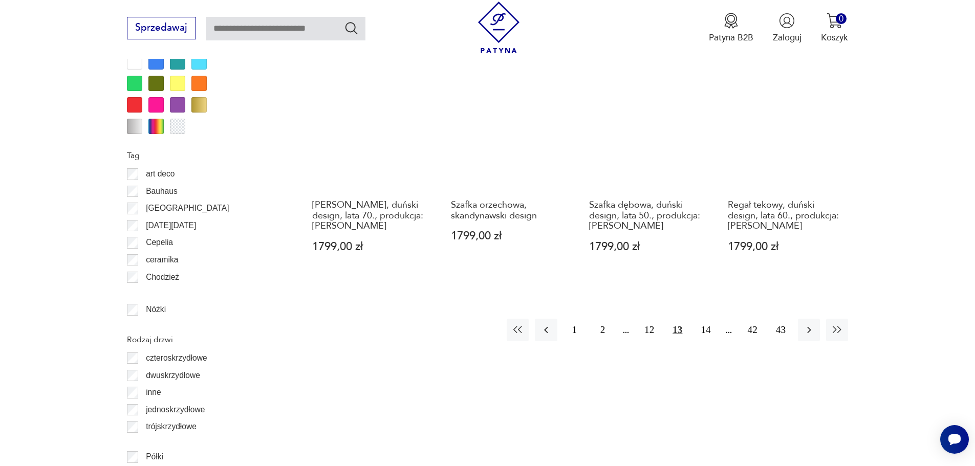
scroll to position [1218, 0]
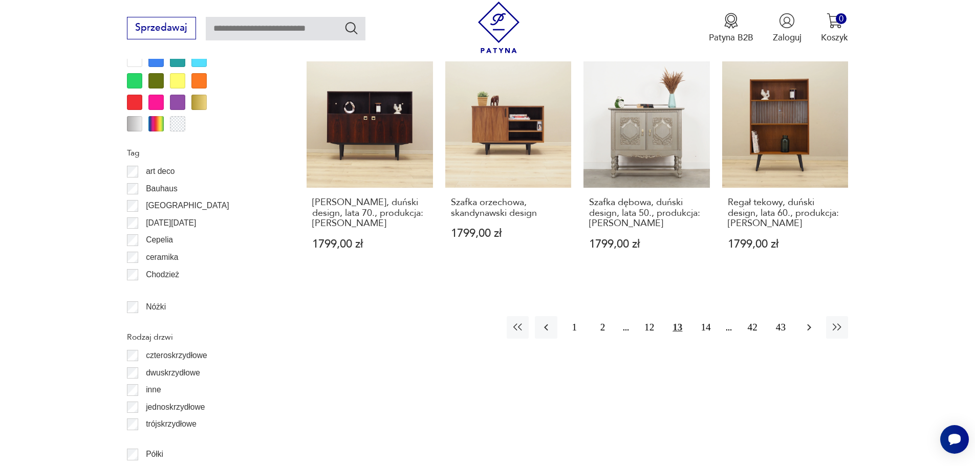
click at [811, 322] on icon "button" at bounding box center [809, 328] width 12 height 12
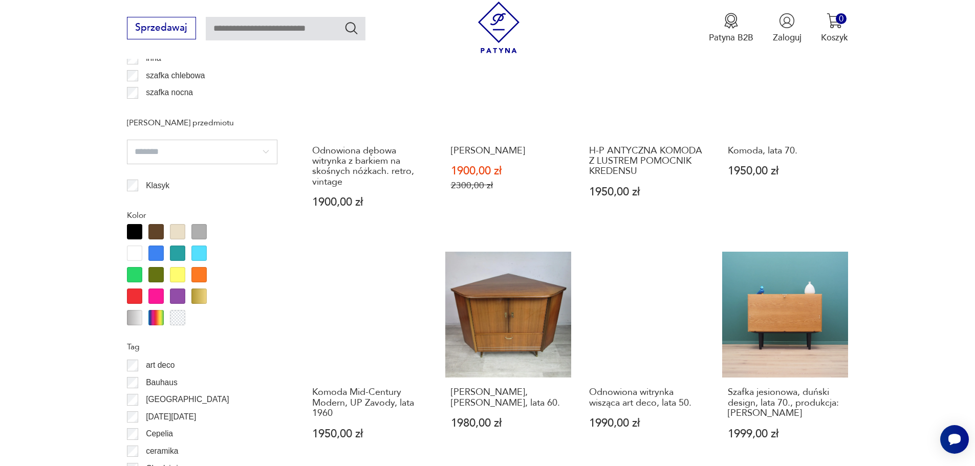
scroll to position [1166, 0]
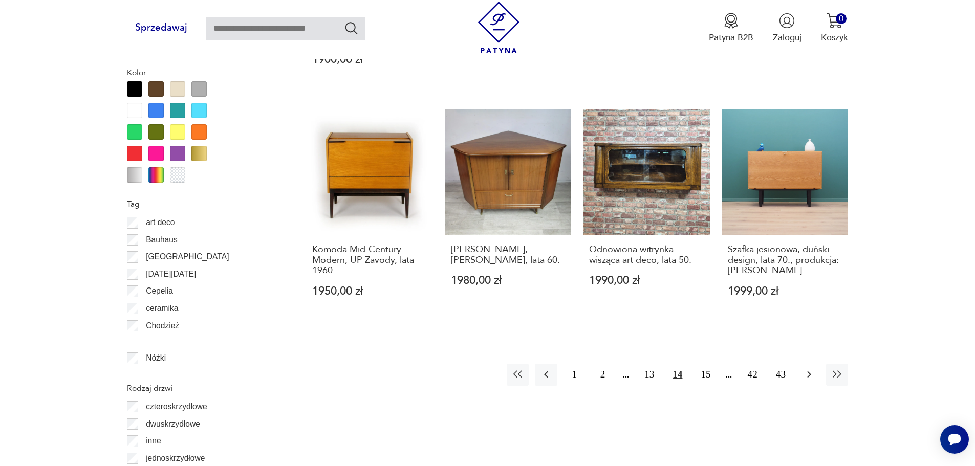
click at [802, 364] on button "button" at bounding box center [809, 375] width 22 height 22
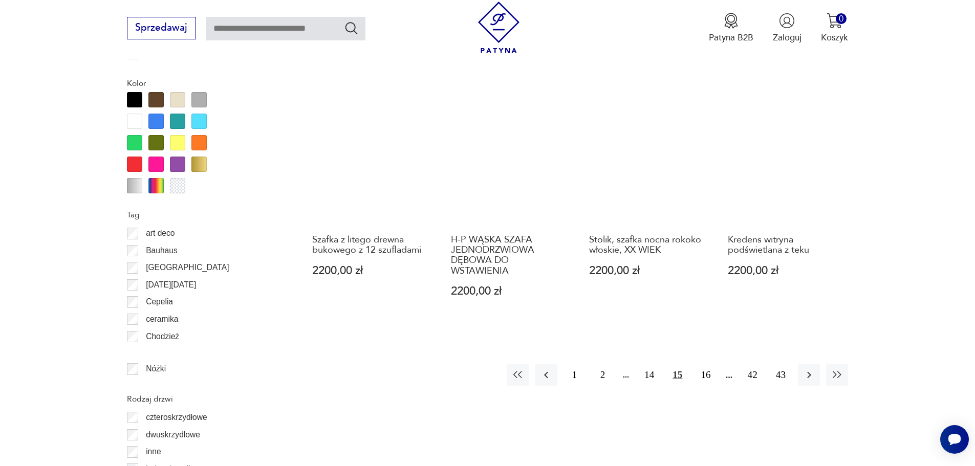
scroll to position [1166, 0]
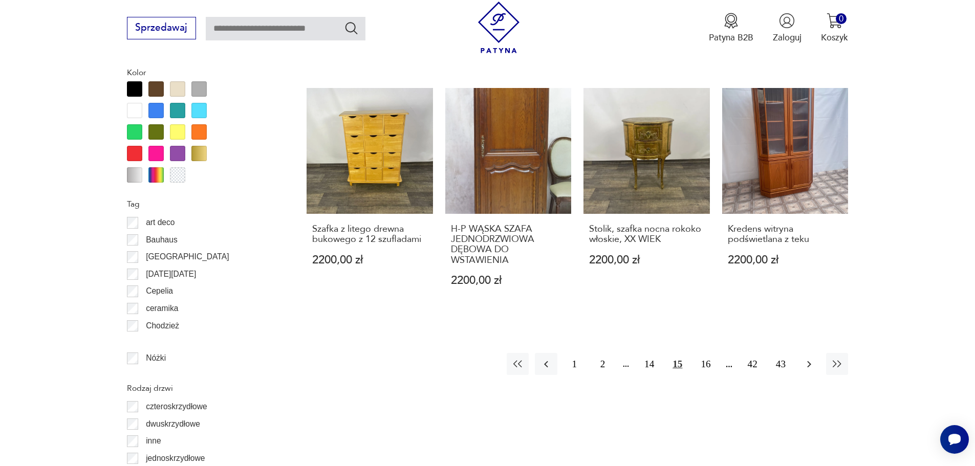
click at [810, 362] on icon "button" at bounding box center [809, 364] width 12 height 12
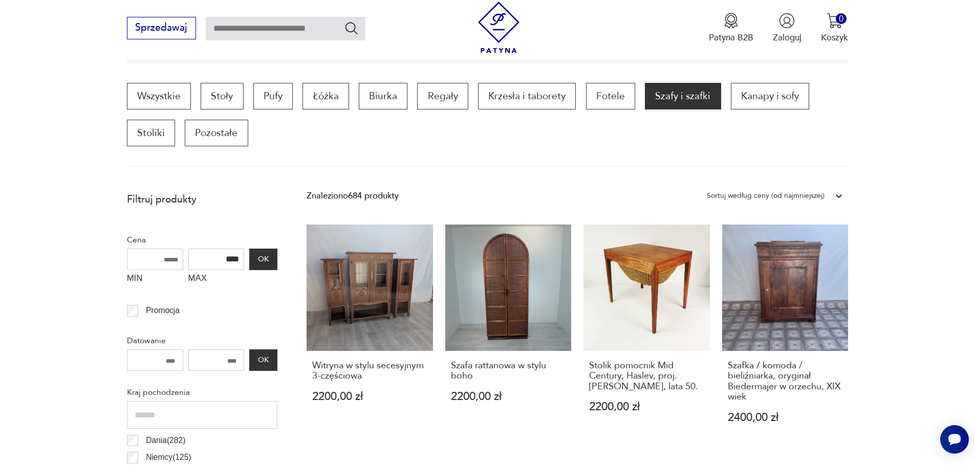
scroll to position [296, 0]
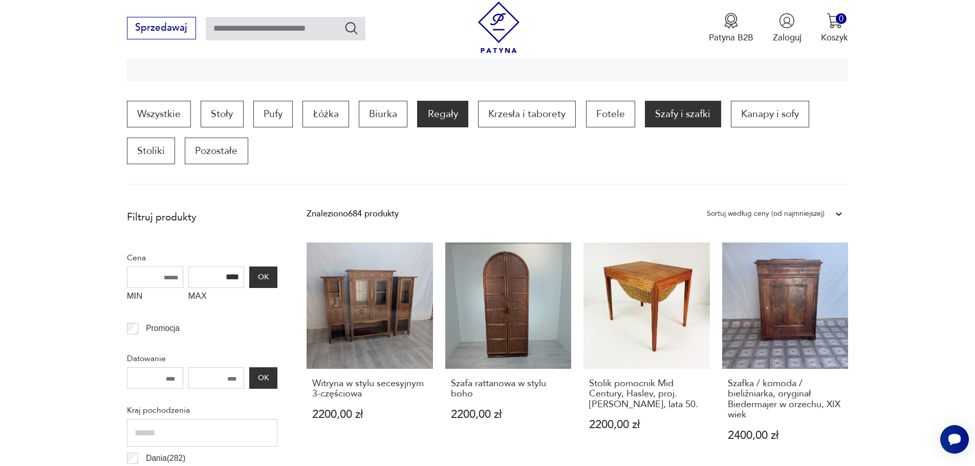
click at [450, 117] on p "Regały" at bounding box center [442, 114] width 51 height 27
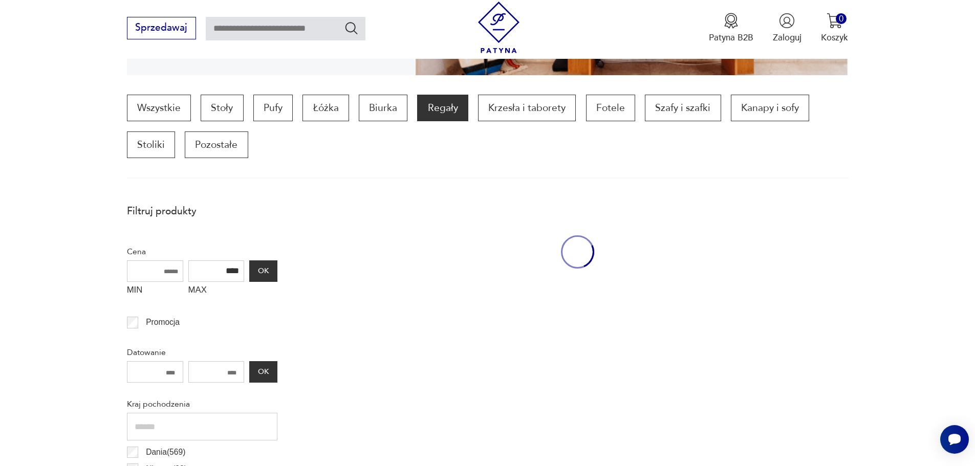
scroll to position [341, 0]
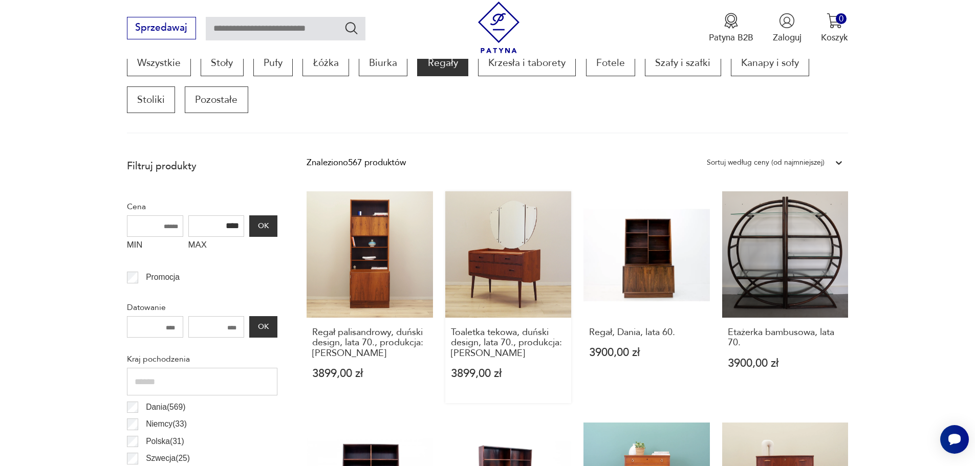
click at [514, 253] on link "Toaletka tekowa, duński design, lata 70., produkcja: Dania 3899,00 zł" at bounding box center [508, 297] width 126 height 212
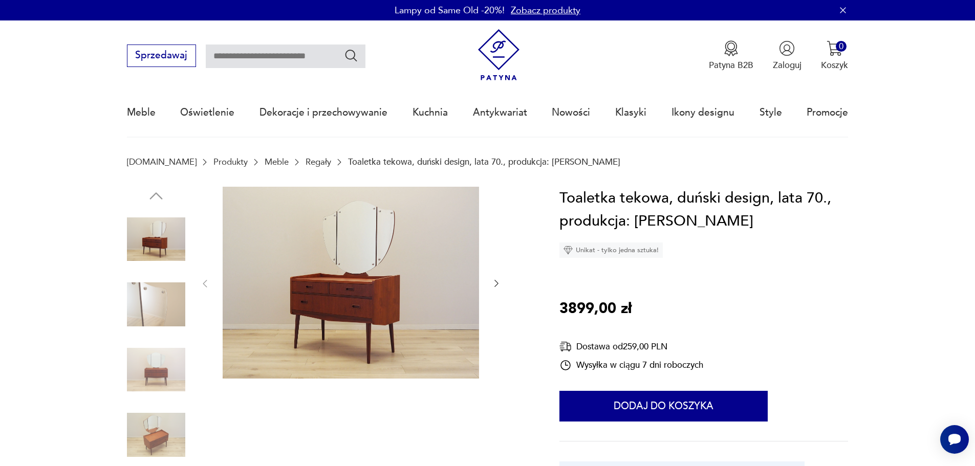
click at [329, 312] on img at bounding box center [351, 283] width 257 height 193
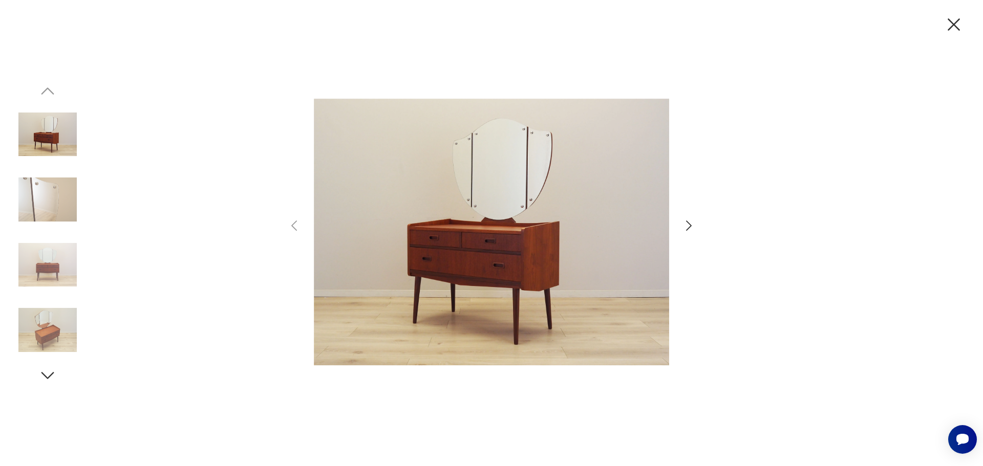
click at [688, 224] on icon "button" at bounding box center [688, 226] width 15 height 15
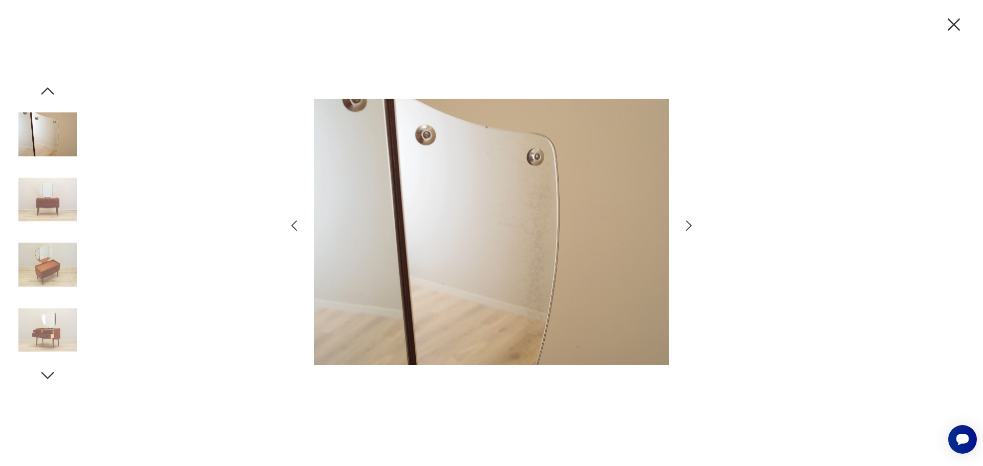
click at [688, 224] on icon "button" at bounding box center [688, 226] width 15 height 15
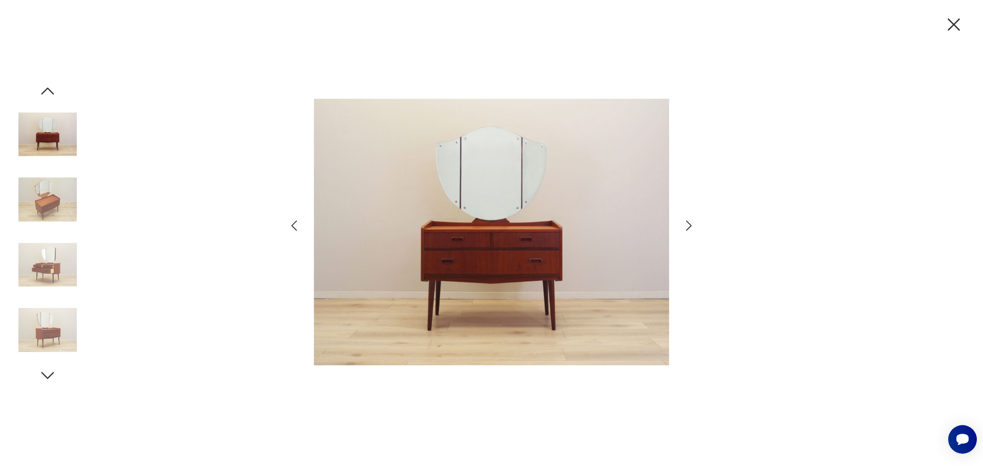
click at [688, 224] on icon "button" at bounding box center [688, 226] width 15 height 15
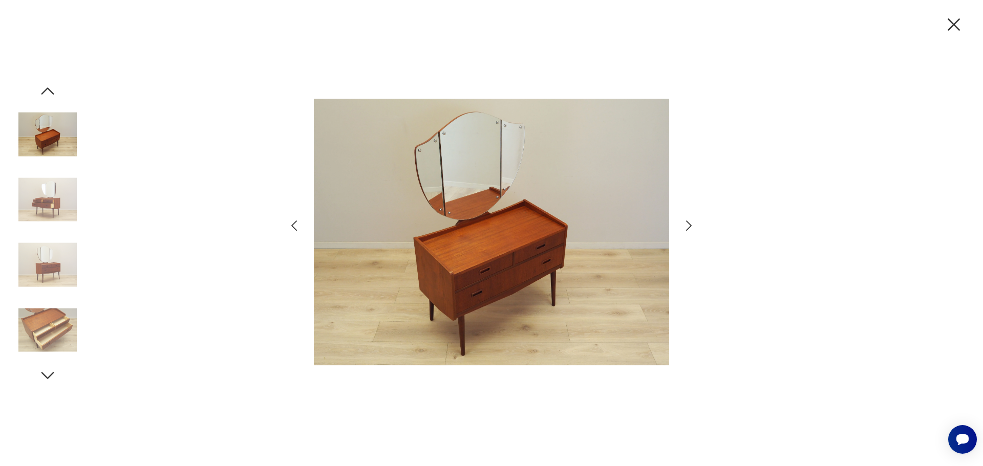
click at [688, 224] on icon "button" at bounding box center [688, 226] width 15 height 15
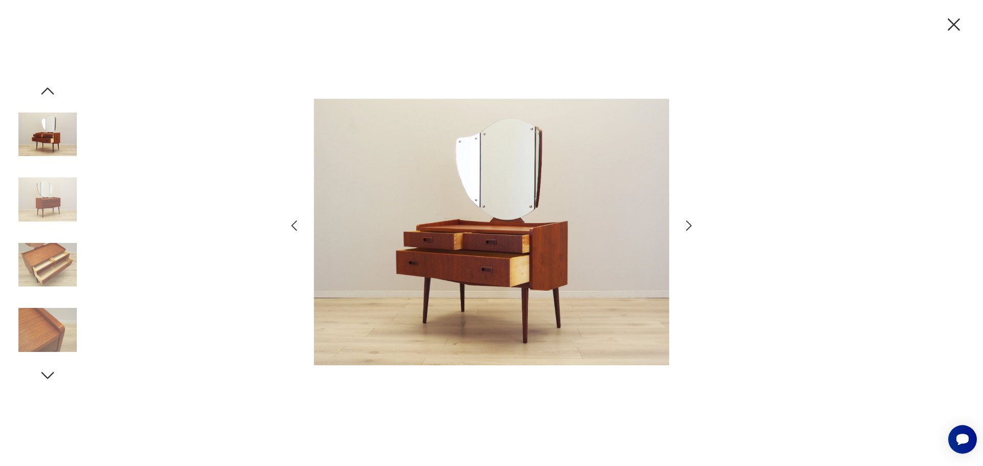
click at [955, 25] on icon "button" at bounding box center [954, 25] width 22 height 22
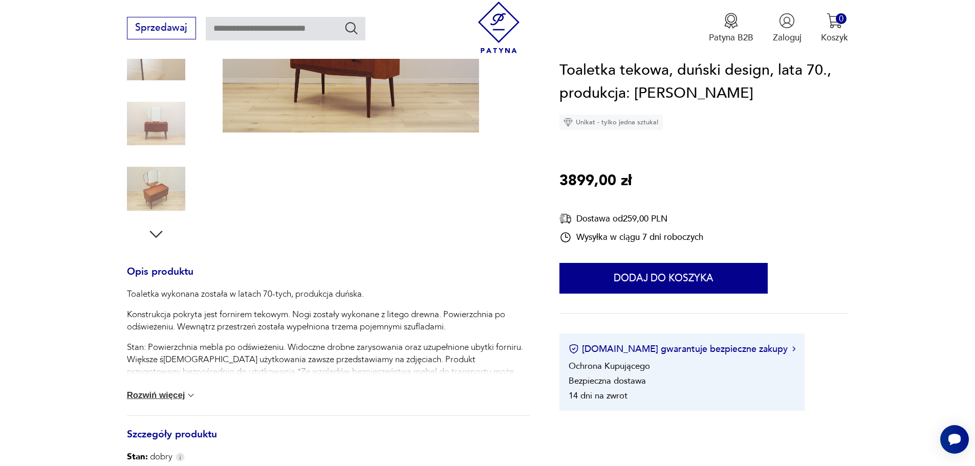
scroll to position [410, 0]
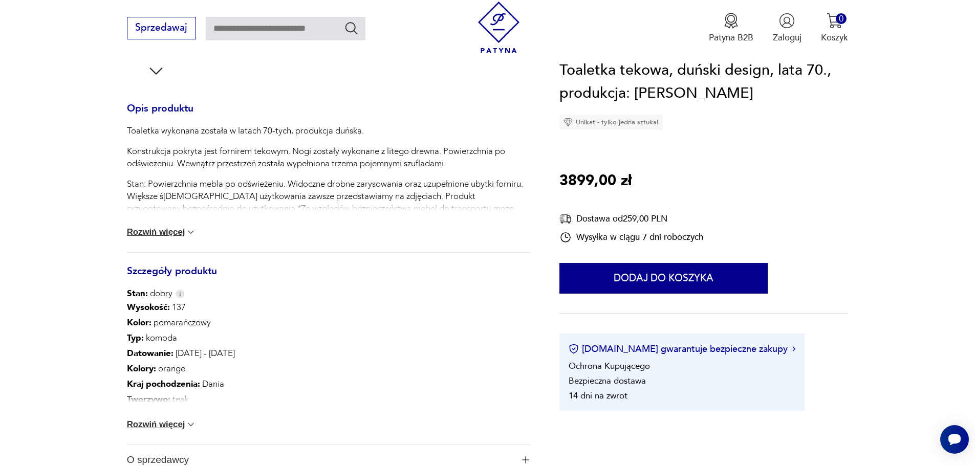
click at [149, 424] on button "Rozwiń więcej" at bounding box center [162, 425] width 70 height 10
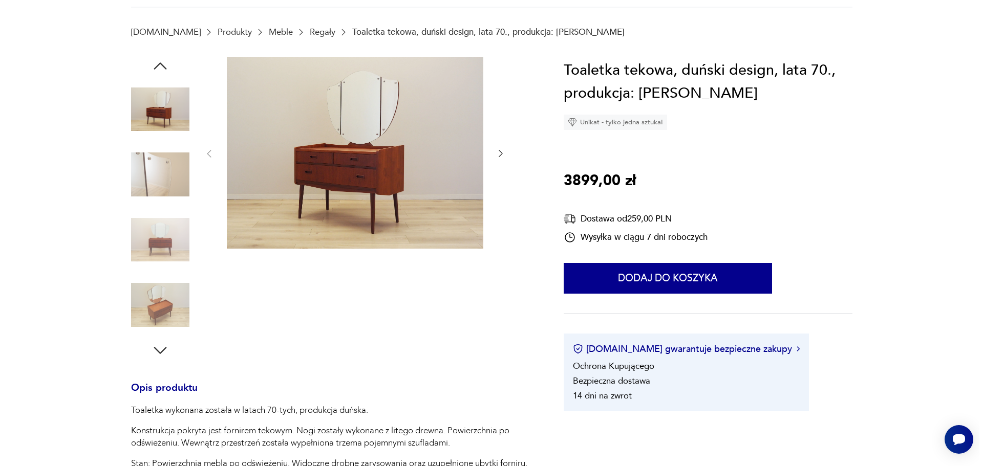
scroll to position [0, 0]
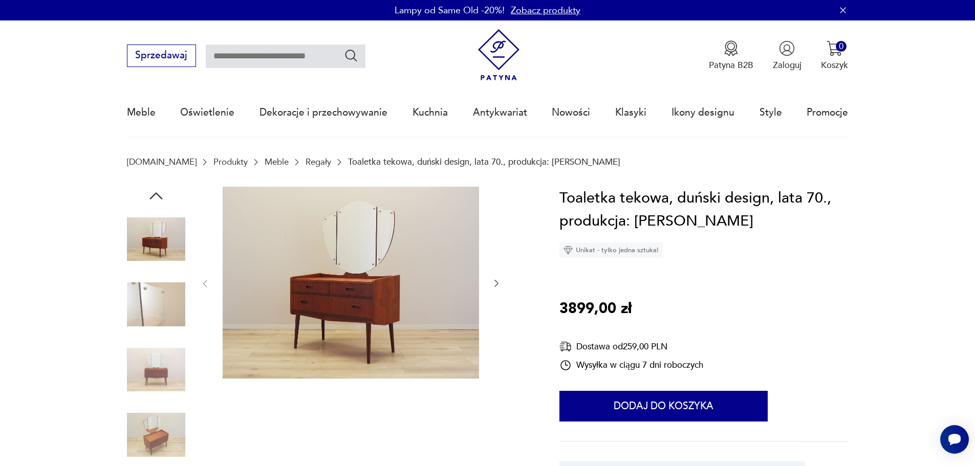
click at [370, 280] on img at bounding box center [351, 283] width 257 height 193
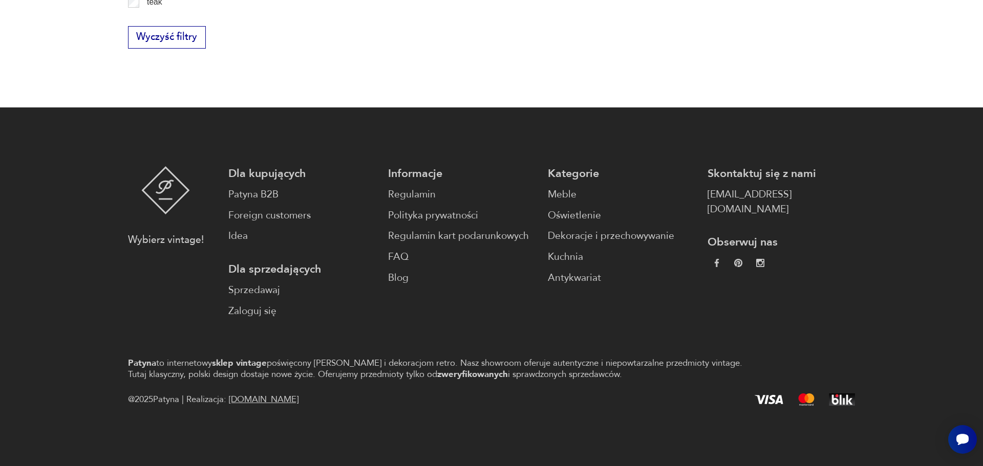
scroll to position [1658, 0]
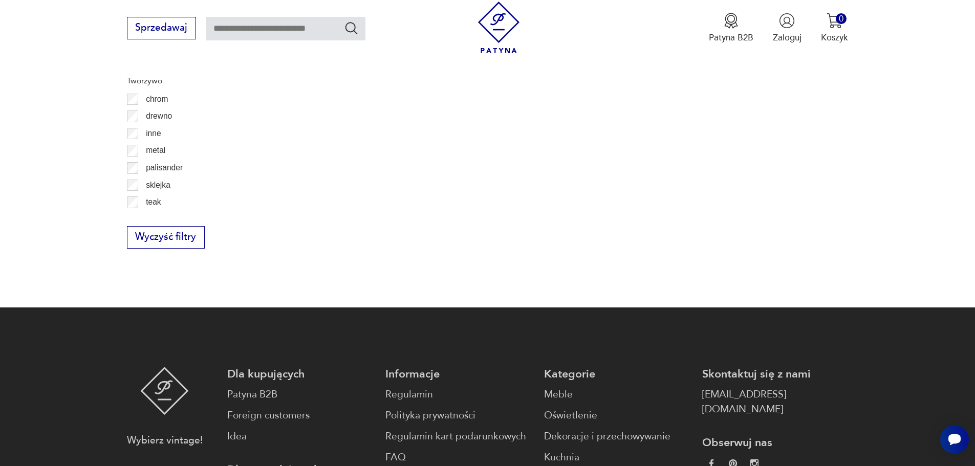
scroll to position [1331, 0]
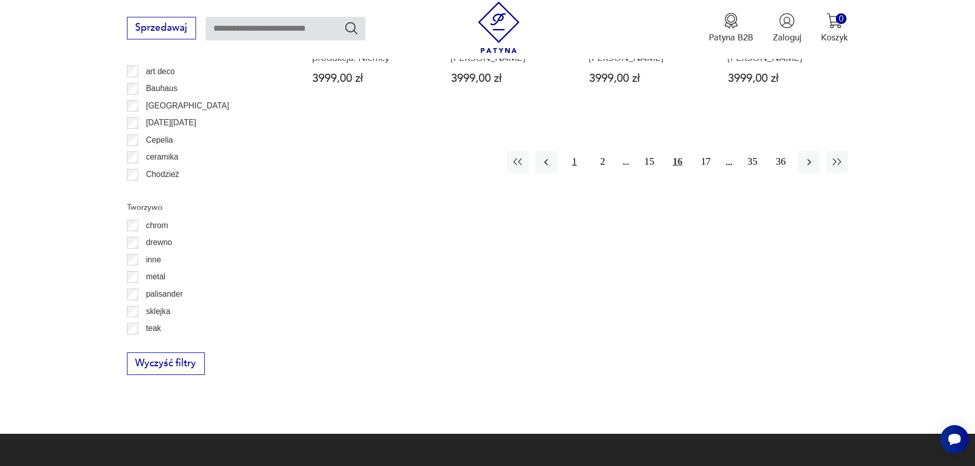
click at [576, 165] on button "1" at bounding box center [575, 162] width 22 height 22
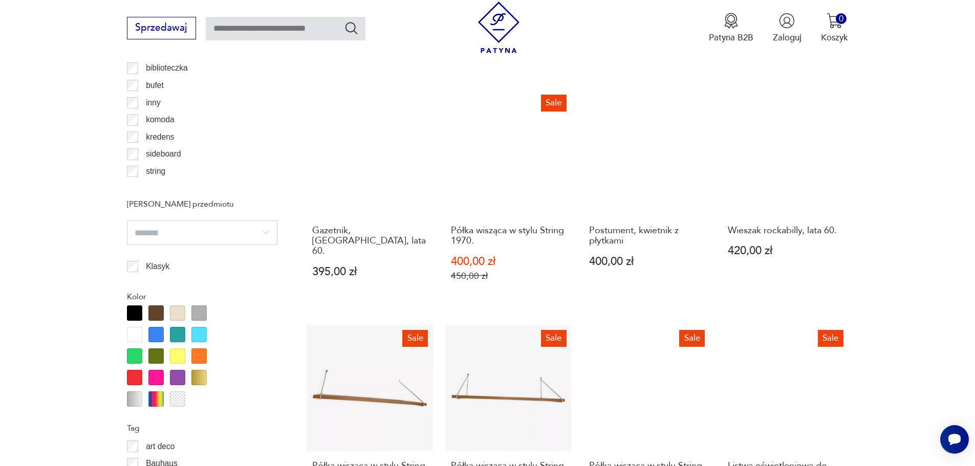
scroll to position [1160, 0]
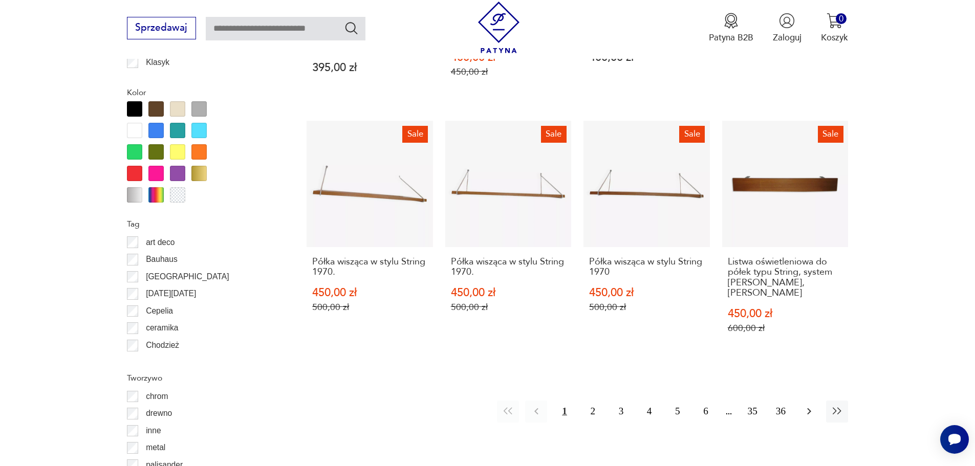
click at [812, 406] on icon "button" at bounding box center [809, 412] width 12 height 12
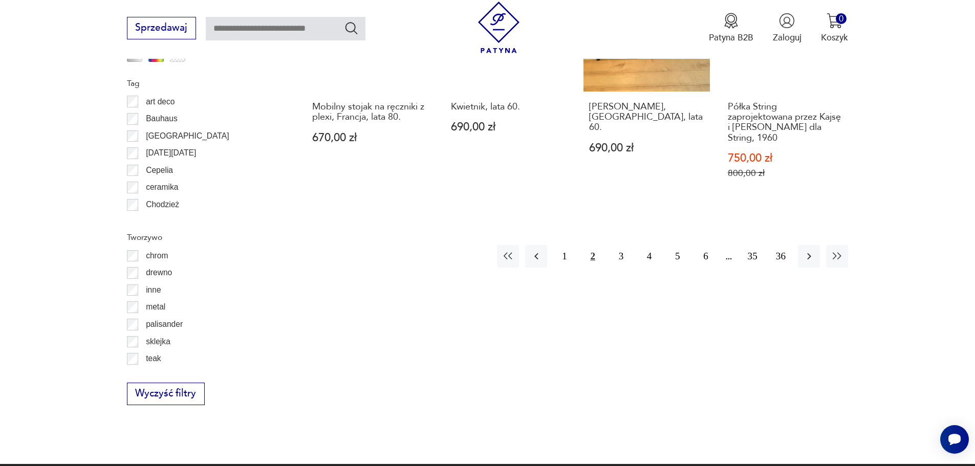
scroll to position [1314, 0]
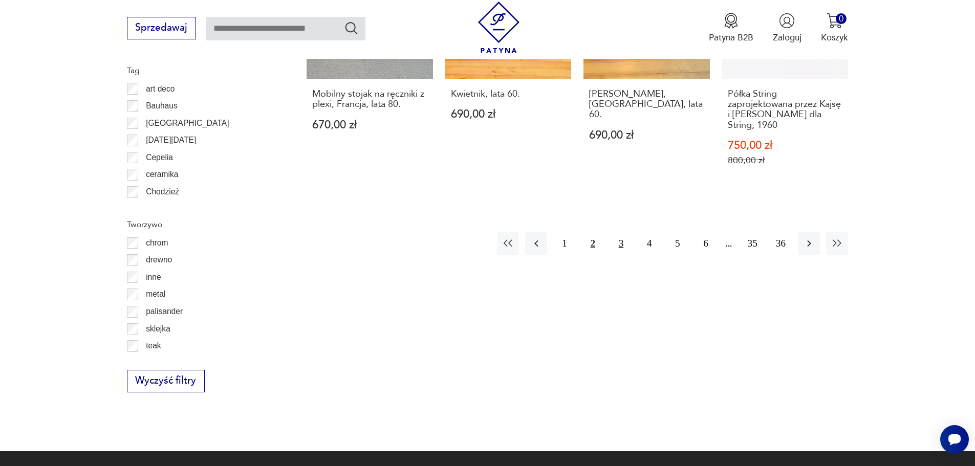
click at [622, 233] on button "3" at bounding box center [621, 243] width 22 height 22
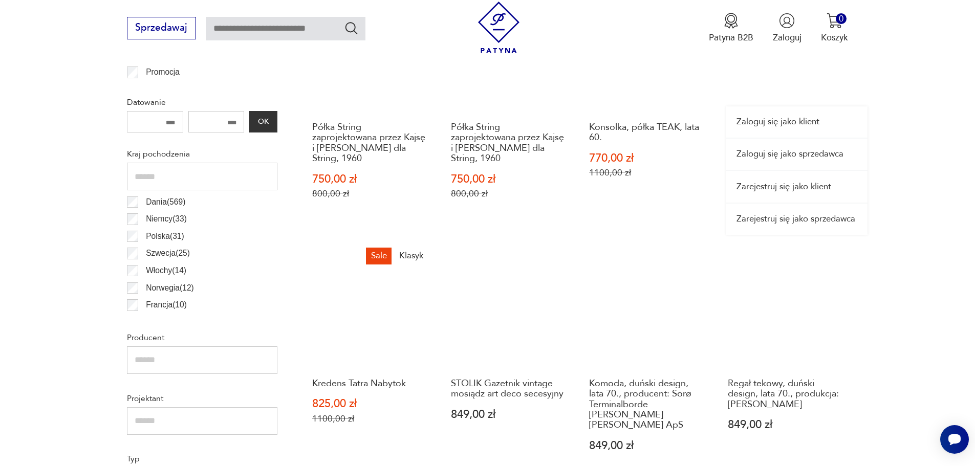
scroll to position [546, 0]
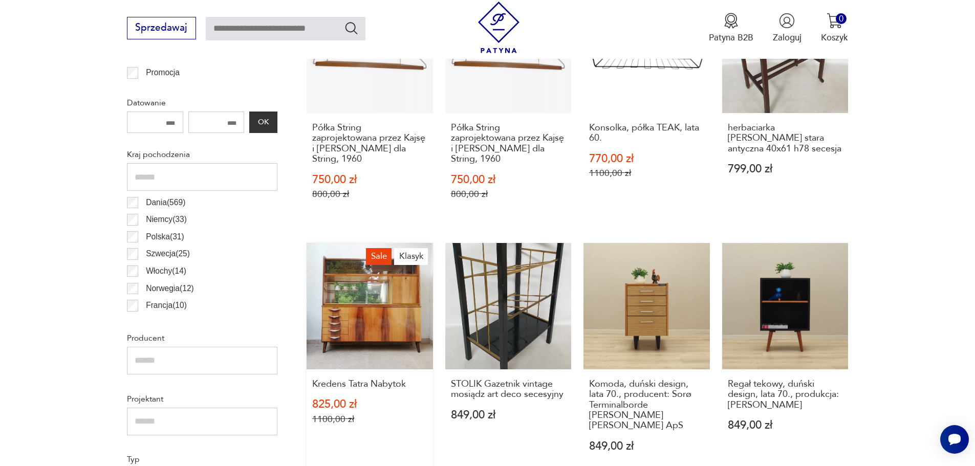
click at [375, 291] on link "Sale Klasyk Kredens Tatra Nabytok 825,00 zł 1100,00 zł" at bounding box center [370, 359] width 126 height 233
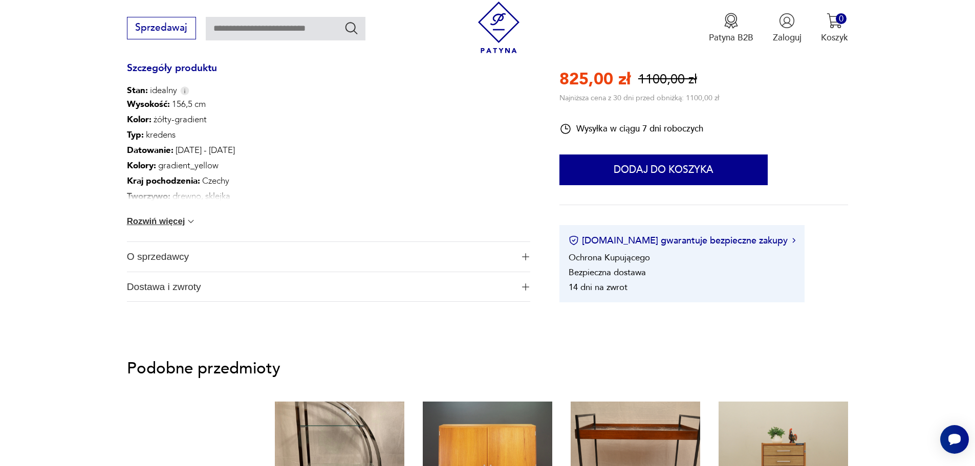
scroll to position [563, 0]
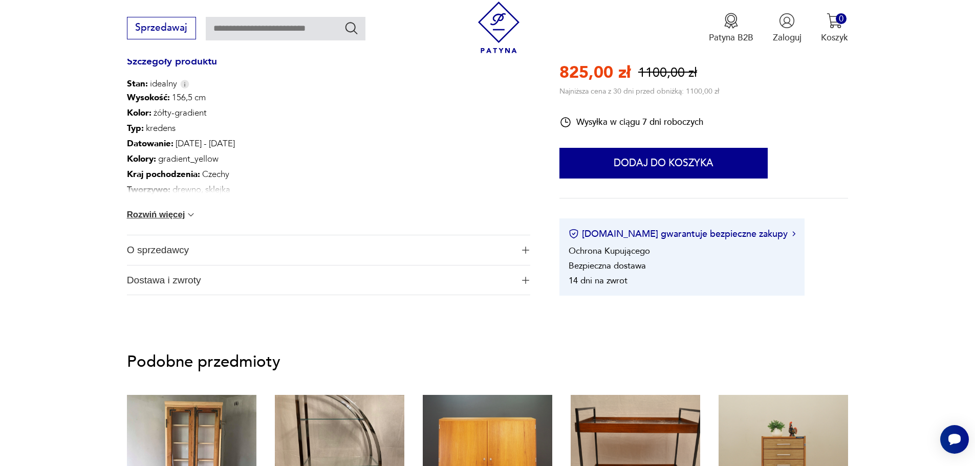
click at [198, 251] on span "O sprzedawcy" at bounding box center [320, 251] width 387 height 30
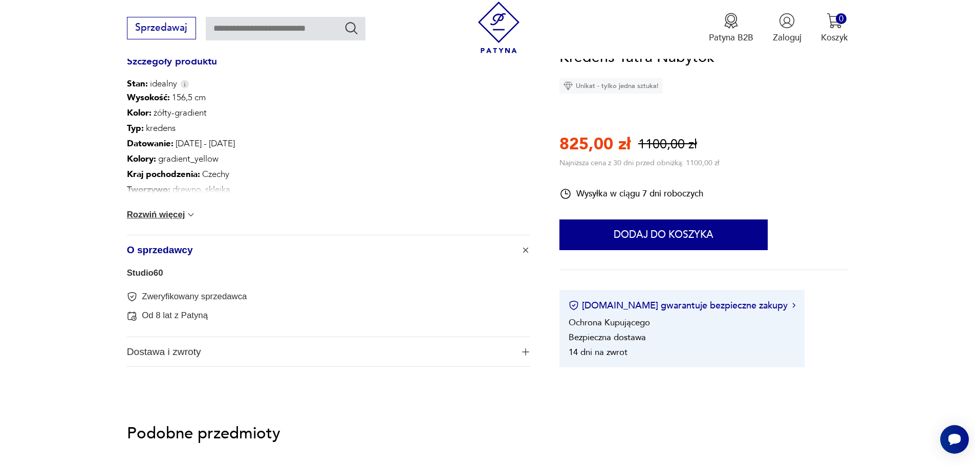
click at [146, 274] on link "Studio60" at bounding box center [145, 273] width 36 height 10
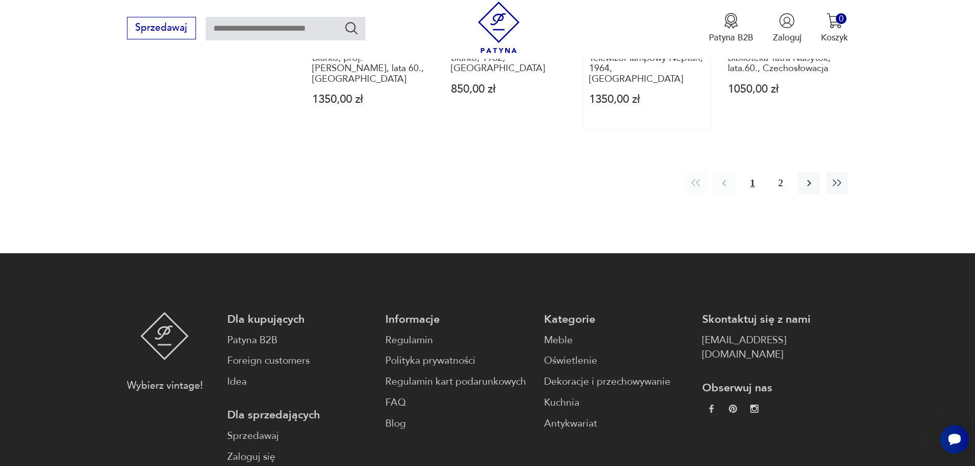
scroll to position [1298, 0]
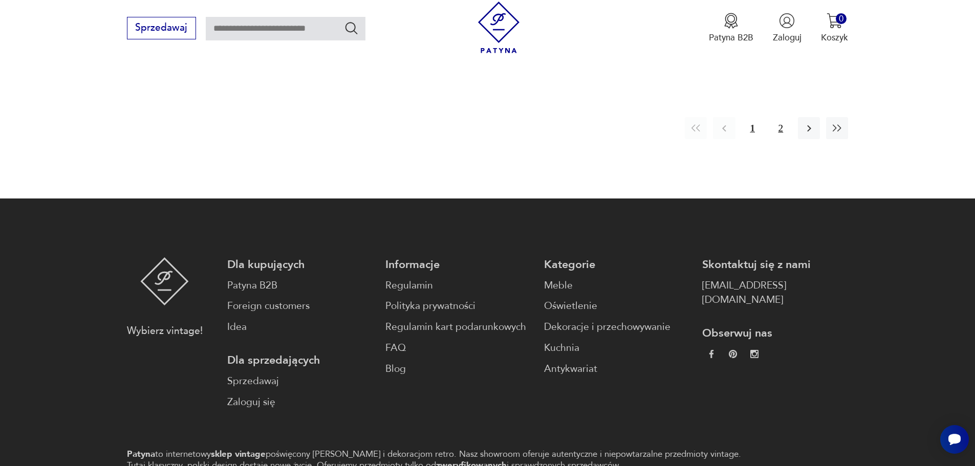
click at [780, 117] on button "2" at bounding box center [781, 128] width 22 height 22
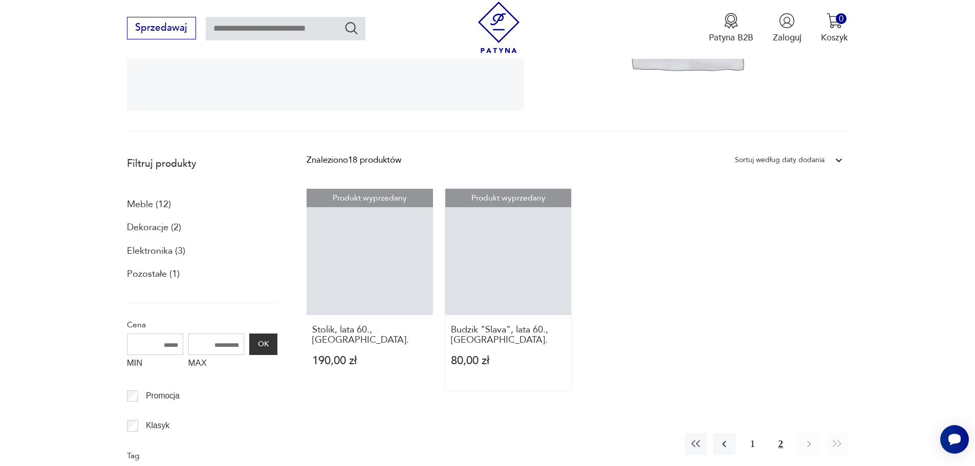
scroll to position [274, 0]
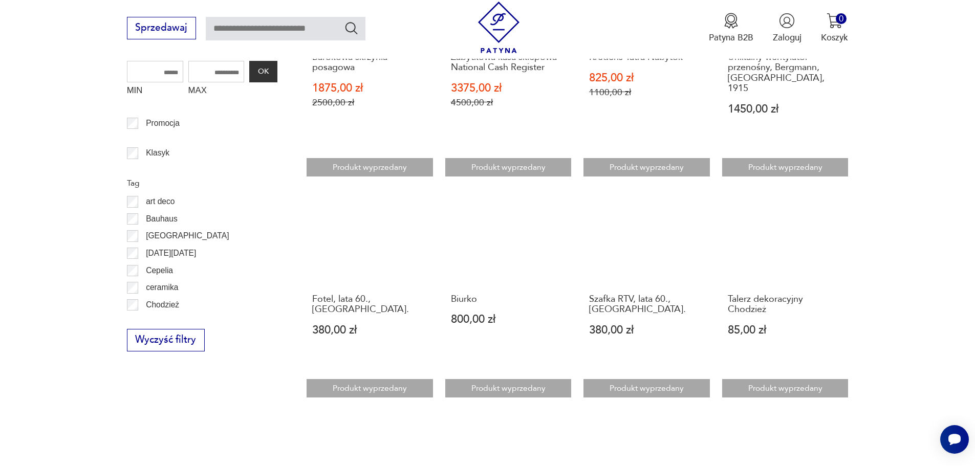
scroll to position [410, 0]
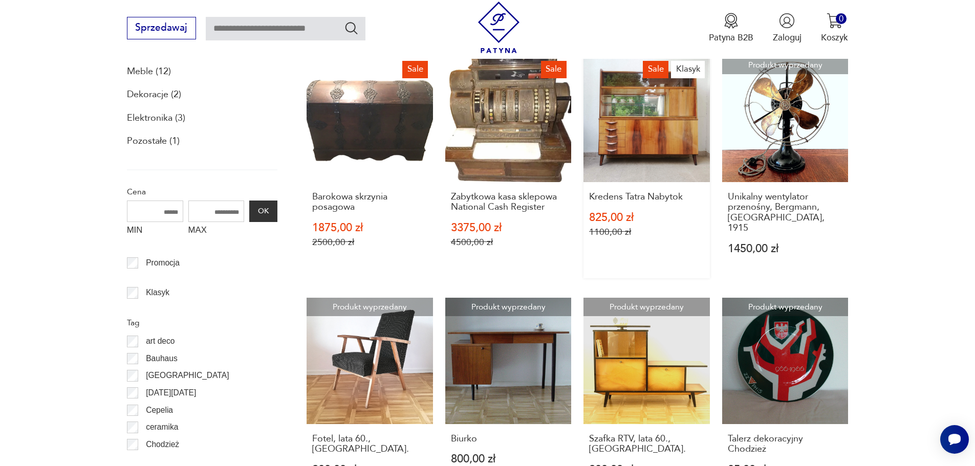
click at [650, 152] on link "Sale Klasyk Kredens Tatra Nabytok 825,00 zł 1100,00 zł" at bounding box center [647, 167] width 126 height 222
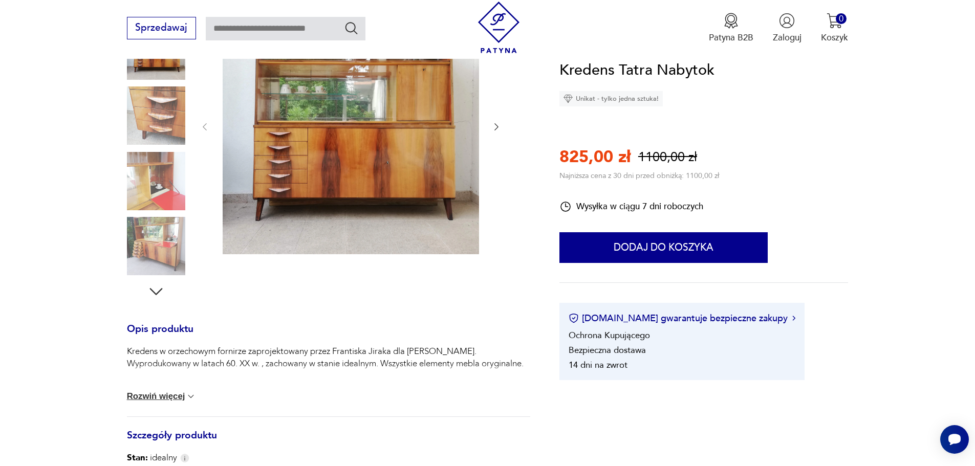
scroll to position [205, 0]
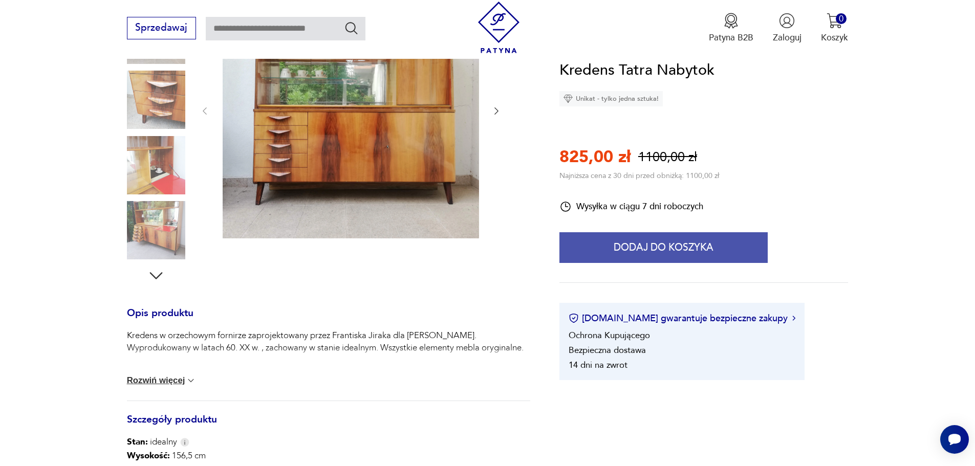
click at [721, 241] on button "Dodaj do koszyka" at bounding box center [664, 247] width 208 height 31
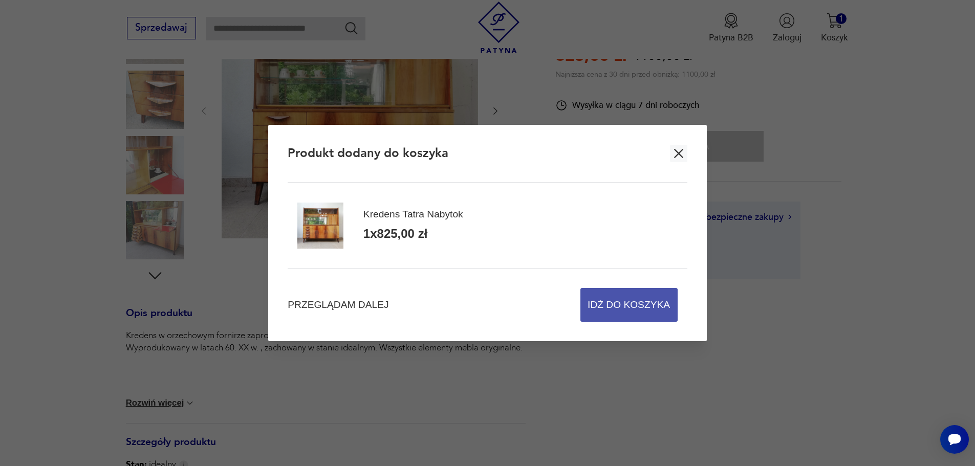
click at [629, 303] on span "Idź do koszyka" at bounding box center [629, 305] width 82 height 33
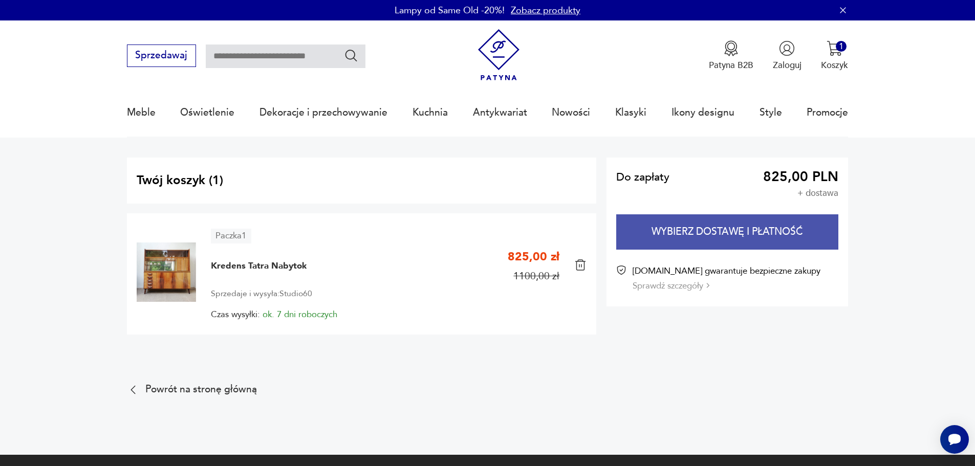
click at [720, 227] on button "Wybierz dostawę i płatność" at bounding box center [727, 232] width 222 height 35
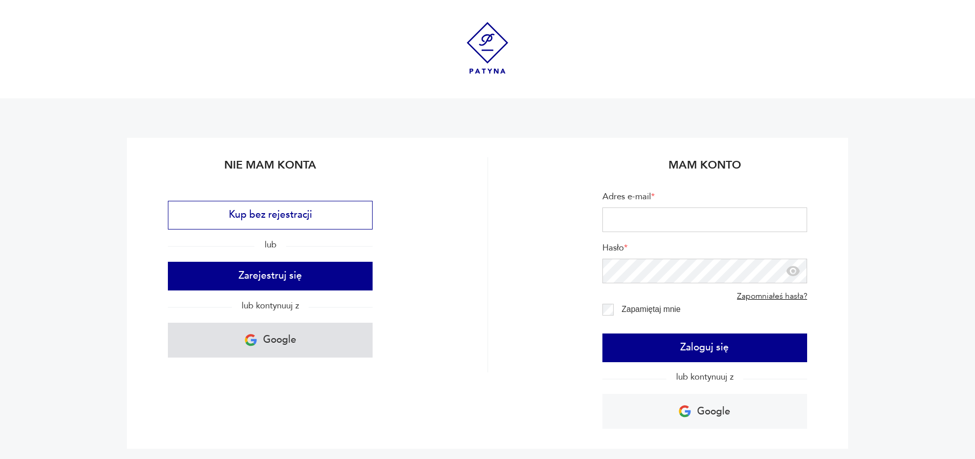
click at [272, 339] on p "Google" at bounding box center [279, 339] width 33 height 19
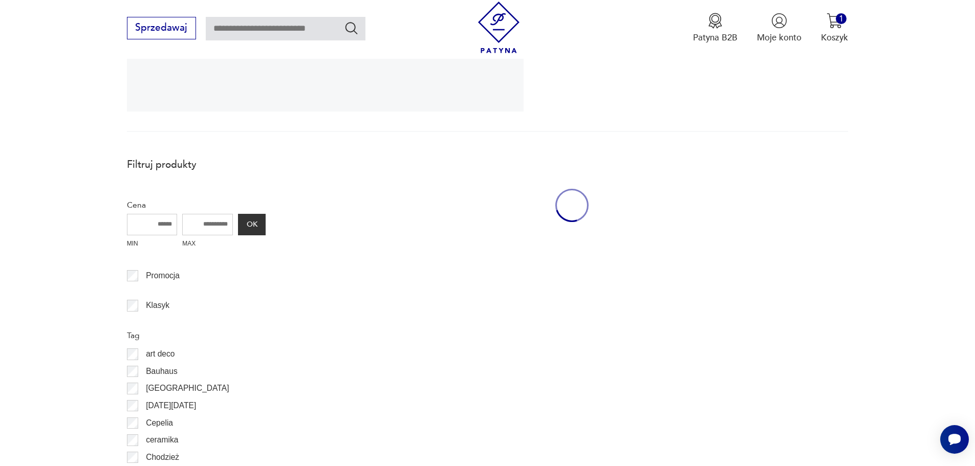
scroll to position [273, 0]
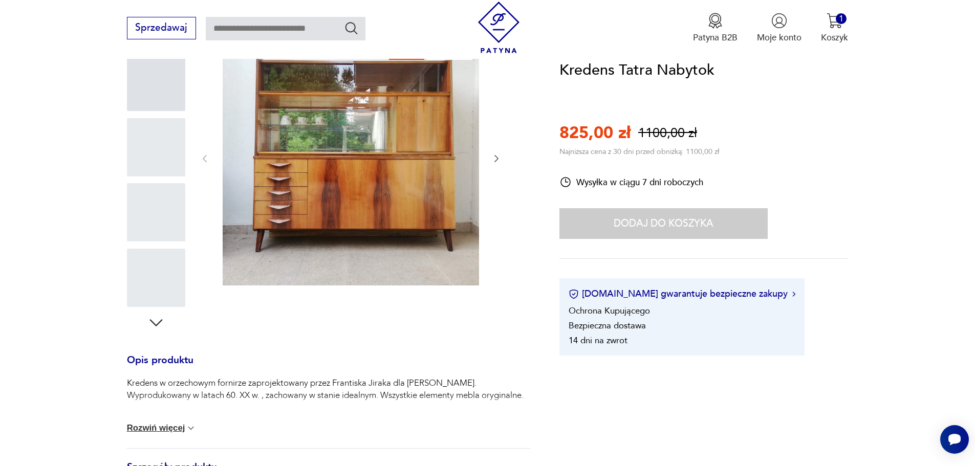
scroll to position [273, 0]
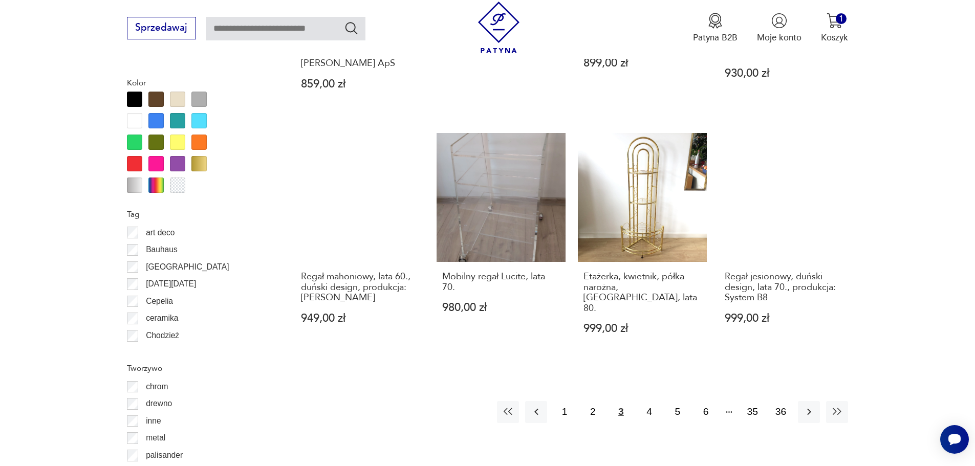
scroll to position [1175, 0]
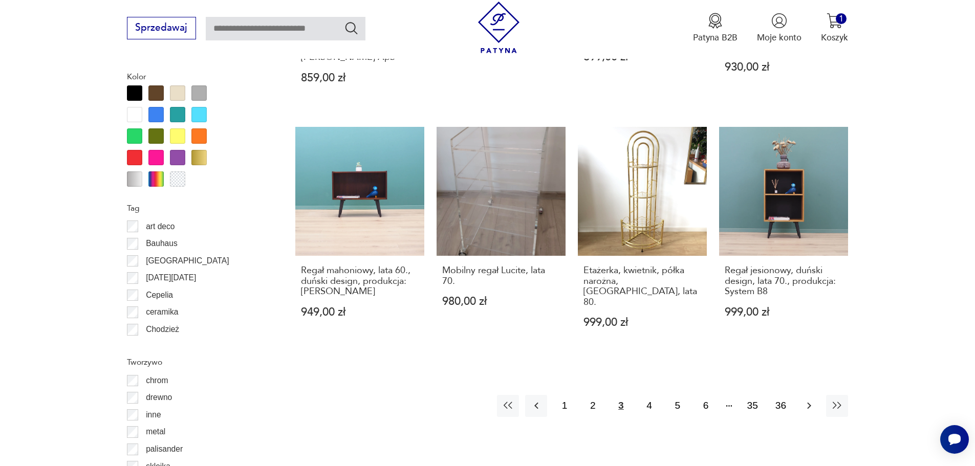
click at [807, 400] on icon "button" at bounding box center [809, 406] width 12 height 12
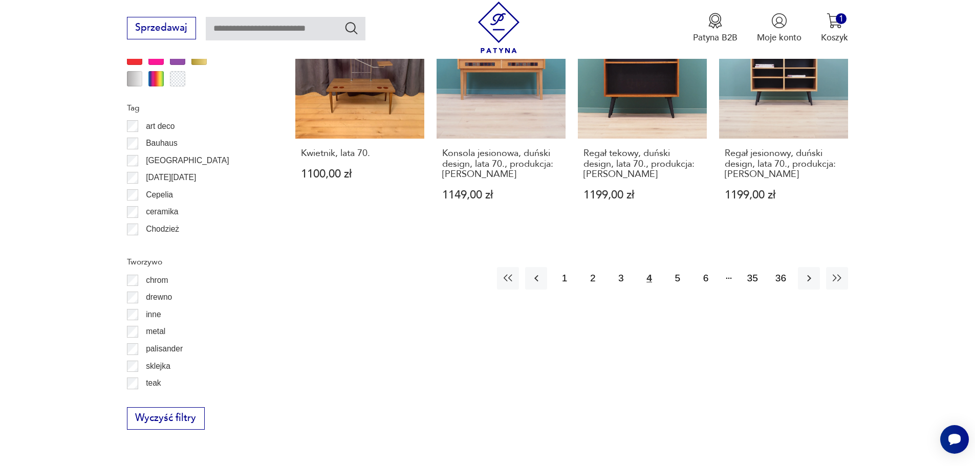
scroll to position [1313, 0]
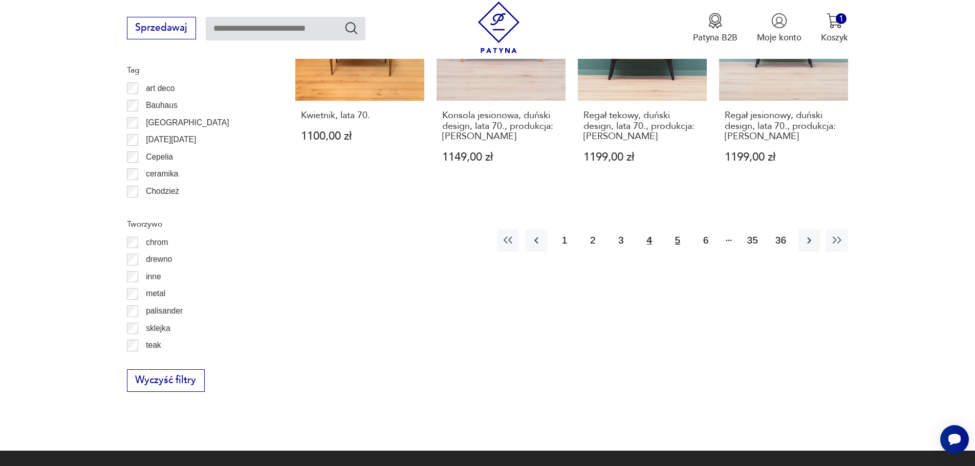
click at [672, 230] on button "5" at bounding box center [678, 240] width 22 height 22
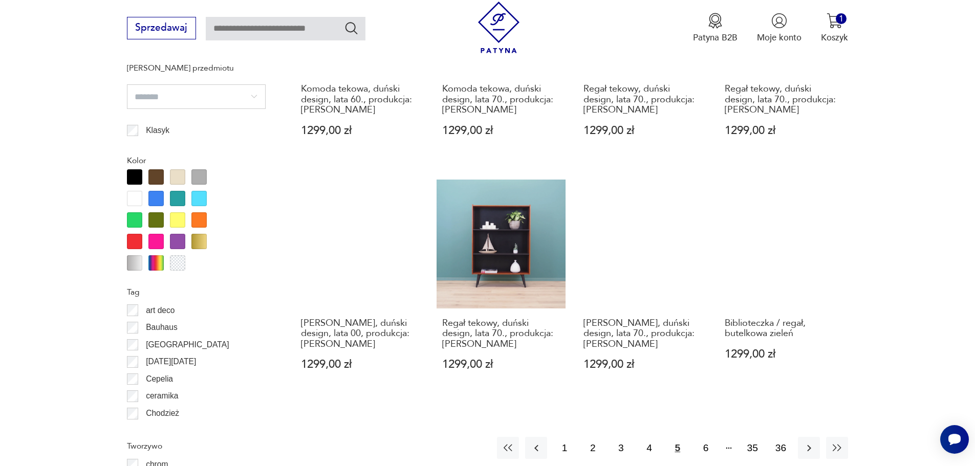
scroll to position [1160, 0]
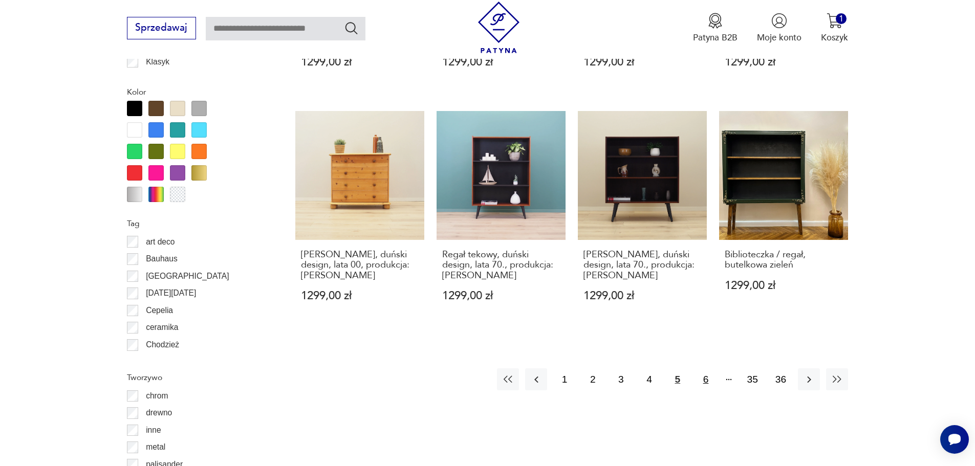
click at [707, 369] on button "6" at bounding box center [706, 380] width 22 height 22
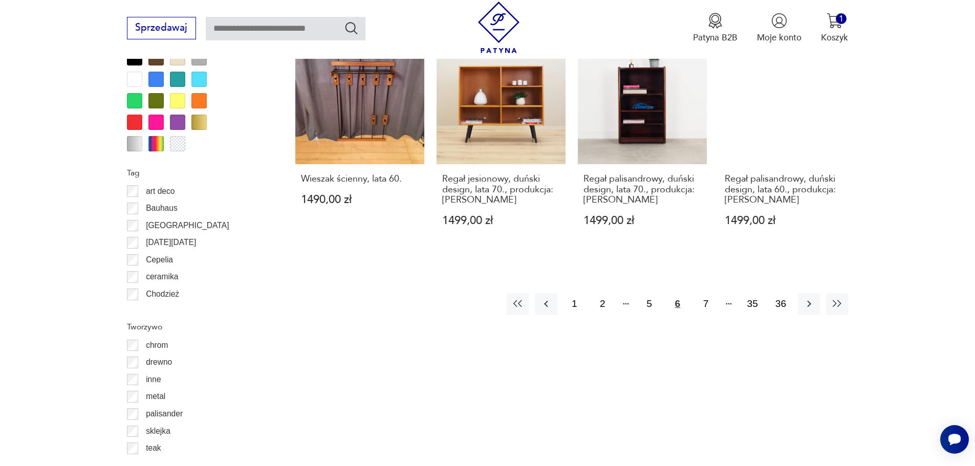
scroll to position [1211, 0]
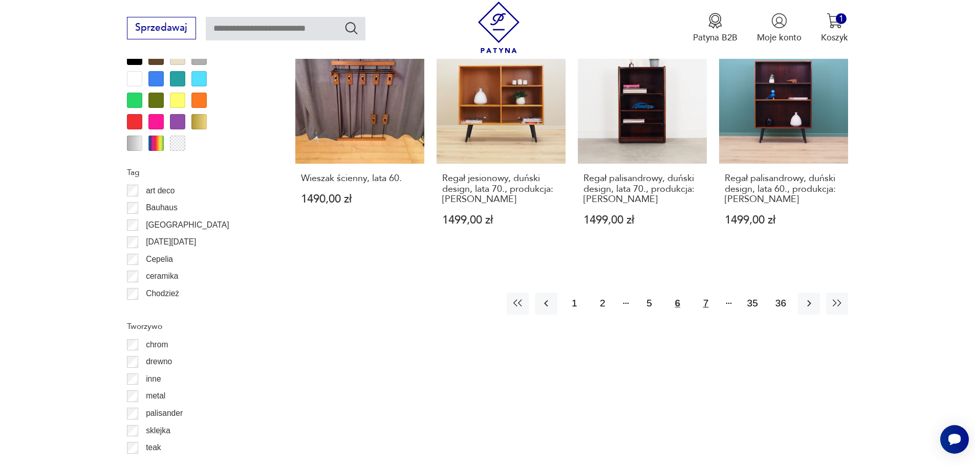
click at [707, 293] on button "7" at bounding box center [706, 304] width 22 height 22
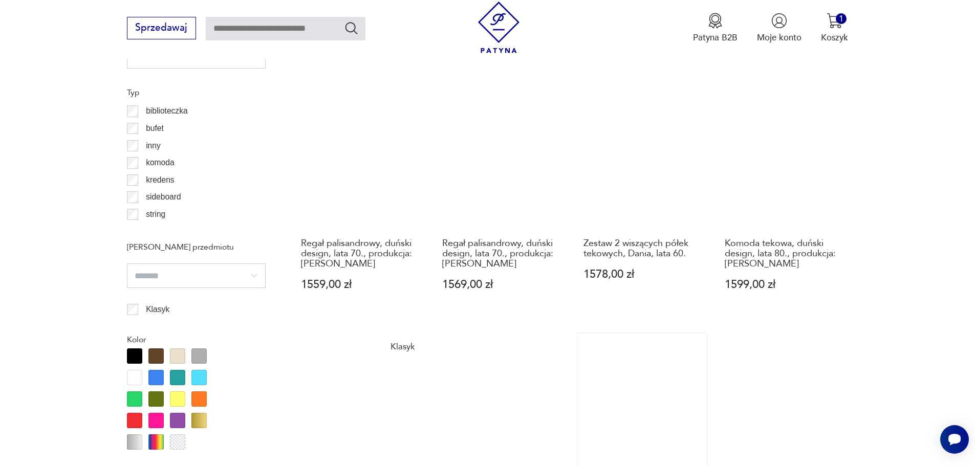
scroll to position [1108, 0]
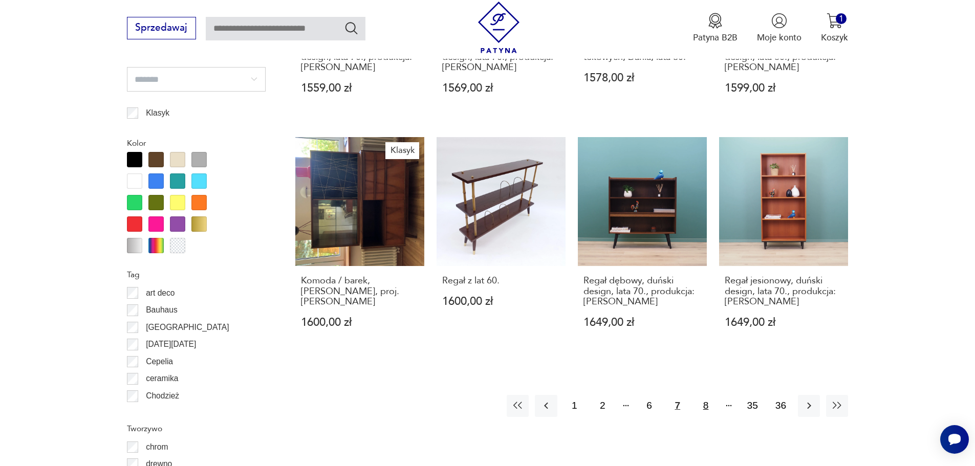
click at [711, 395] on button "8" at bounding box center [706, 406] width 22 height 22
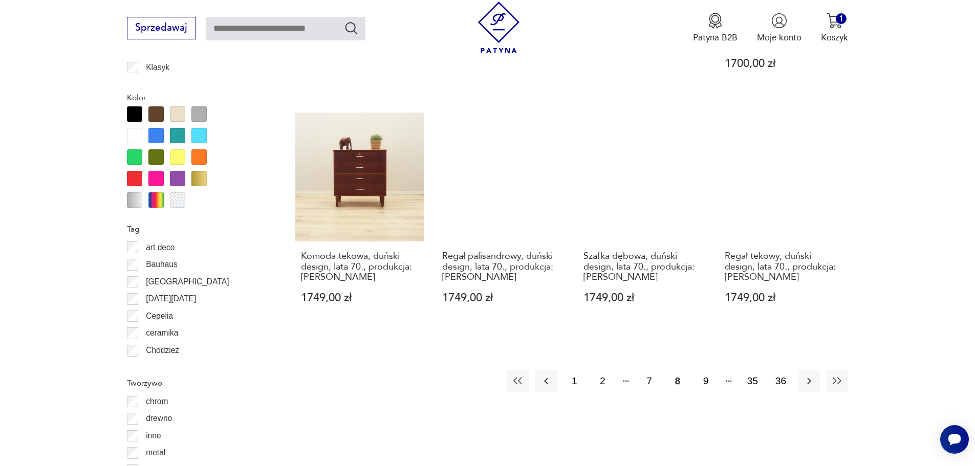
scroll to position [1160, 0]
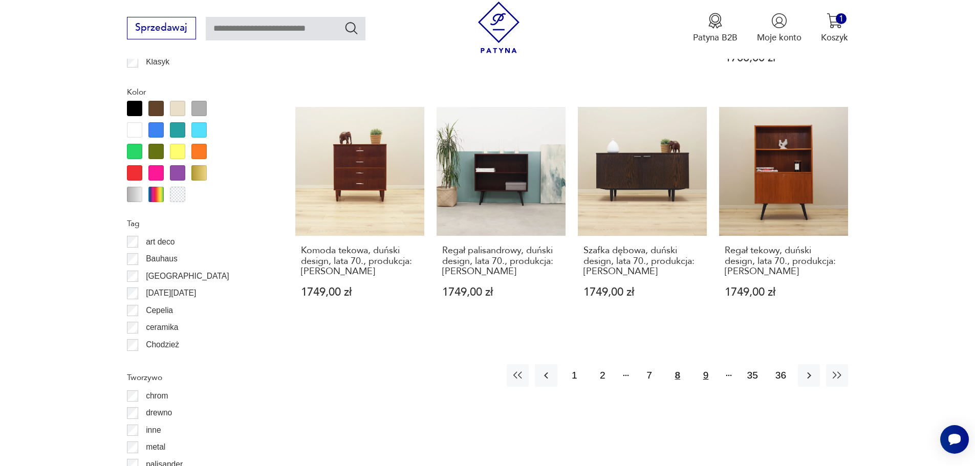
click at [708, 365] on button "9" at bounding box center [706, 376] width 22 height 22
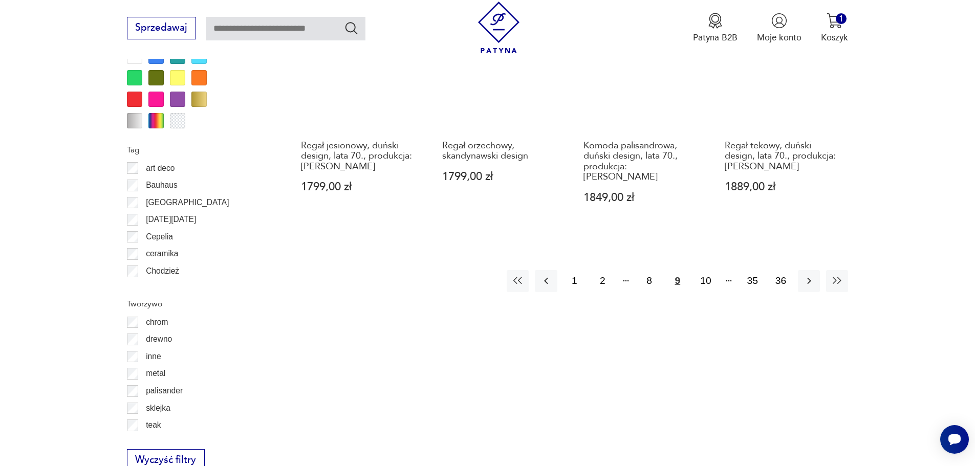
scroll to position [1262, 0]
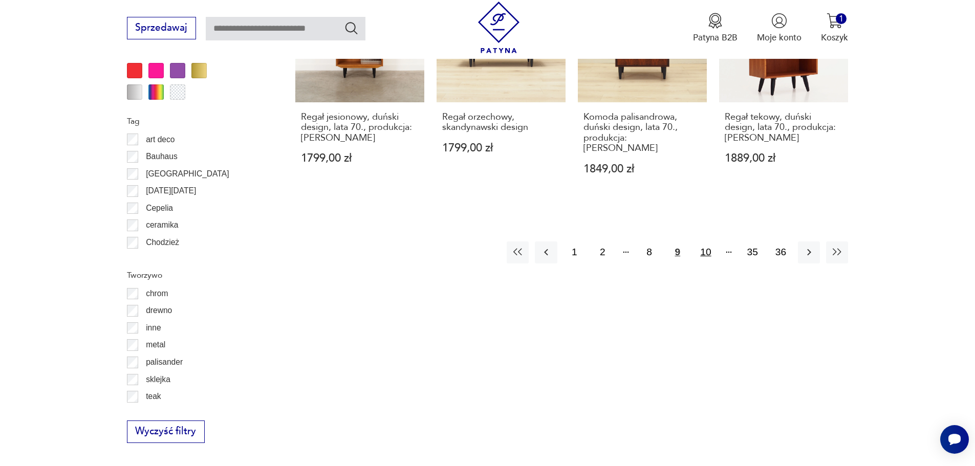
click at [708, 242] on button "10" at bounding box center [706, 253] width 22 height 22
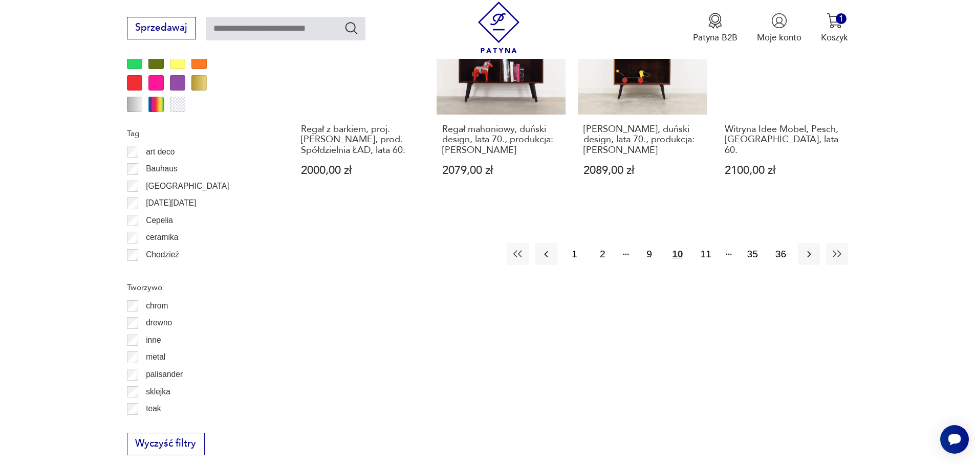
scroll to position [1262, 0]
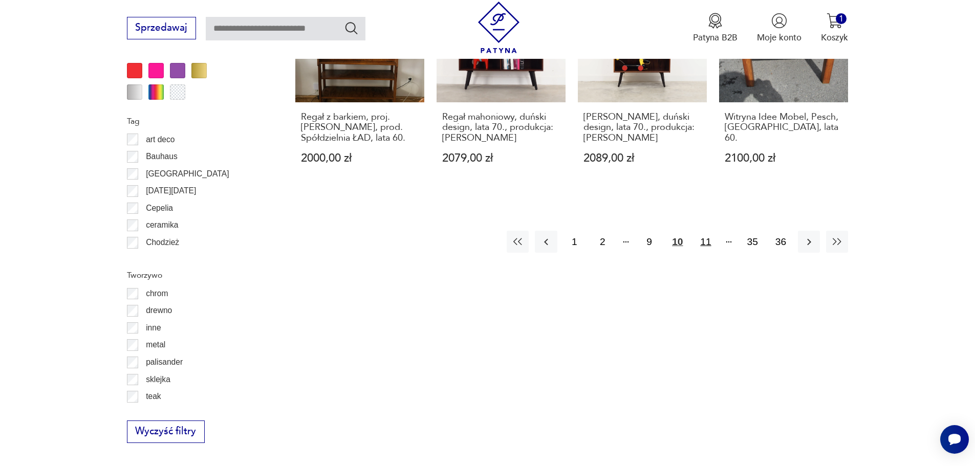
click at [708, 232] on button "11" at bounding box center [706, 242] width 22 height 22
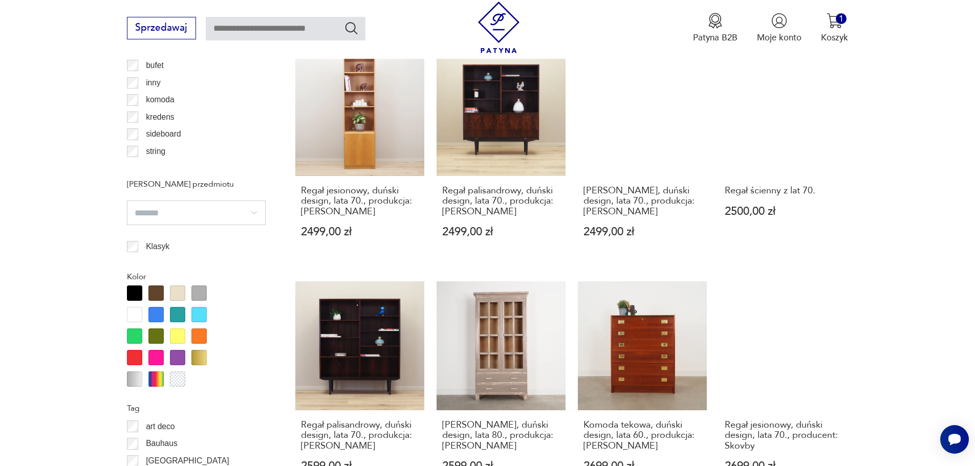
scroll to position [1108, 0]
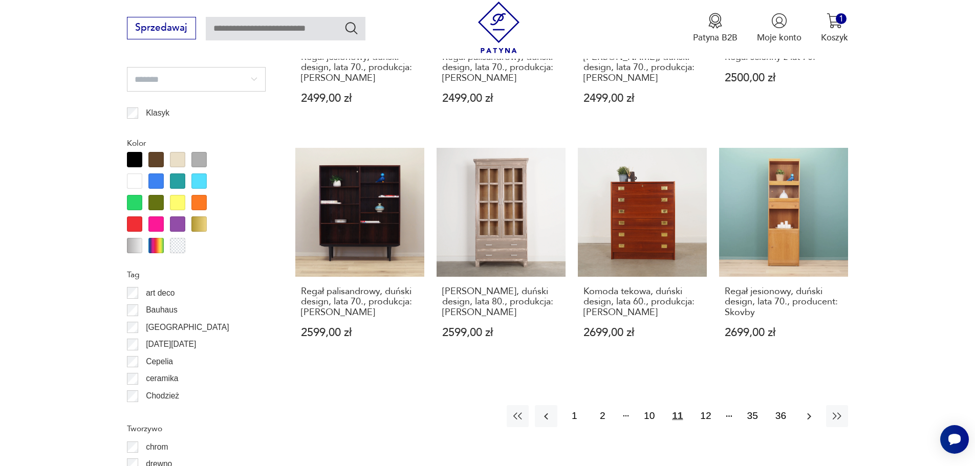
click at [814, 411] on icon "button" at bounding box center [809, 417] width 12 height 12
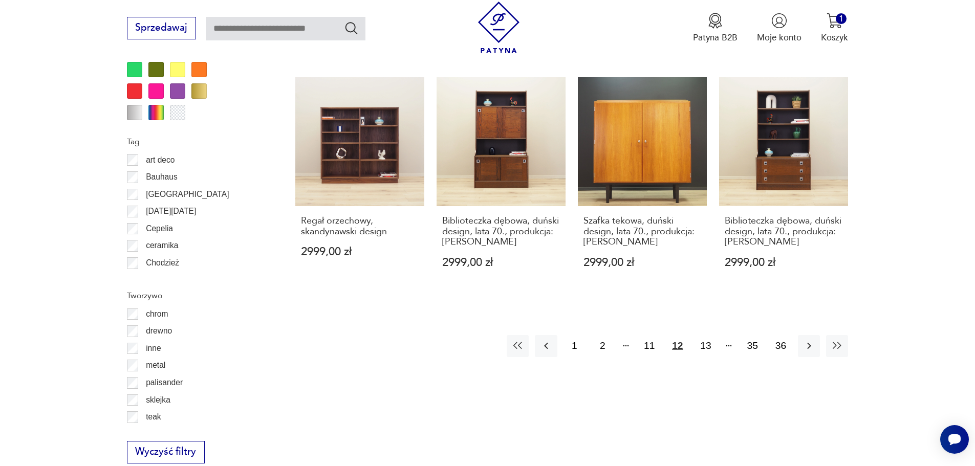
scroll to position [1262, 0]
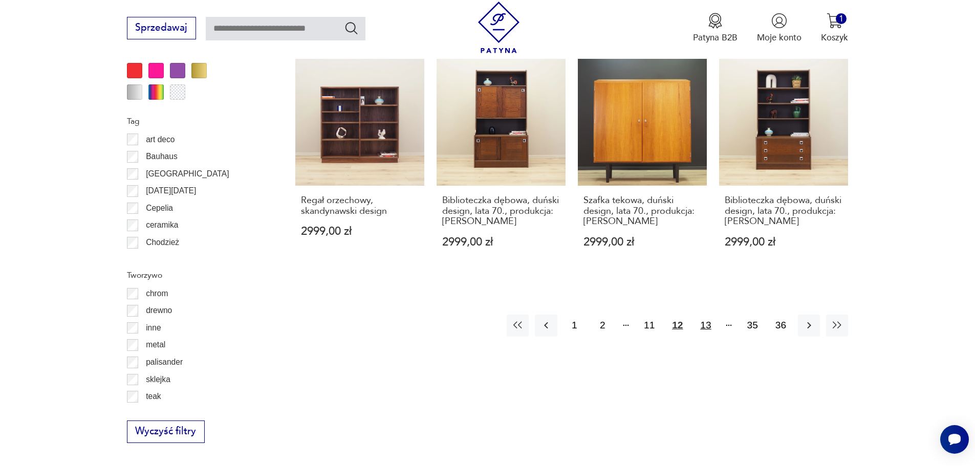
click at [704, 315] on button "13" at bounding box center [706, 326] width 22 height 22
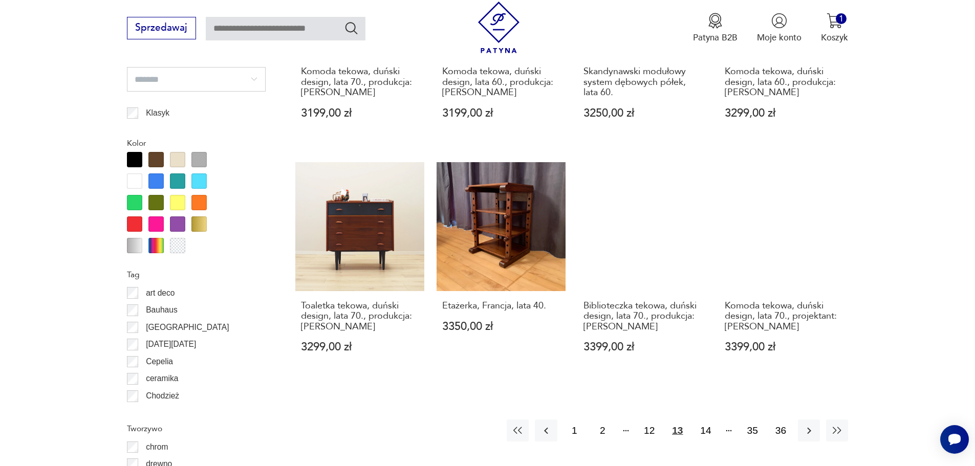
scroll to position [1211, 0]
